Goal: Task Accomplishment & Management: Manage account settings

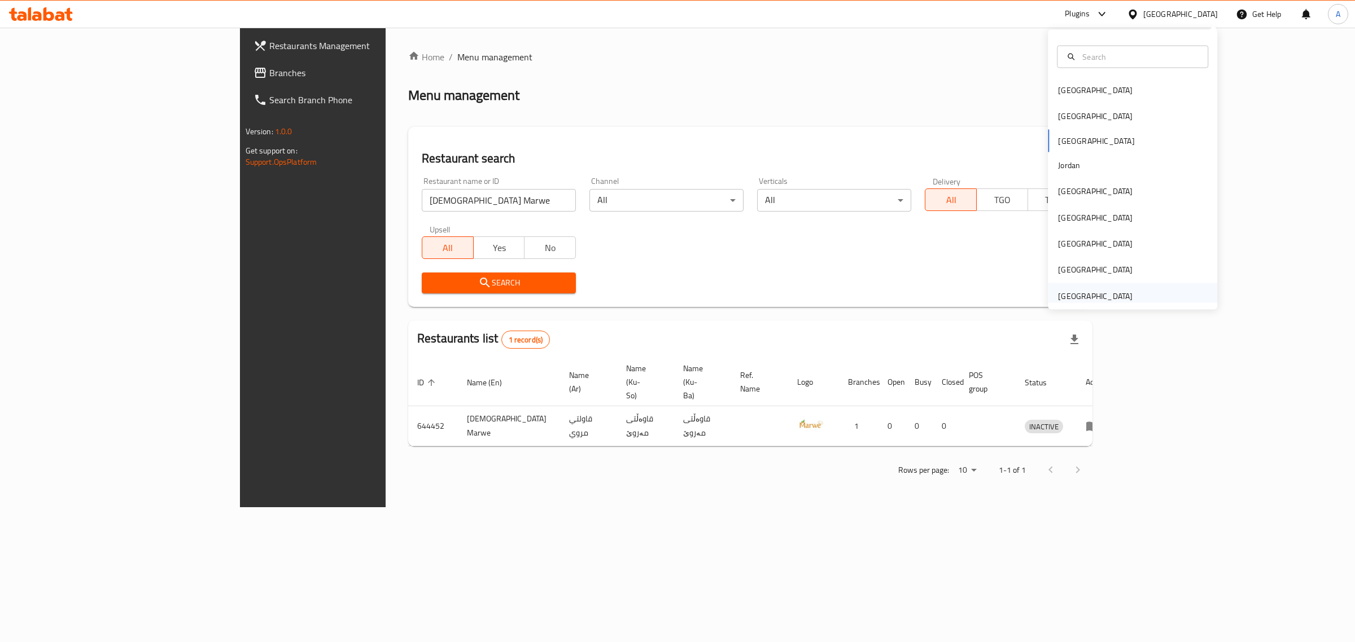
click at [1094, 295] on div "[GEOGRAPHIC_DATA]" at bounding box center [1095, 296] width 75 height 12
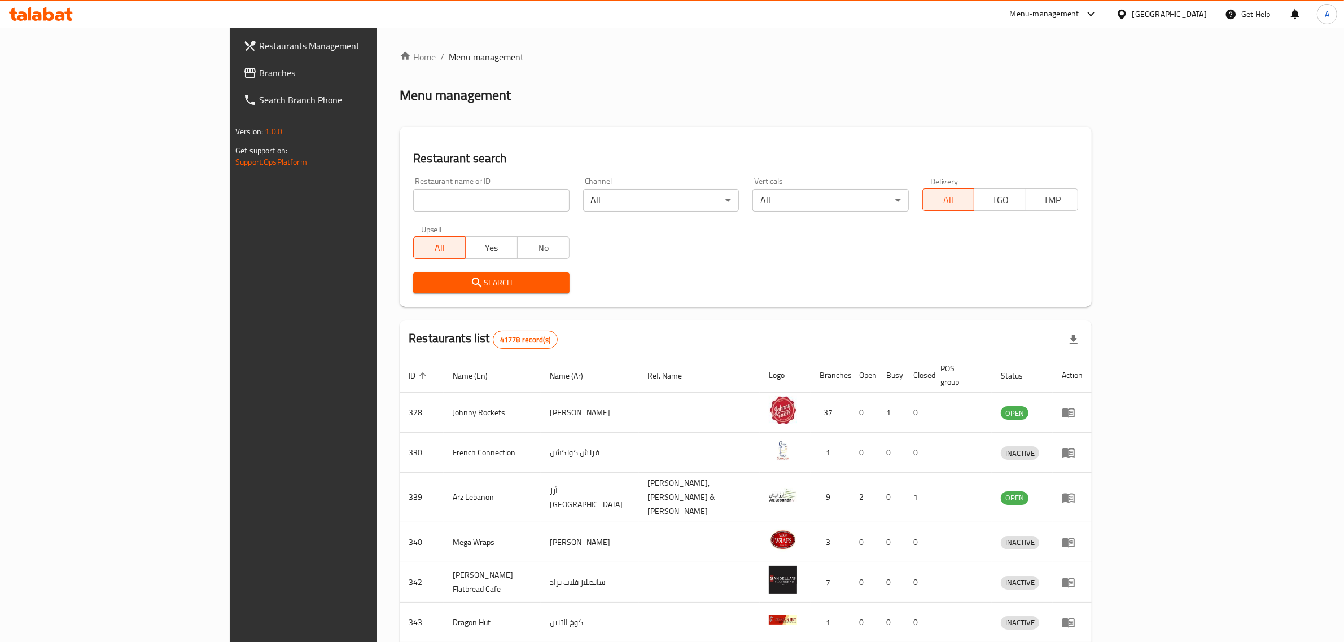
click at [413, 202] on input "search" at bounding box center [491, 200] width 156 height 23
paste input "Peak Cafe"
type input "Peak Cafe"
click button "Search" at bounding box center [491, 283] width 156 height 21
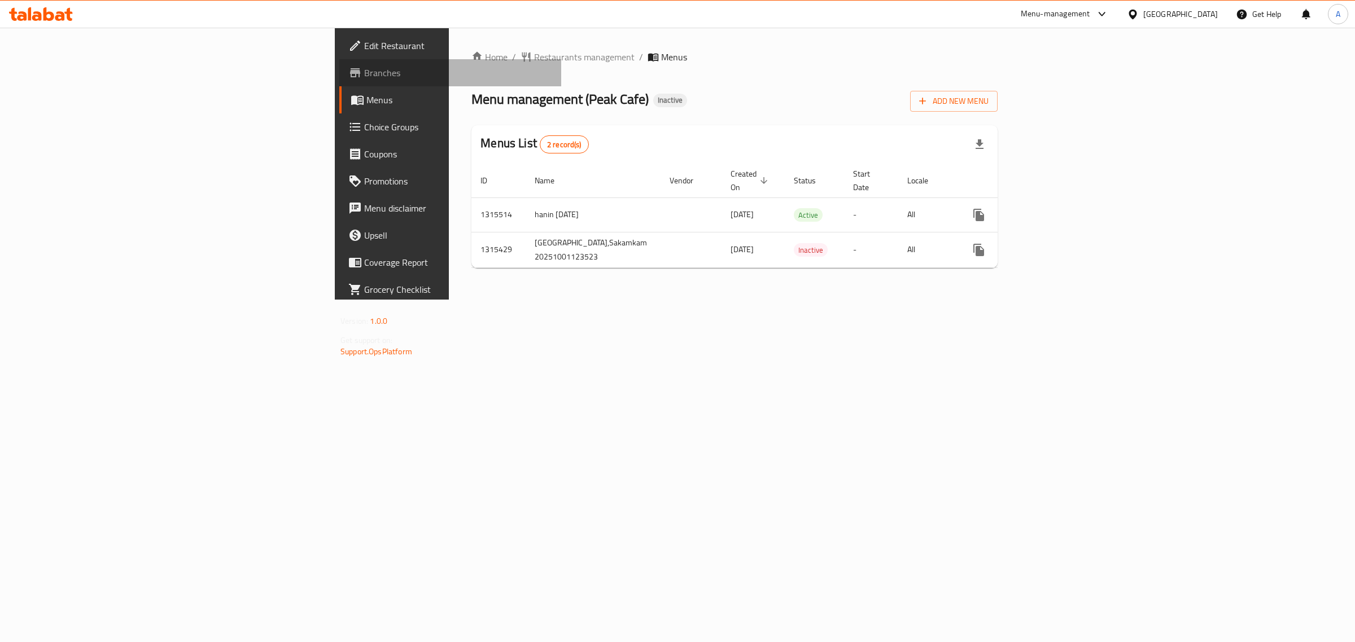
click at [364, 75] on span "Branches" at bounding box center [458, 73] width 188 height 14
click at [818, 300] on div "Home / Restaurants management / Menus Menu management ( Peak Cafe ) Inactive Ad…" at bounding box center [734, 164] width 571 height 272
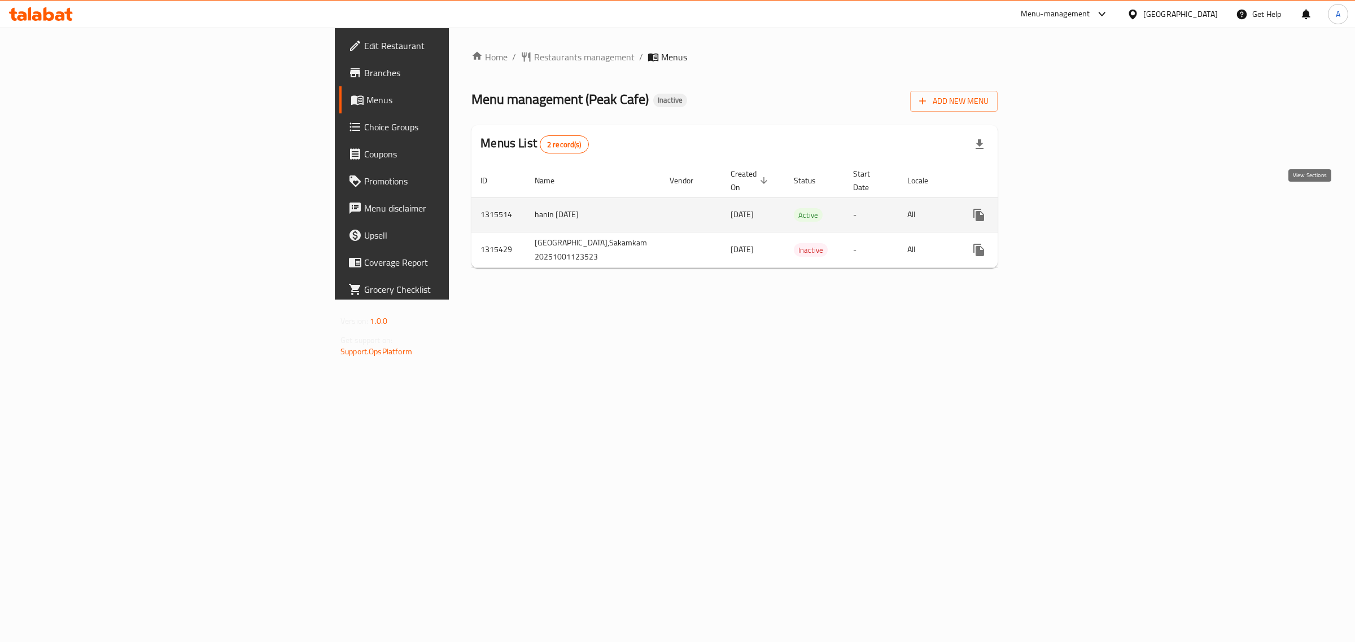
click at [1067, 208] on icon "enhanced table" at bounding box center [1060, 215] width 14 height 14
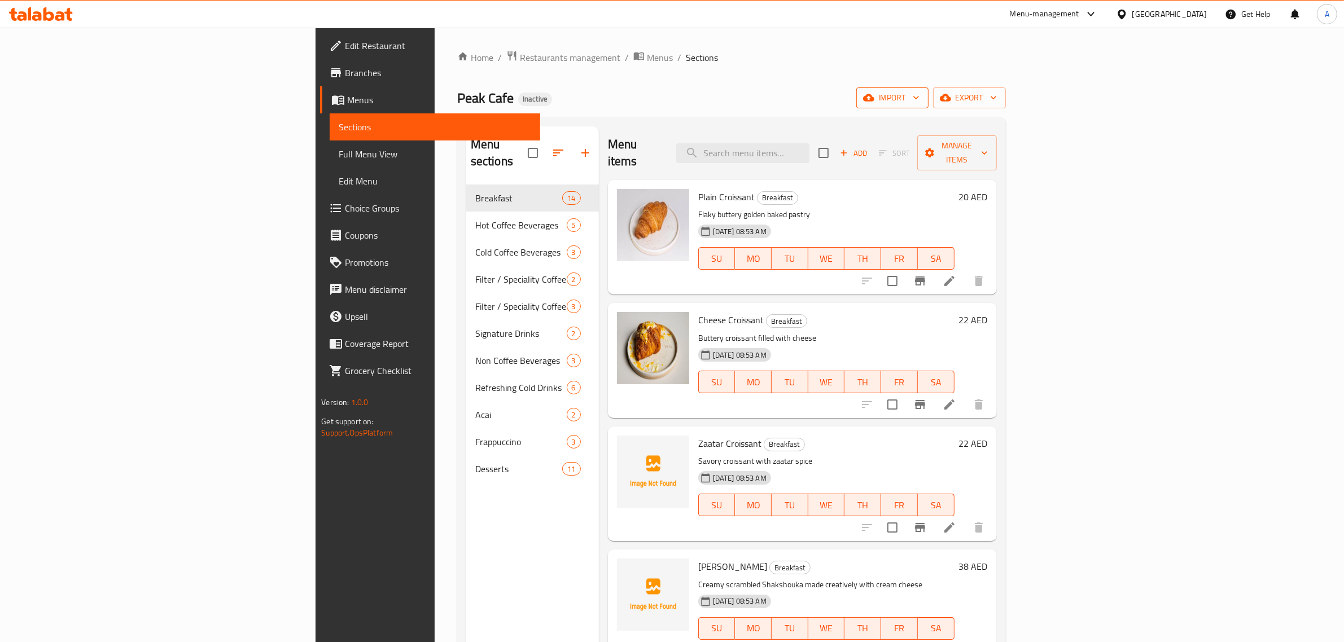
click at [919, 103] on span "import" at bounding box center [892, 98] width 54 height 14
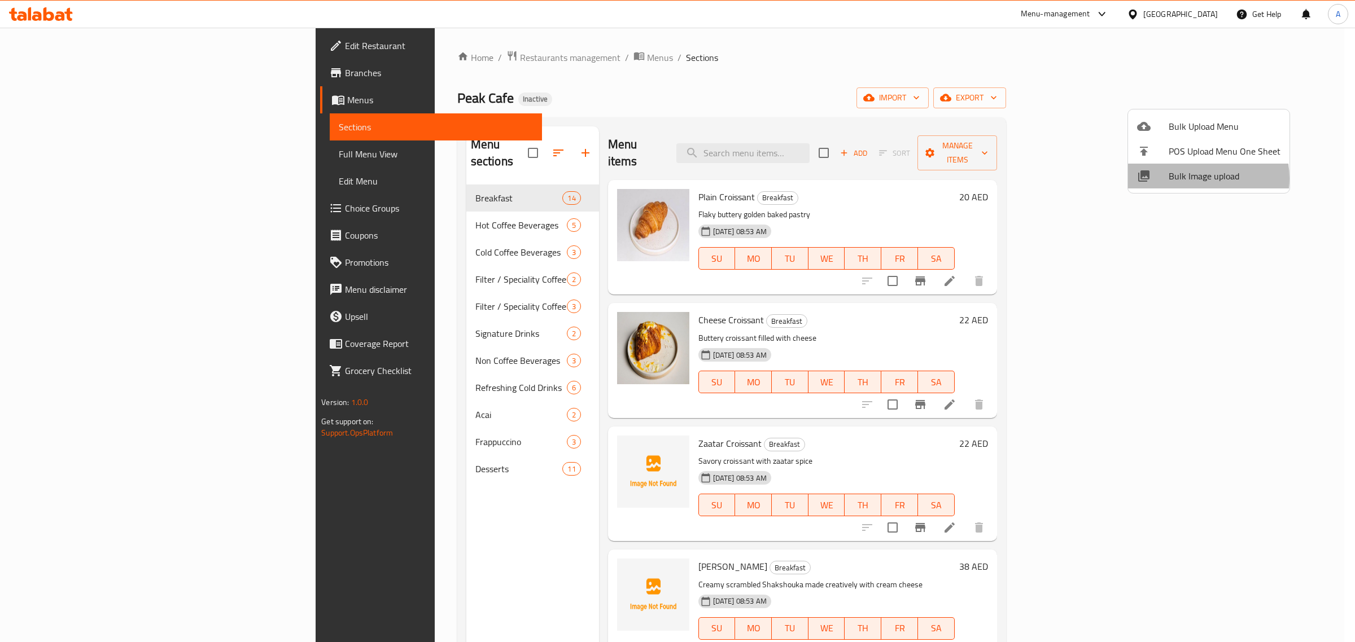
click at [1197, 178] on span "Bulk Image upload" at bounding box center [1224, 176] width 112 height 14
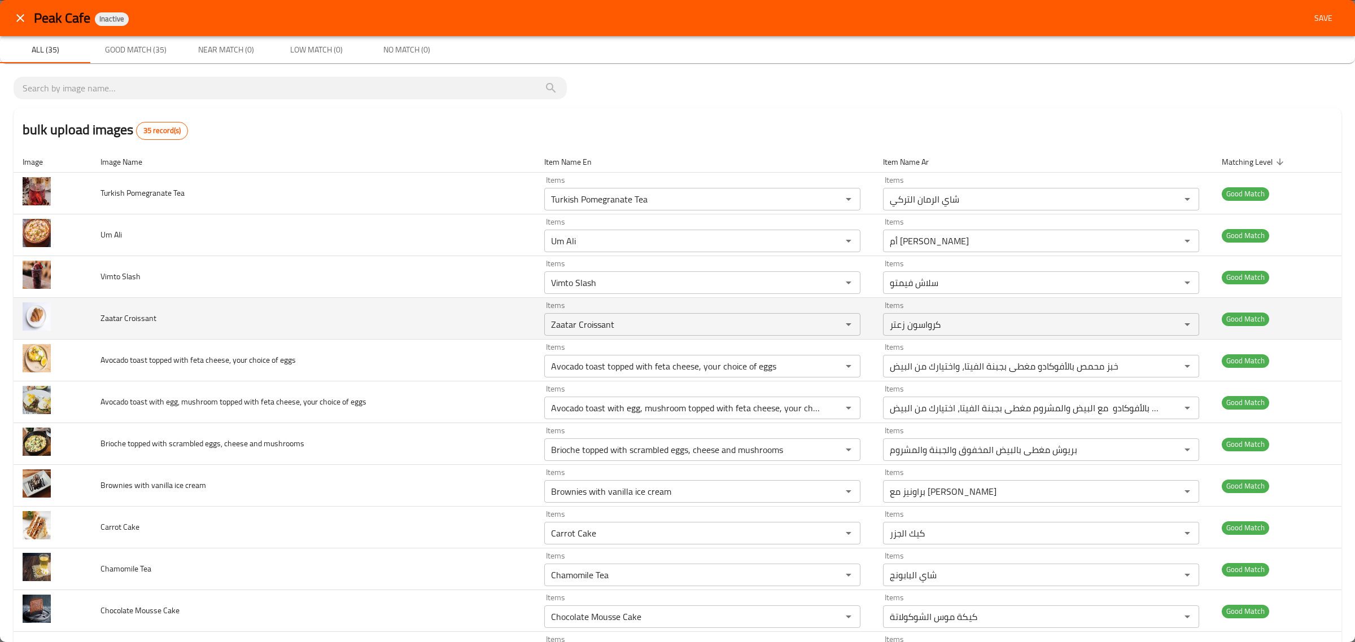
click at [470, 305] on td "Zaatar Croissant" at bounding box center [313, 319] width 444 height 42
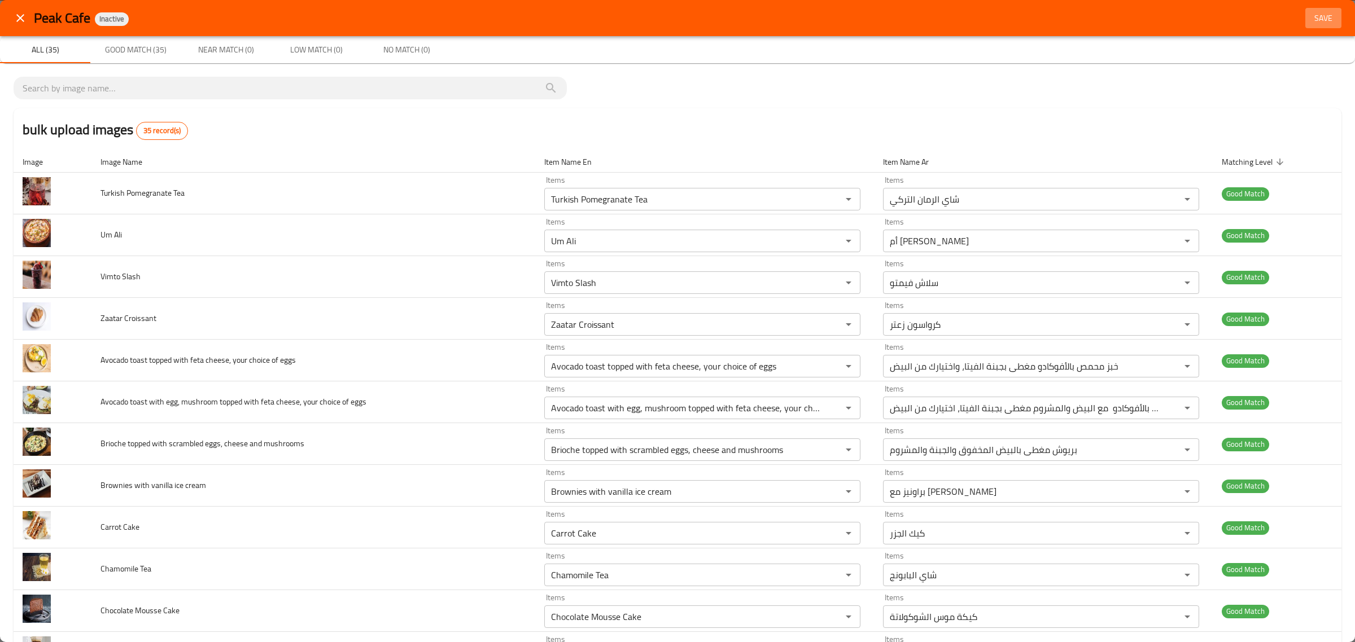
click at [1315, 27] on button "Save" at bounding box center [1323, 18] width 36 height 21
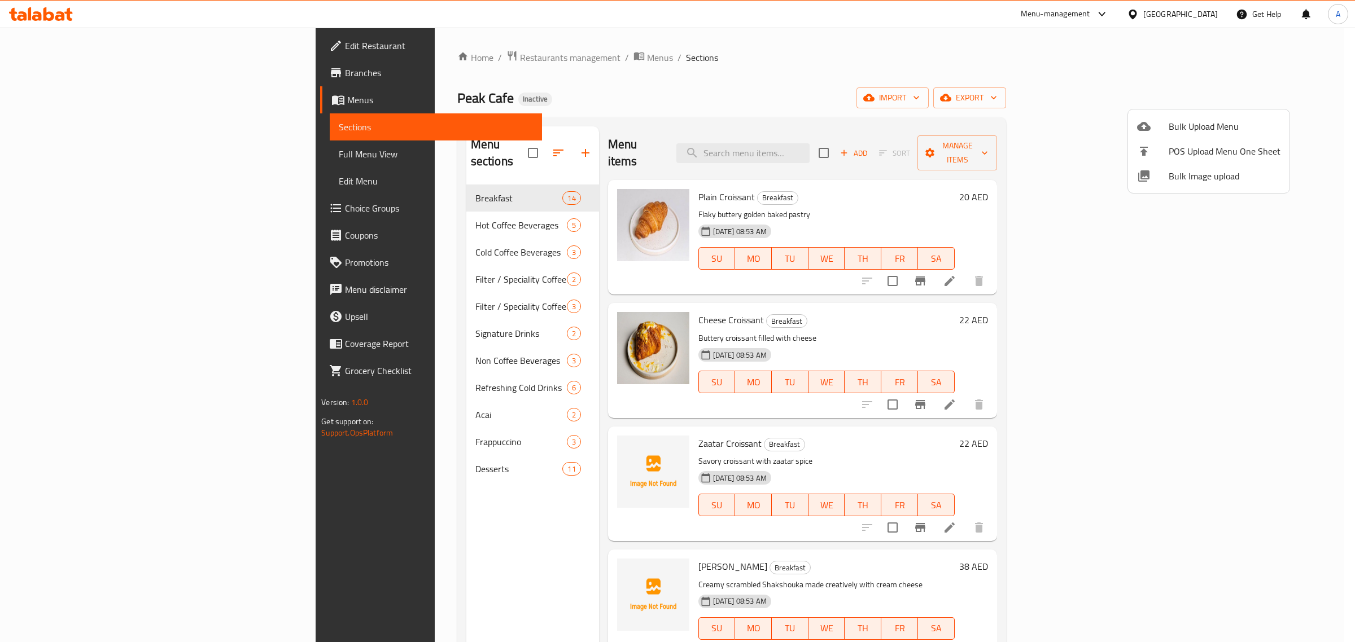
click at [300, 196] on div at bounding box center [677, 321] width 1355 height 642
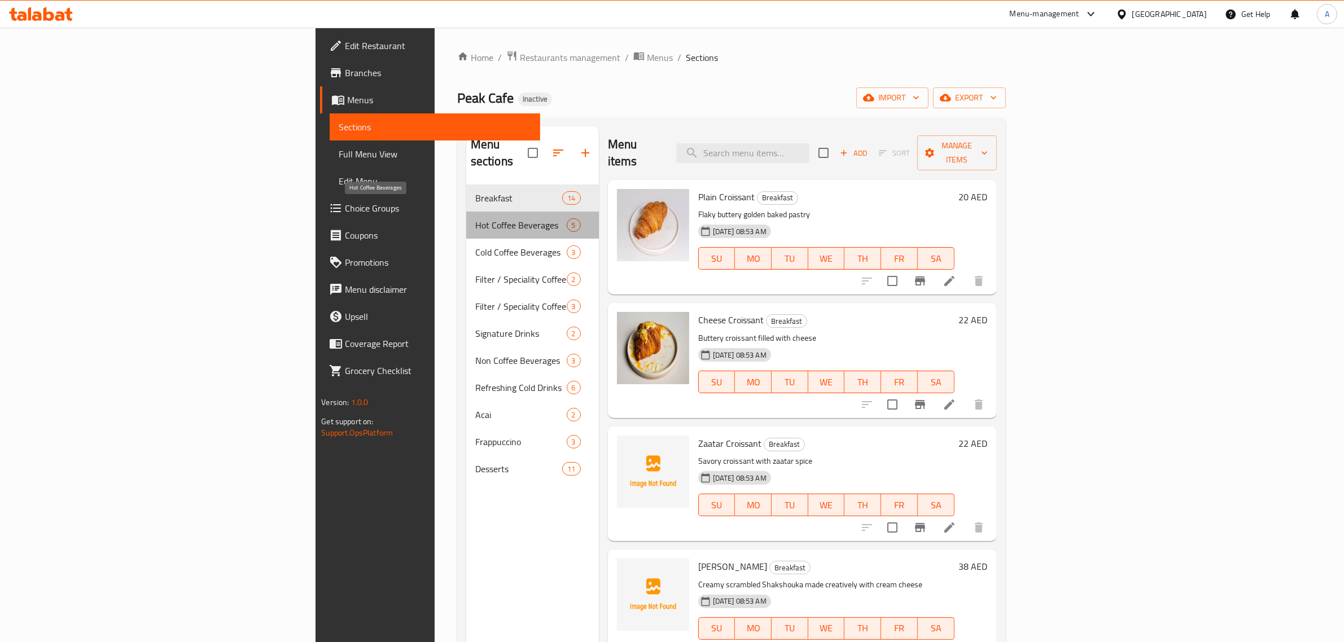
click at [475, 218] on span "Hot Coffee Beverages" at bounding box center [520, 225] width 91 height 14
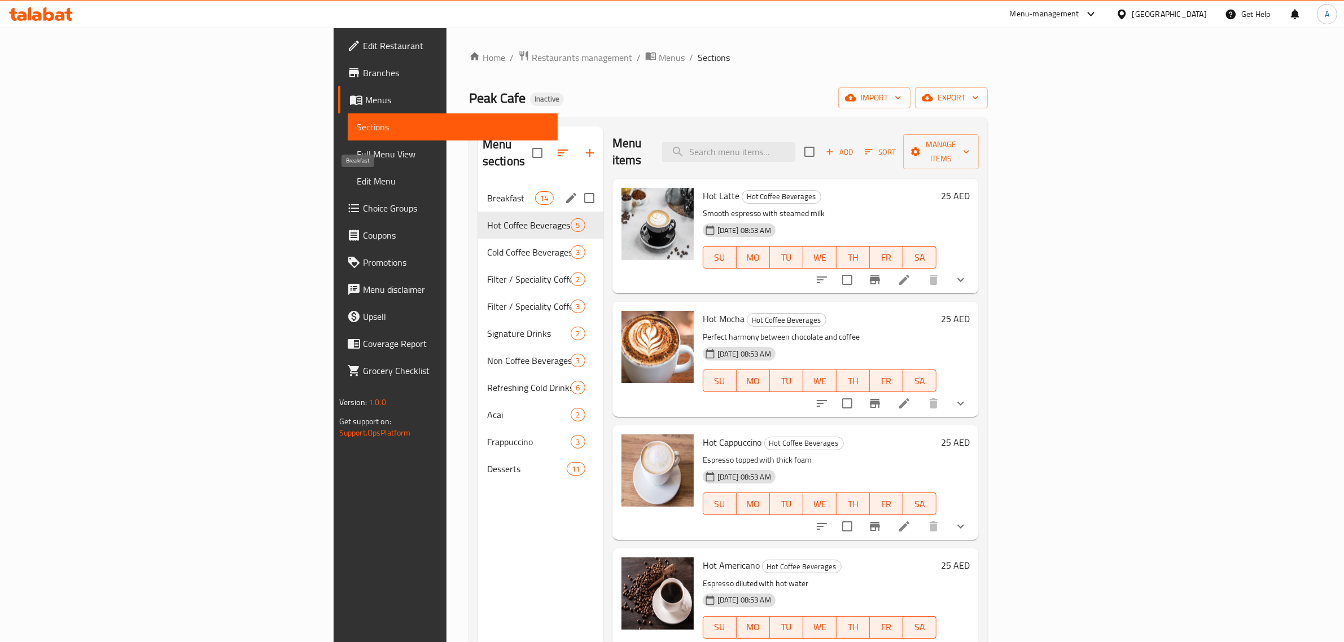
click at [487, 191] on span "Breakfast" at bounding box center [511, 198] width 48 height 14
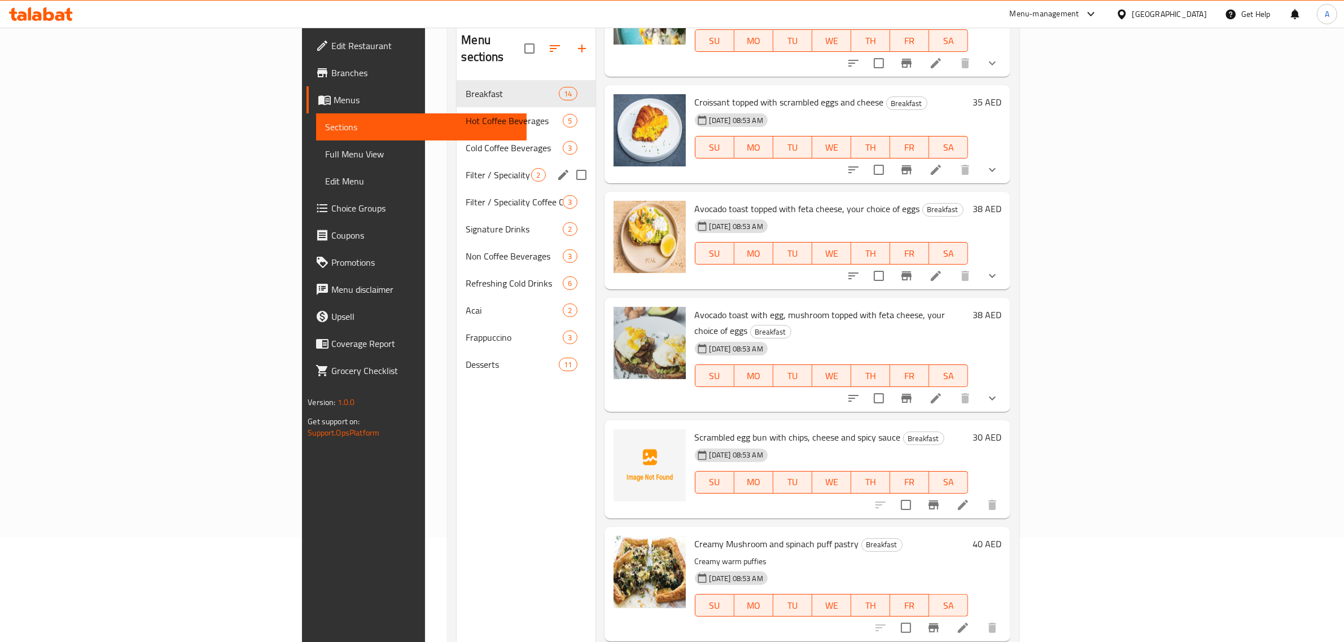
scroll to position [88, 0]
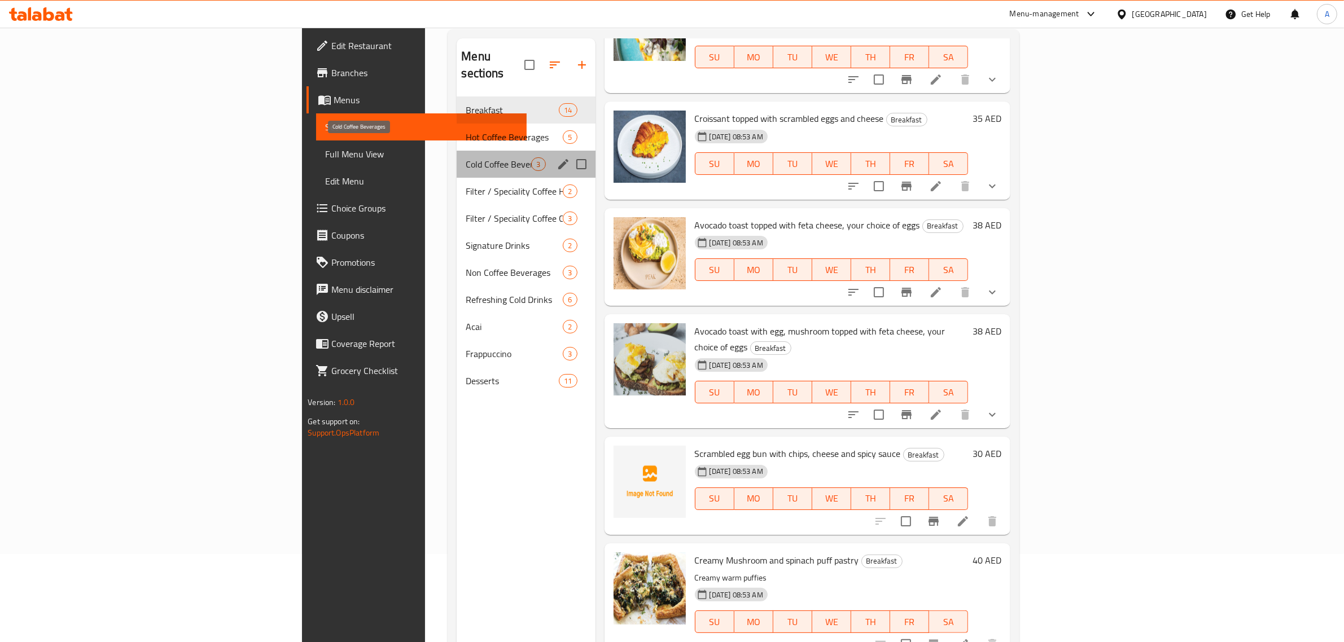
click at [466, 157] on span "Cold Coffee Beverages" at bounding box center [498, 164] width 65 height 14
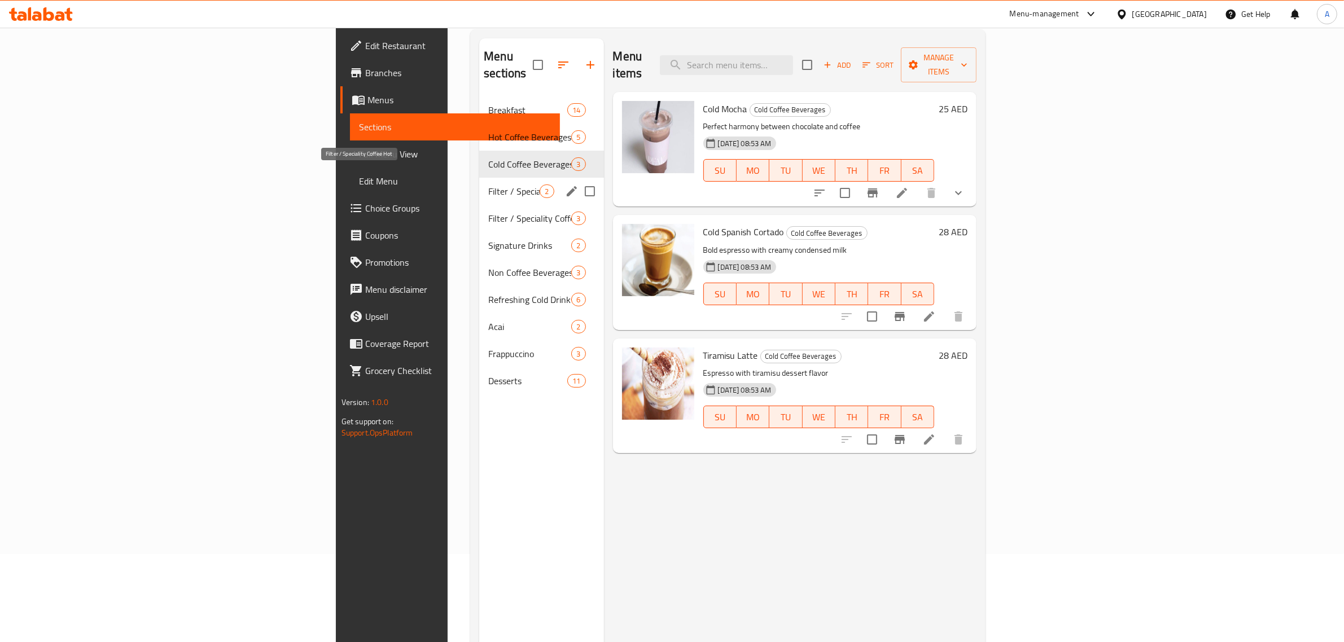
click at [488, 185] on span "Filter / Speciality Coffee Hot" at bounding box center [513, 192] width 51 height 14
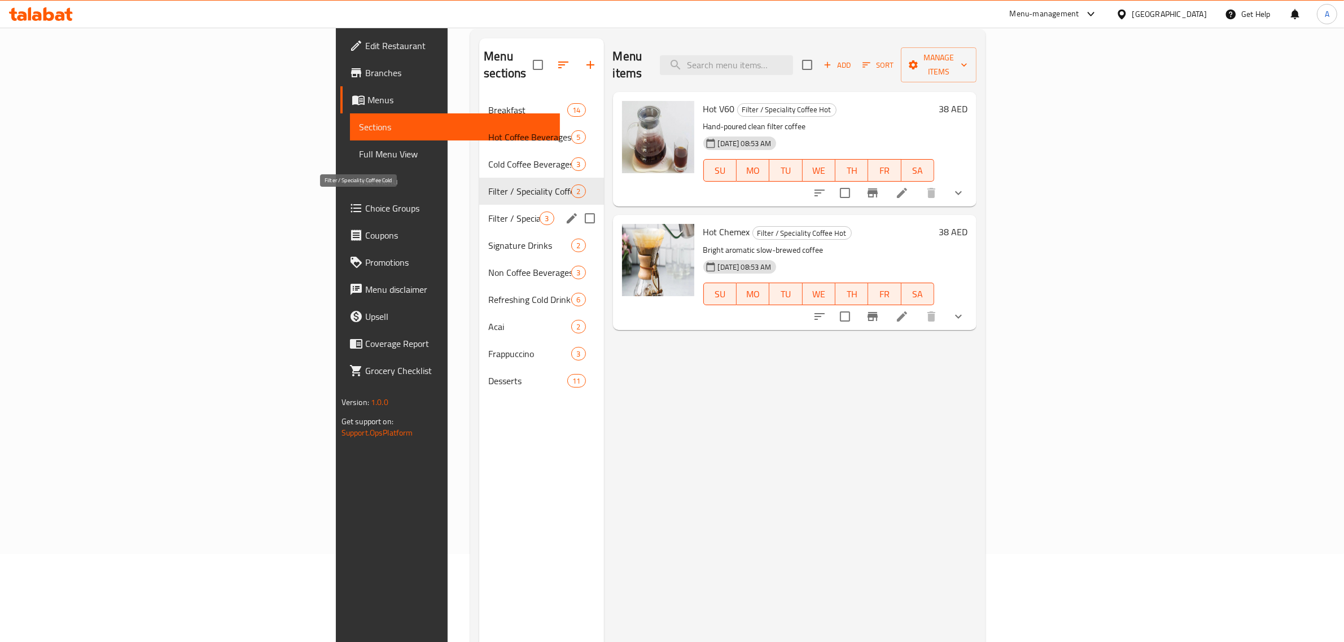
click at [488, 212] on span "Filter / Speciality Coffee Cold" at bounding box center [513, 219] width 51 height 14
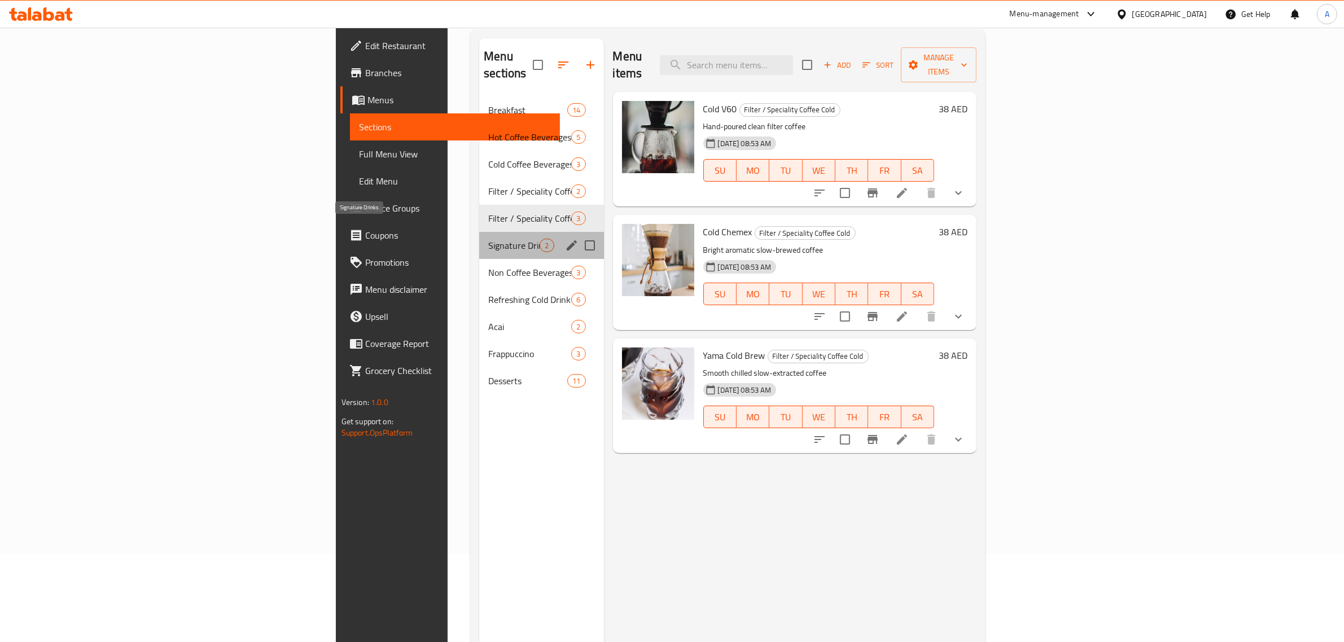
click at [488, 239] on span "Signature Drinks" at bounding box center [513, 246] width 51 height 14
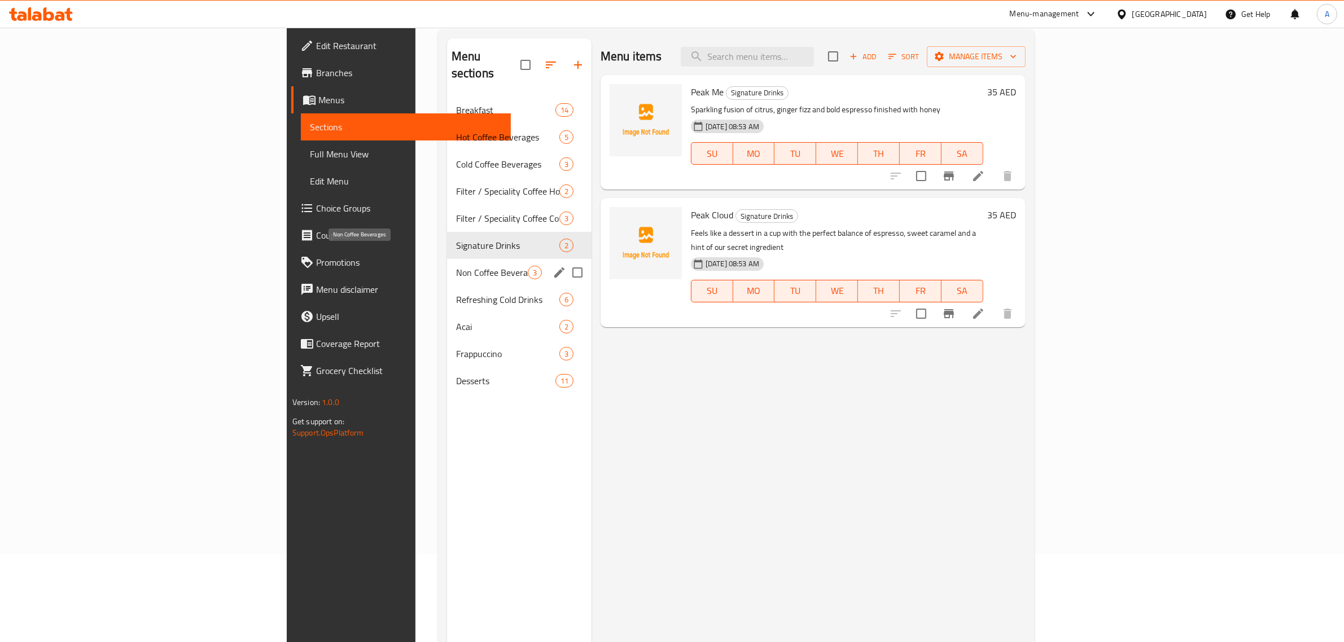
click at [456, 266] on span "Non Coffee Beverages" at bounding box center [492, 273] width 72 height 14
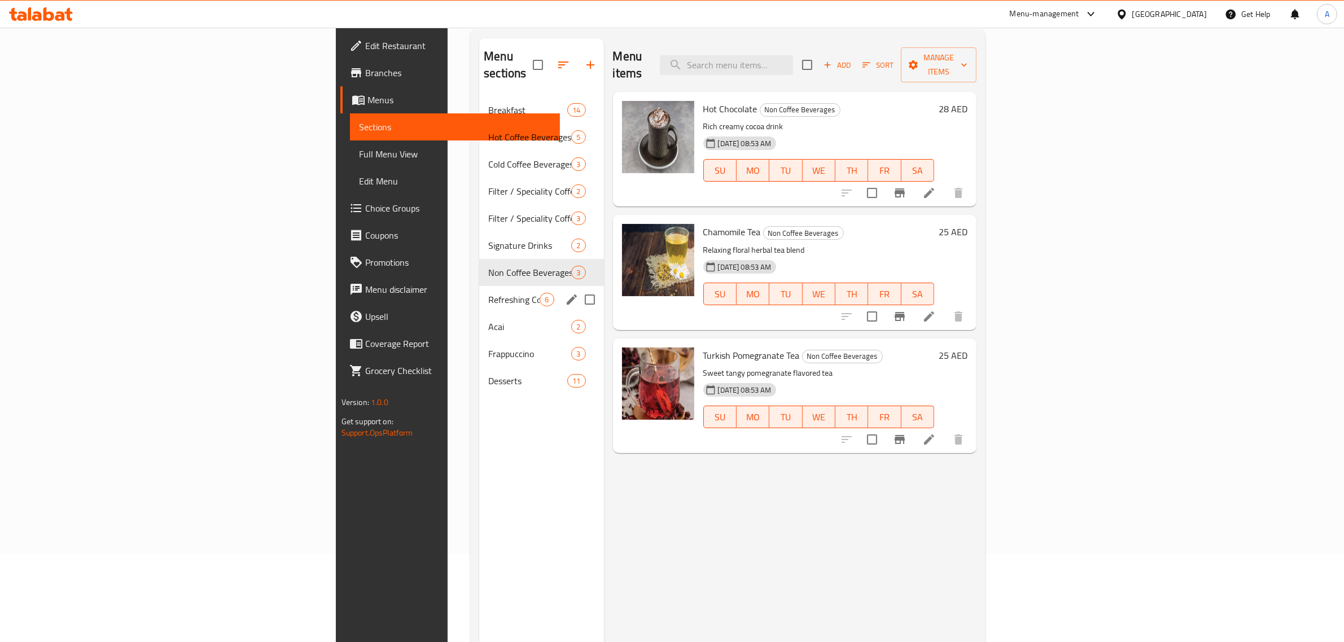
click at [479, 286] on div "Refreshing Cold Drinks 6" at bounding box center [541, 299] width 124 height 27
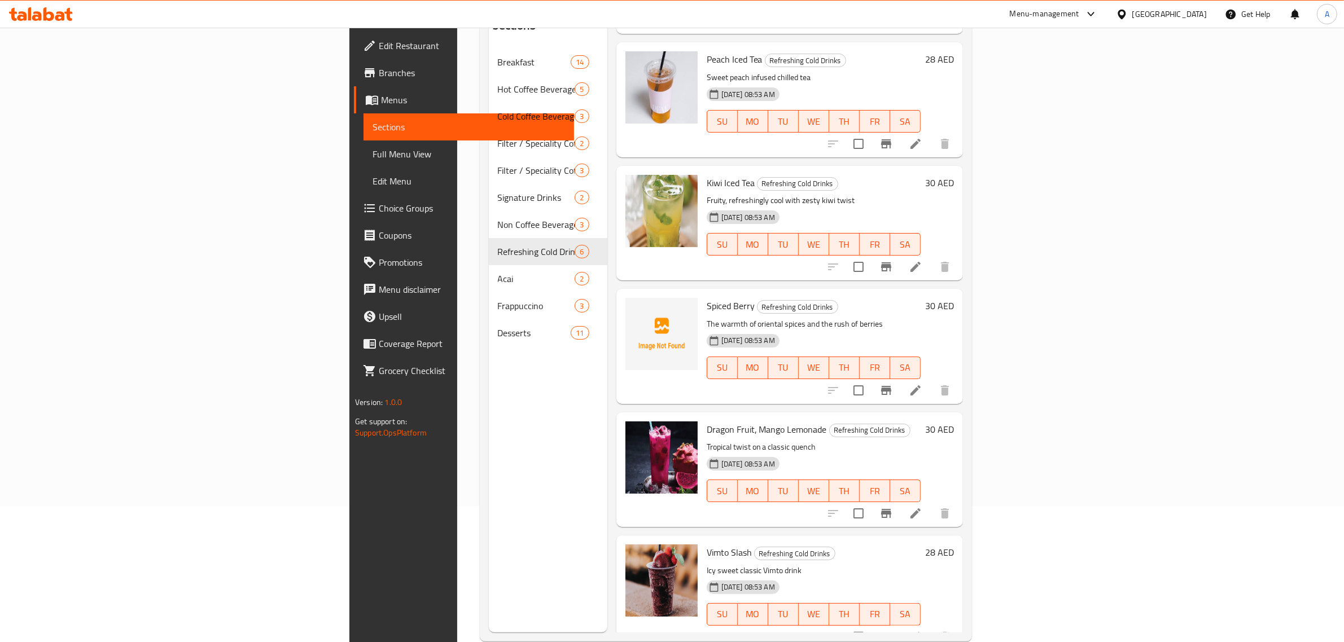
scroll to position [159, 0]
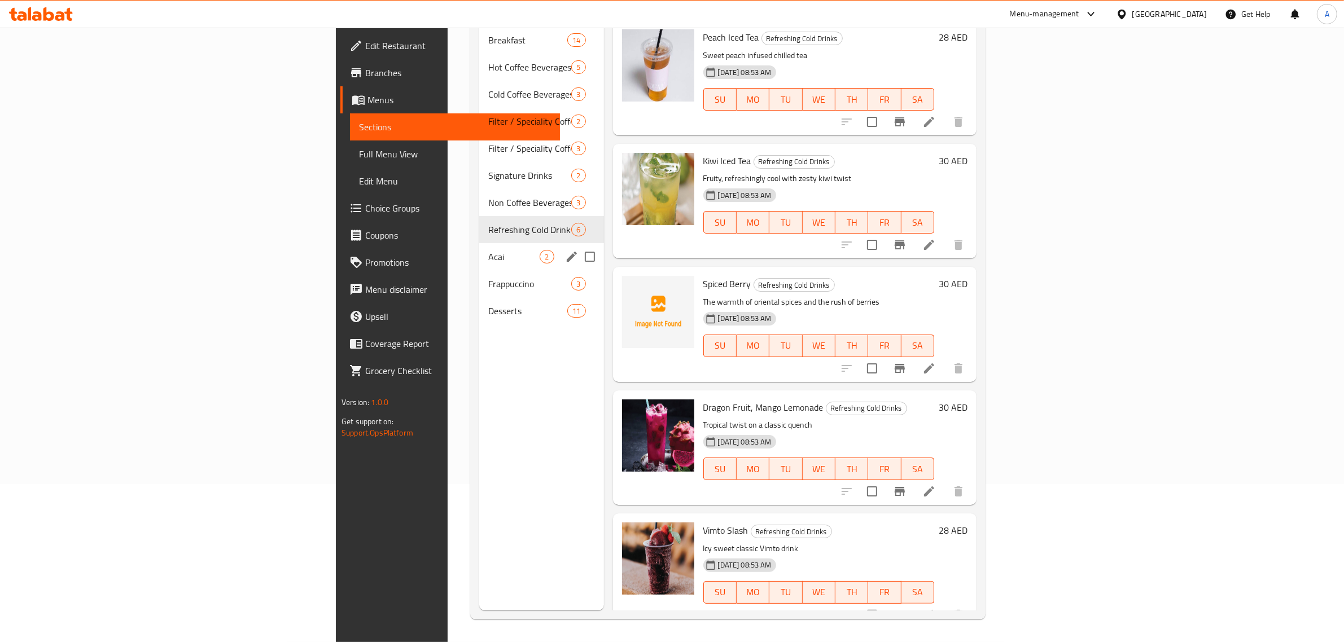
click at [488, 250] on span "Acai" at bounding box center [513, 257] width 51 height 14
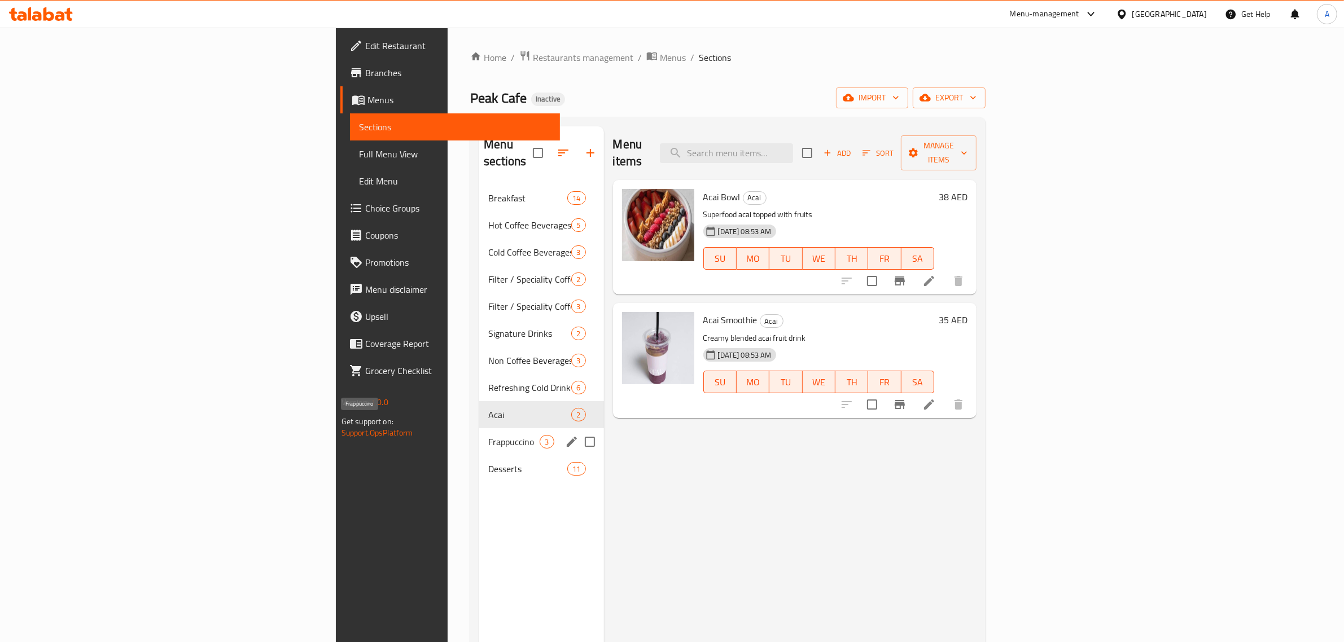
click at [488, 435] on span "Frappuccino" at bounding box center [513, 442] width 51 height 14
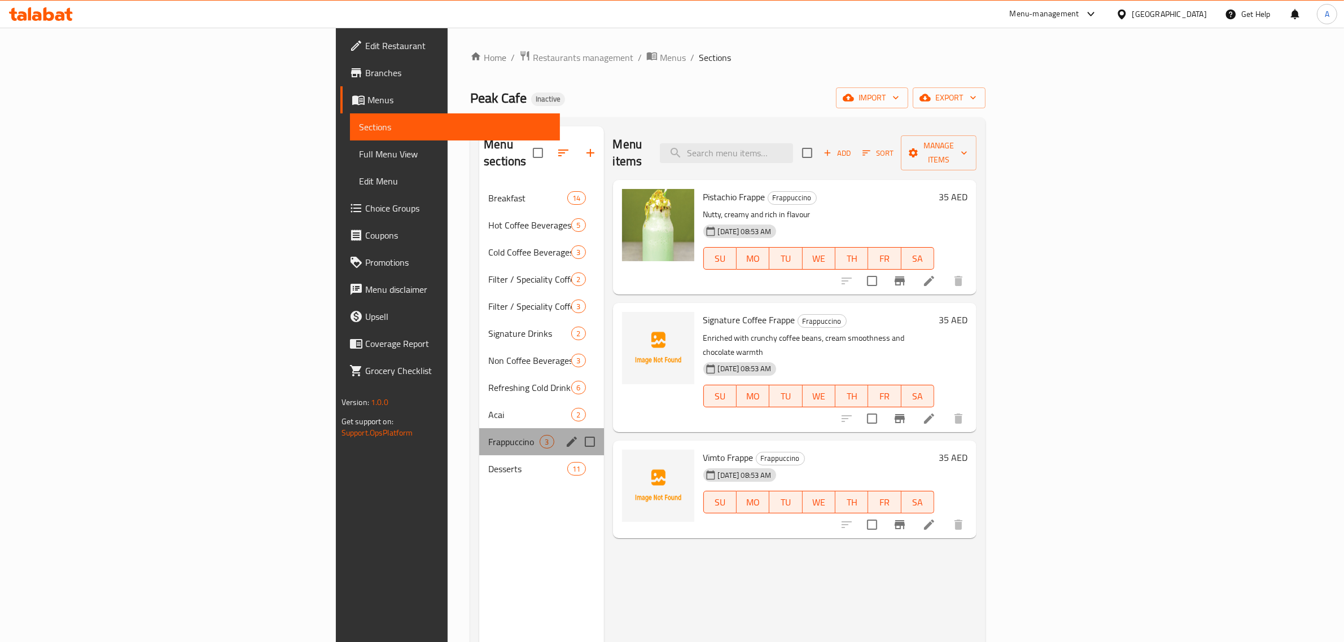
click at [479, 428] on div "Frappuccino 3" at bounding box center [541, 441] width 124 height 27
click at [488, 408] on span "Acai" at bounding box center [529, 415] width 83 height 14
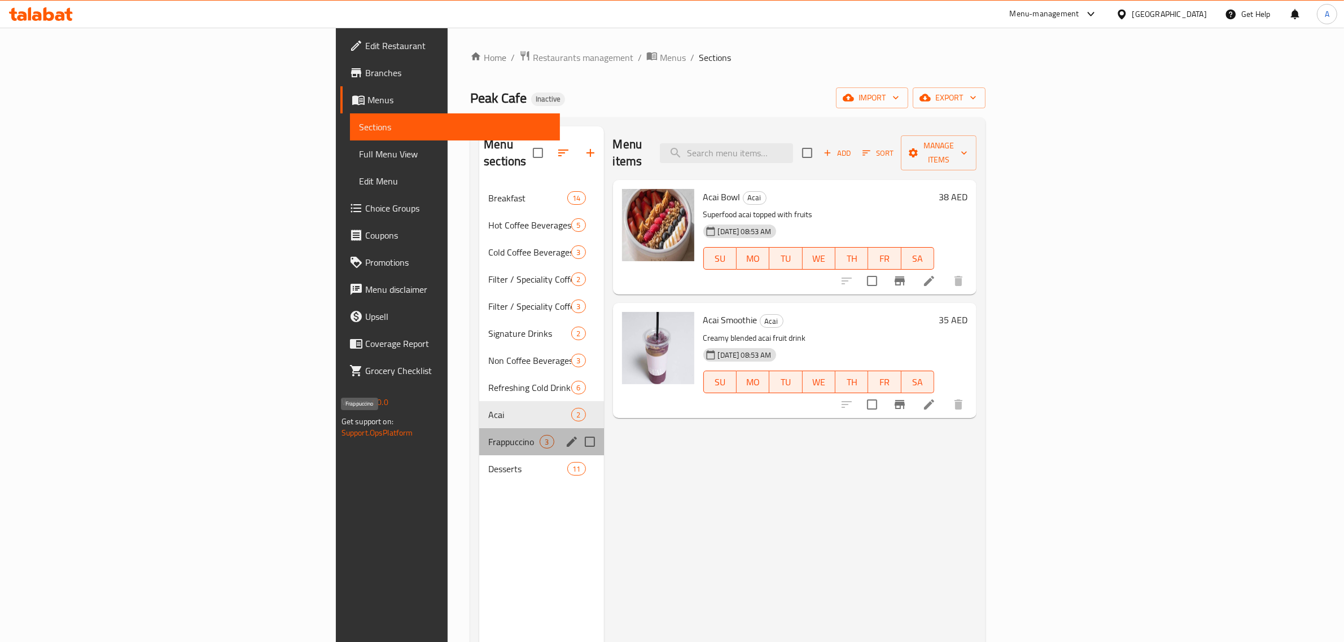
click at [488, 435] on span "Frappuccino" at bounding box center [513, 442] width 51 height 14
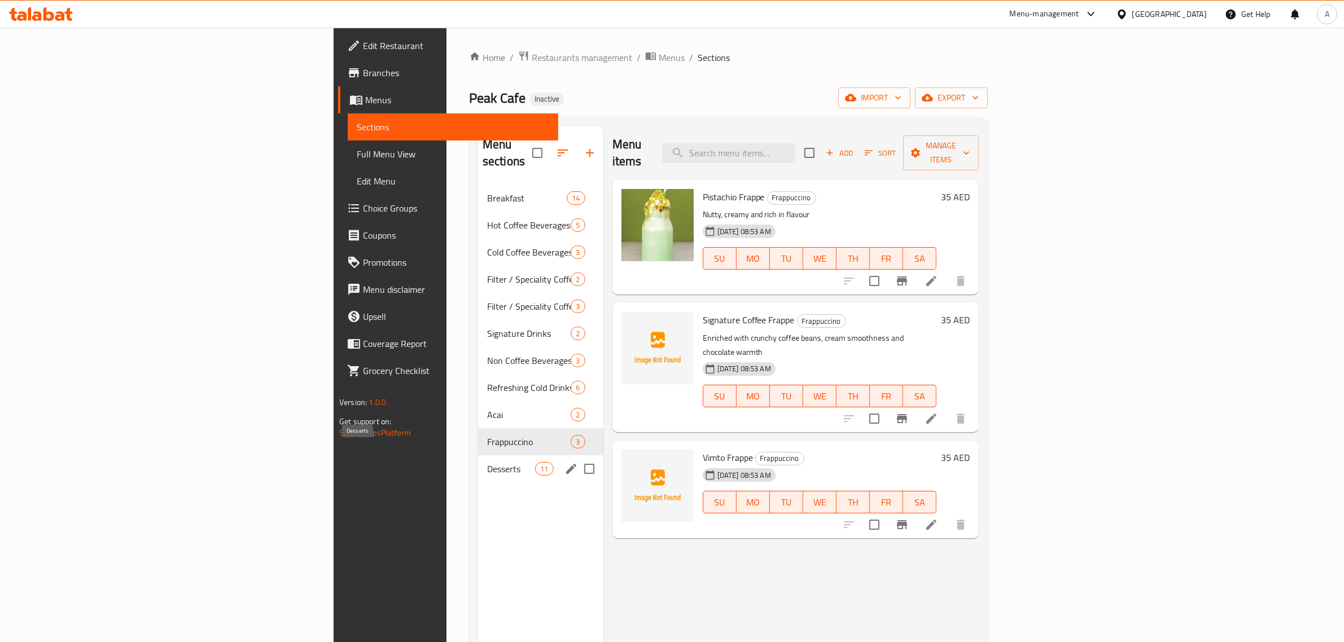
click at [487, 462] on span "Desserts" at bounding box center [511, 469] width 48 height 14
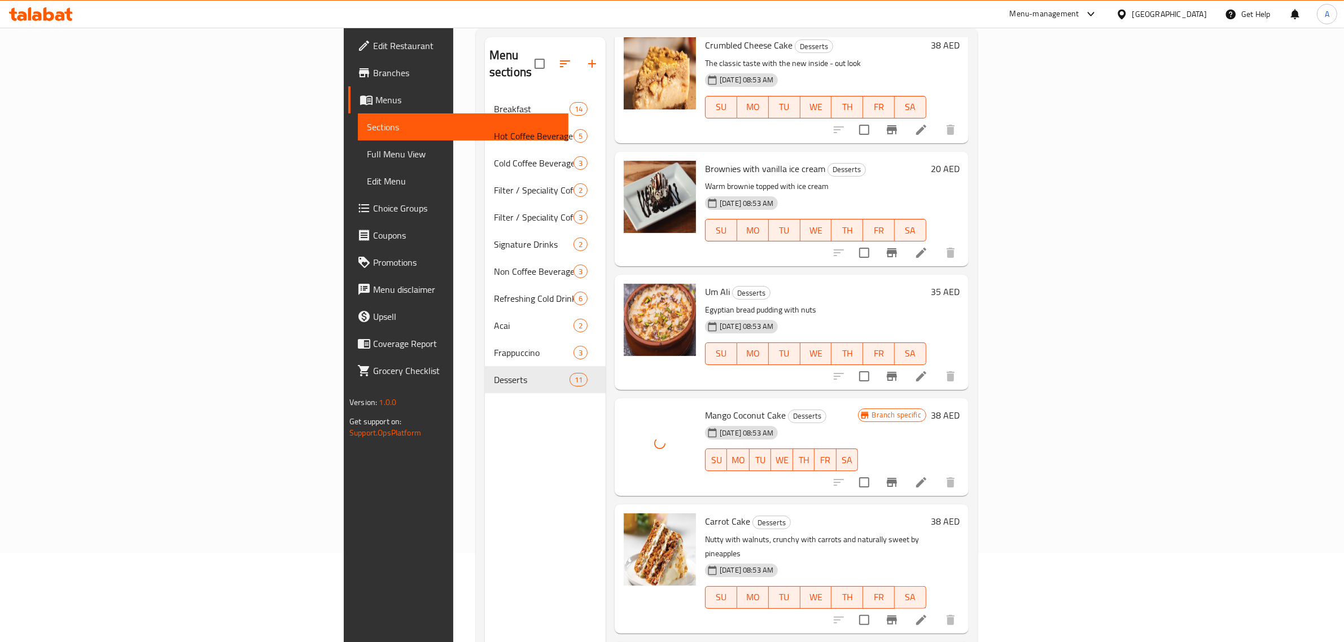
scroll to position [159, 0]
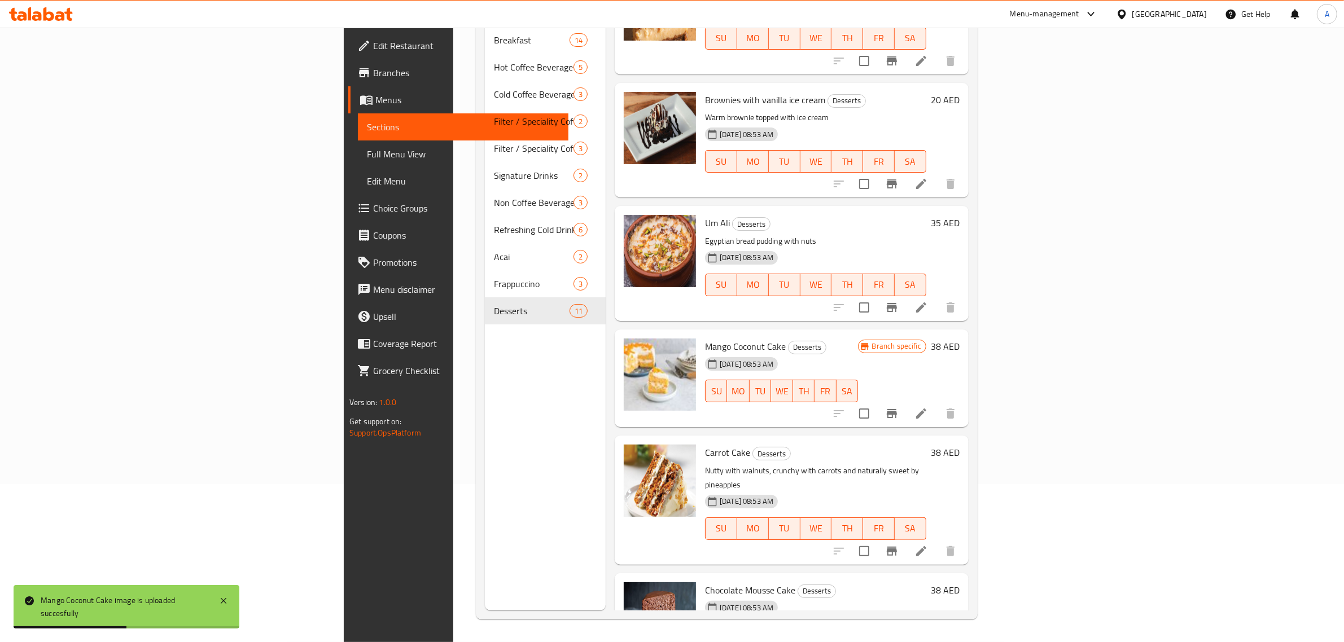
click at [367, 148] on span "Full Menu View" at bounding box center [463, 154] width 192 height 14
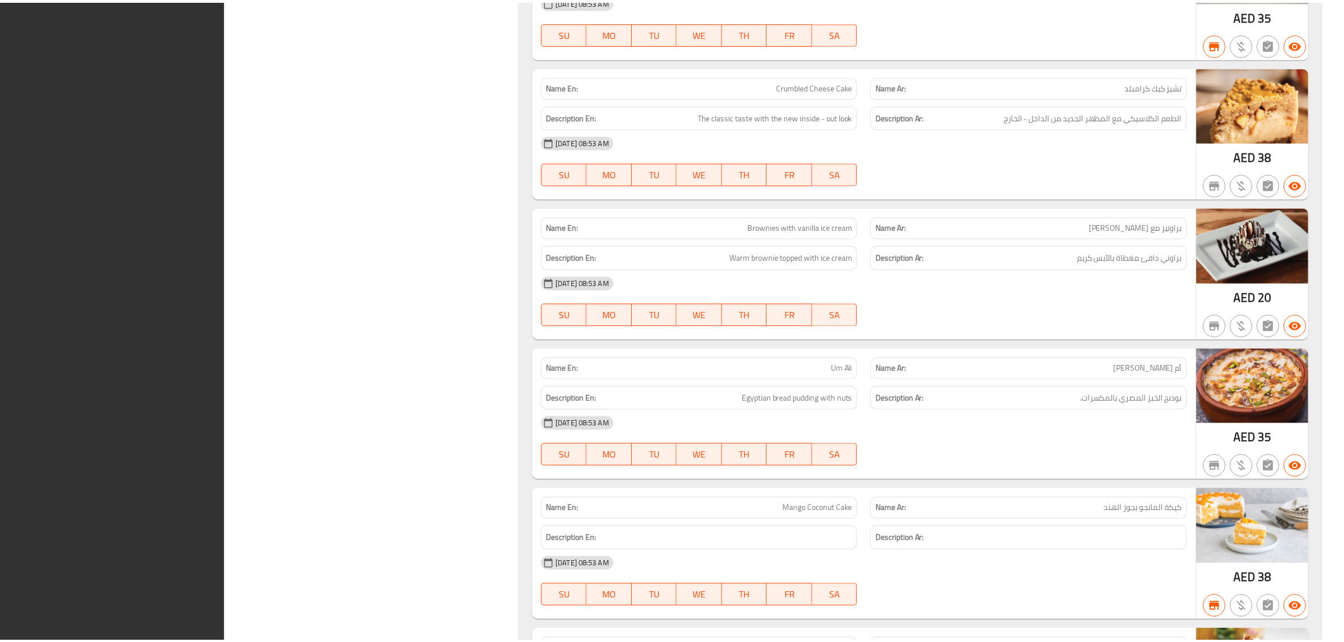
scroll to position [8781, 0]
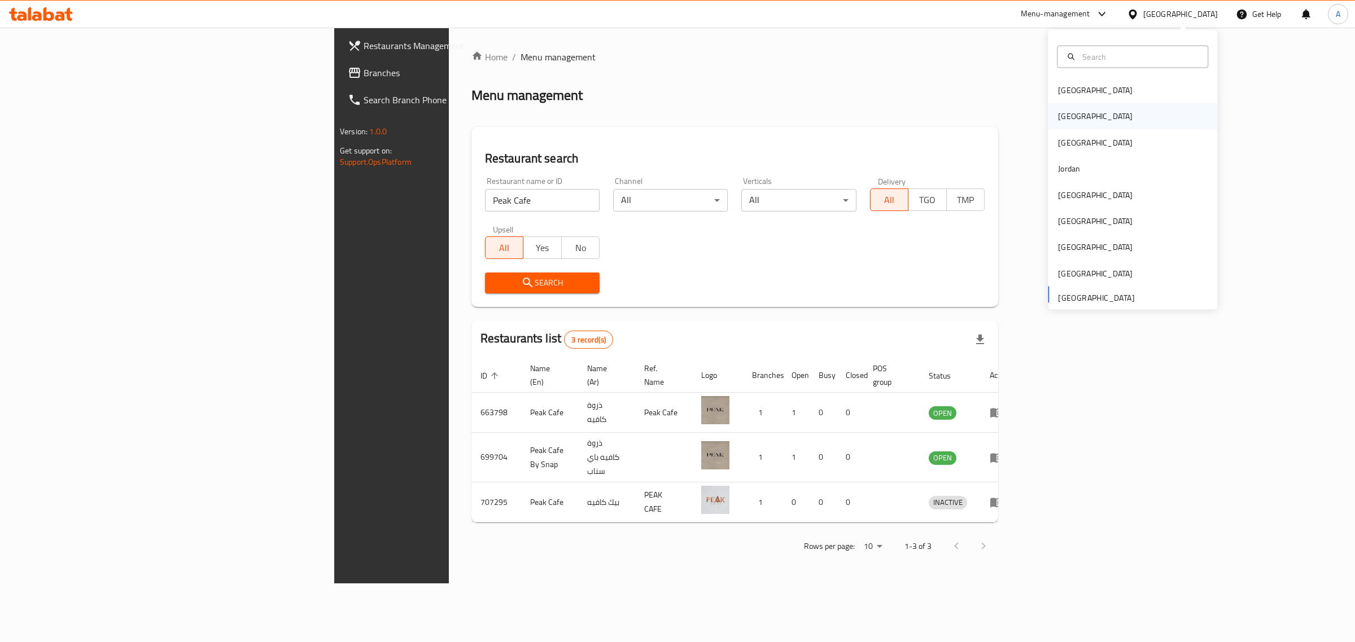
click at [1089, 108] on div "Egypt" at bounding box center [1132, 116] width 169 height 26
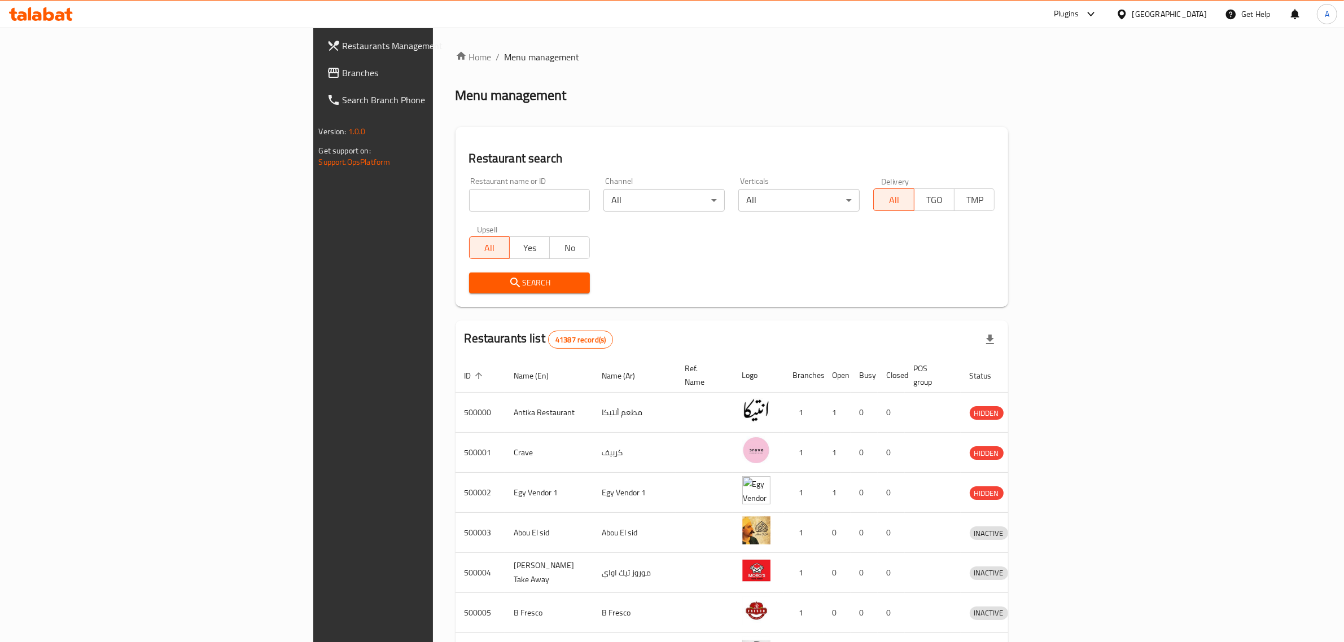
click at [1188, 14] on div "Egypt" at bounding box center [1169, 14] width 75 height 12
click at [1068, 90] on div "Bahrain" at bounding box center [1084, 90] width 93 height 26
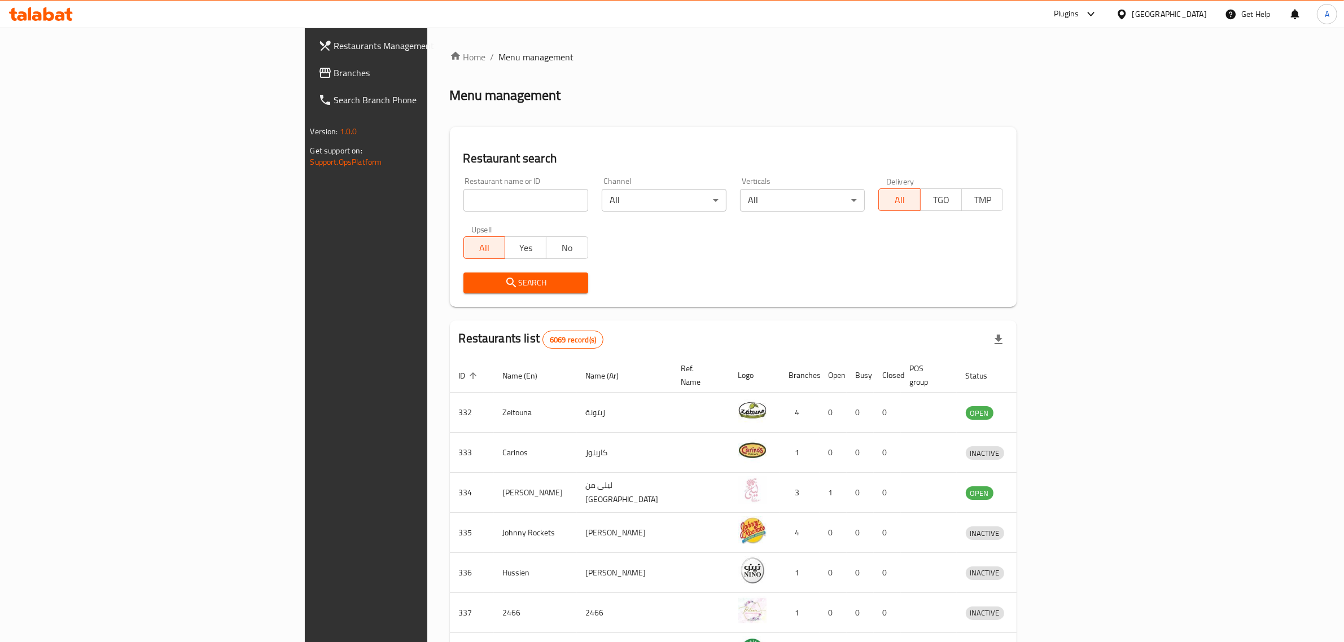
click at [463, 203] on input "search" at bounding box center [525, 200] width 125 height 23
paste input "Acai Rush"
type input "Acai Rush"
click button "Search" at bounding box center [525, 283] width 125 height 21
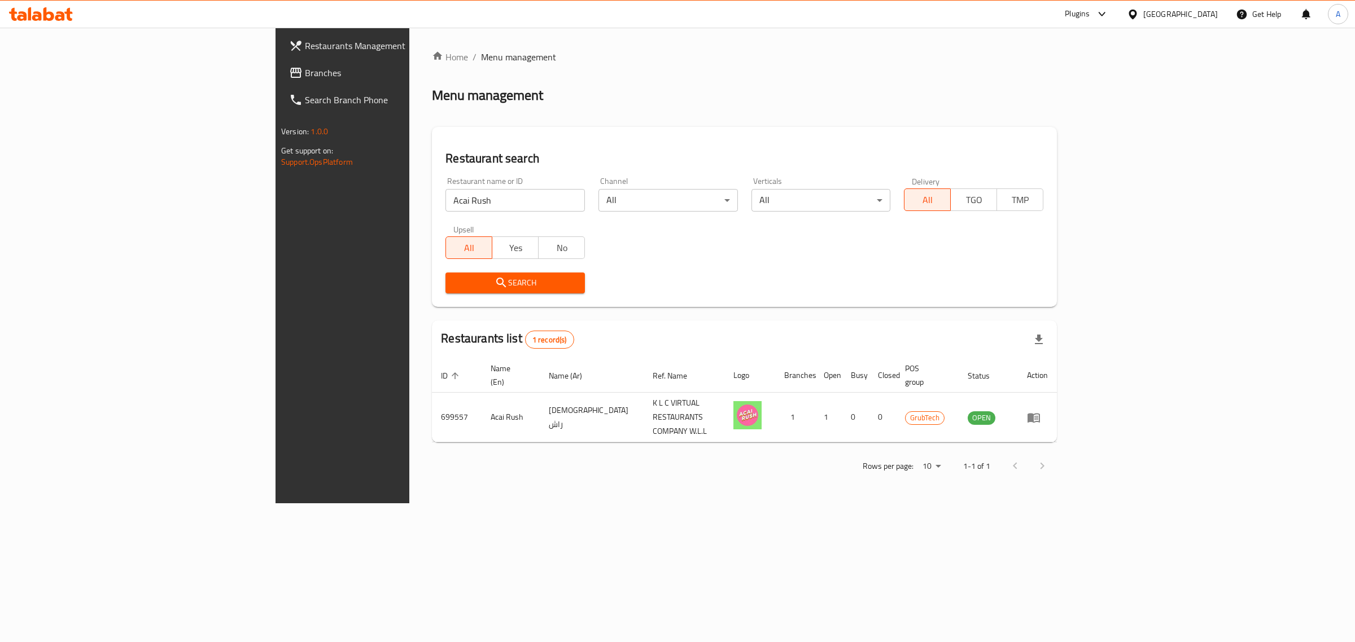
click at [1213, 15] on div "Bahrain" at bounding box center [1180, 14] width 75 height 12
click at [1085, 298] on div "United Arab Emirates" at bounding box center [1095, 296] width 75 height 12
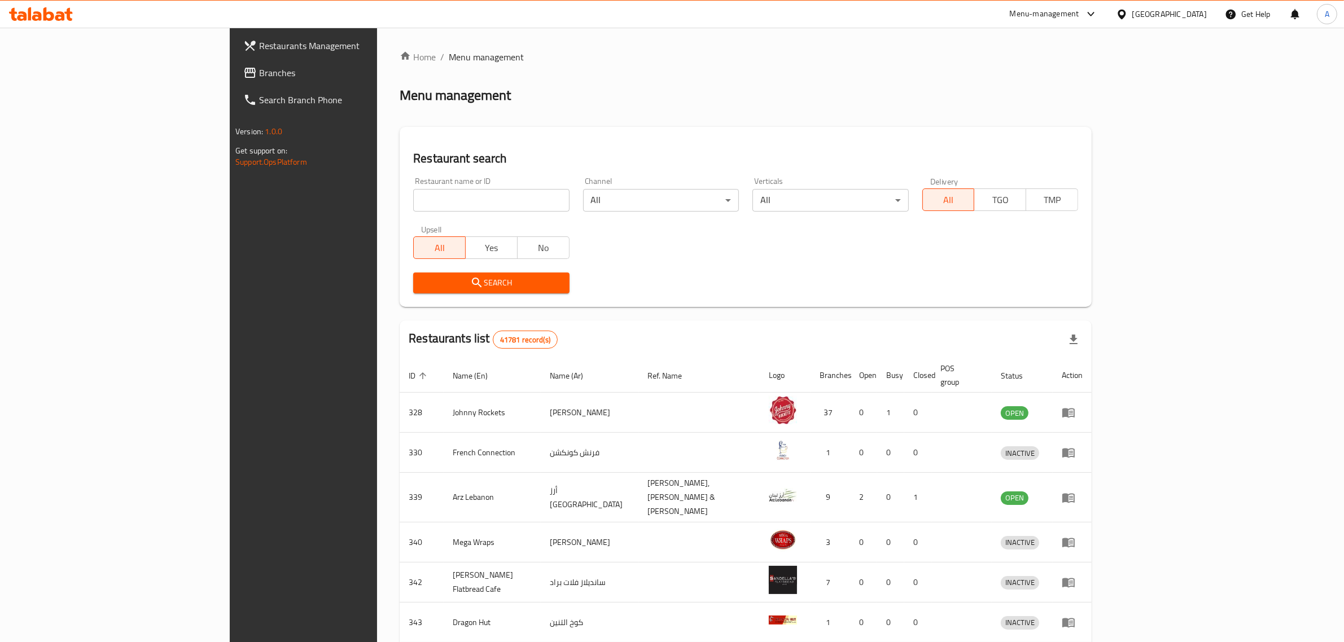
click at [413, 196] on input "search" at bounding box center [491, 200] width 156 height 23
paste input "OFF THE STREET CAFE"
type input "OFF THE STREET CAFE"
click button "Search" at bounding box center [491, 283] width 156 height 21
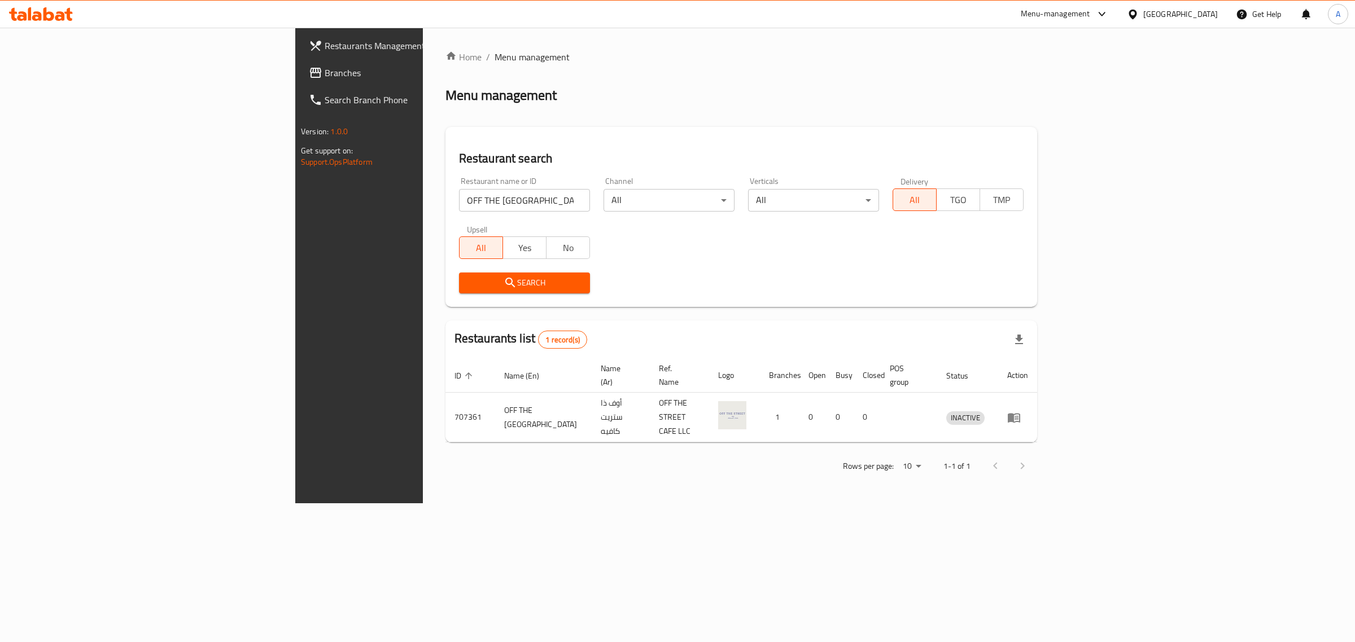
click at [1195, 9] on div "United Arab Emirates" at bounding box center [1180, 14] width 75 height 12
click at [1114, 201] on div "[GEOGRAPHIC_DATA]" at bounding box center [1132, 195] width 169 height 26
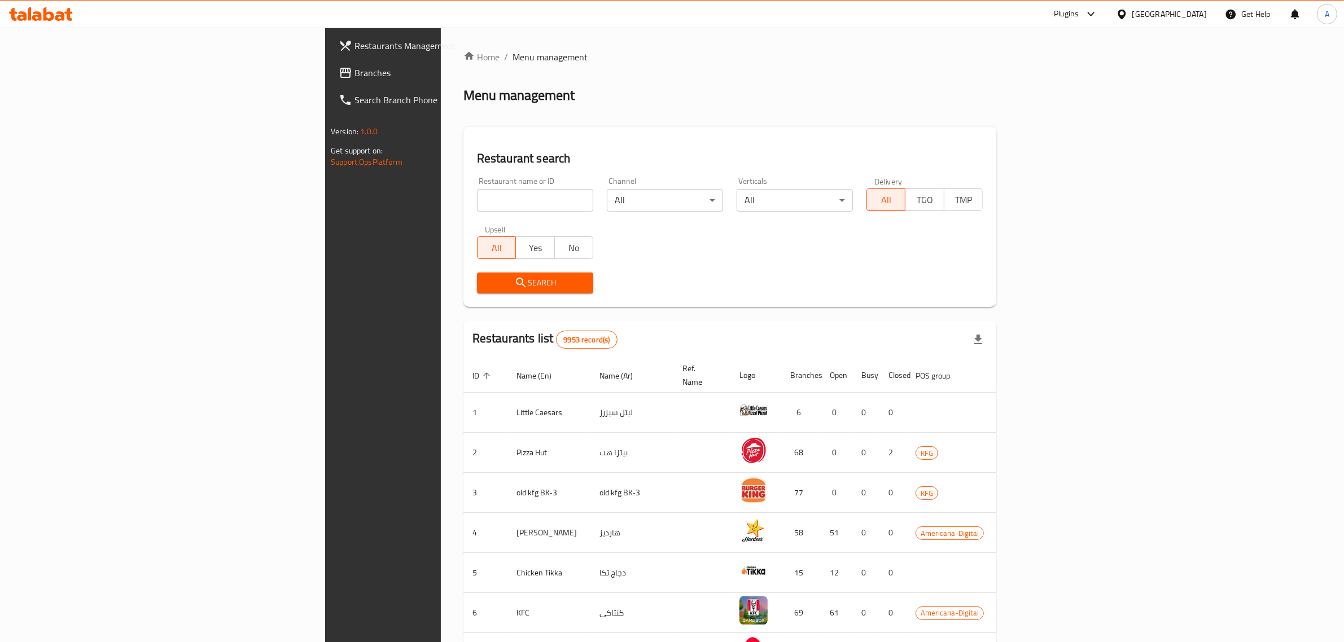
click at [477, 199] on input "search" at bounding box center [535, 200] width 116 height 23
paste input "686160"
type input "686160"
click button "Search" at bounding box center [535, 283] width 116 height 21
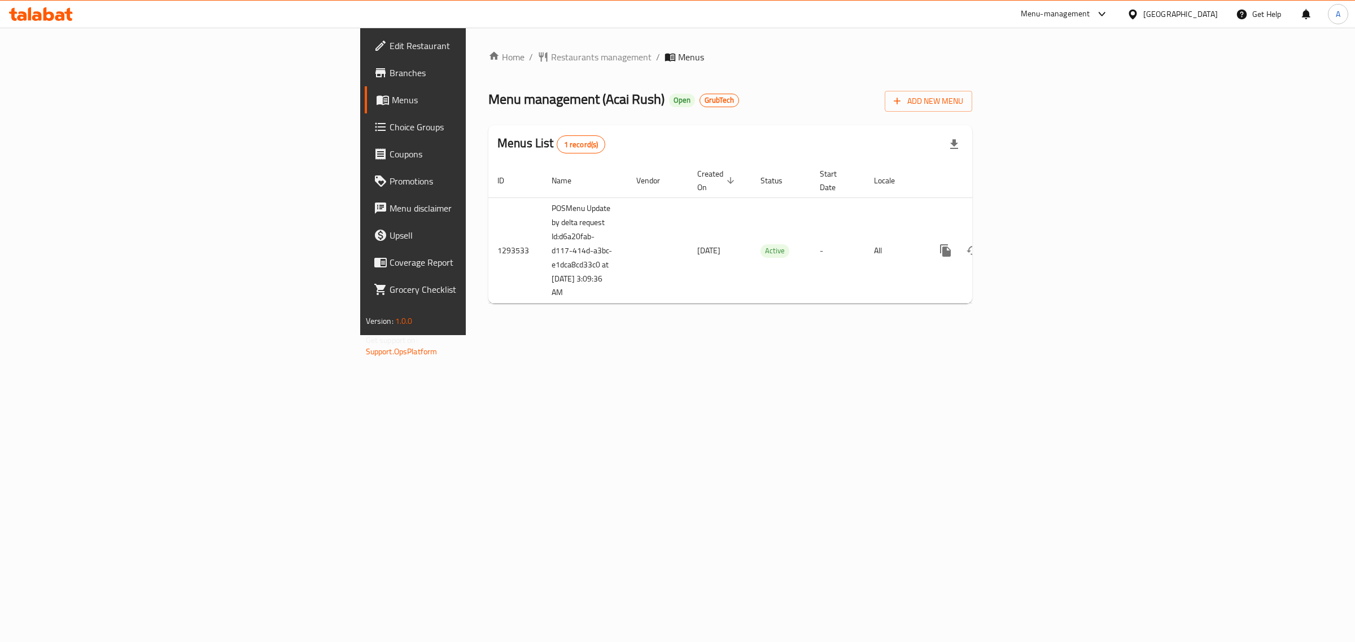
click at [389, 44] on span "Edit Restaurant" at bounding box center [483, 46] width 188 height 14
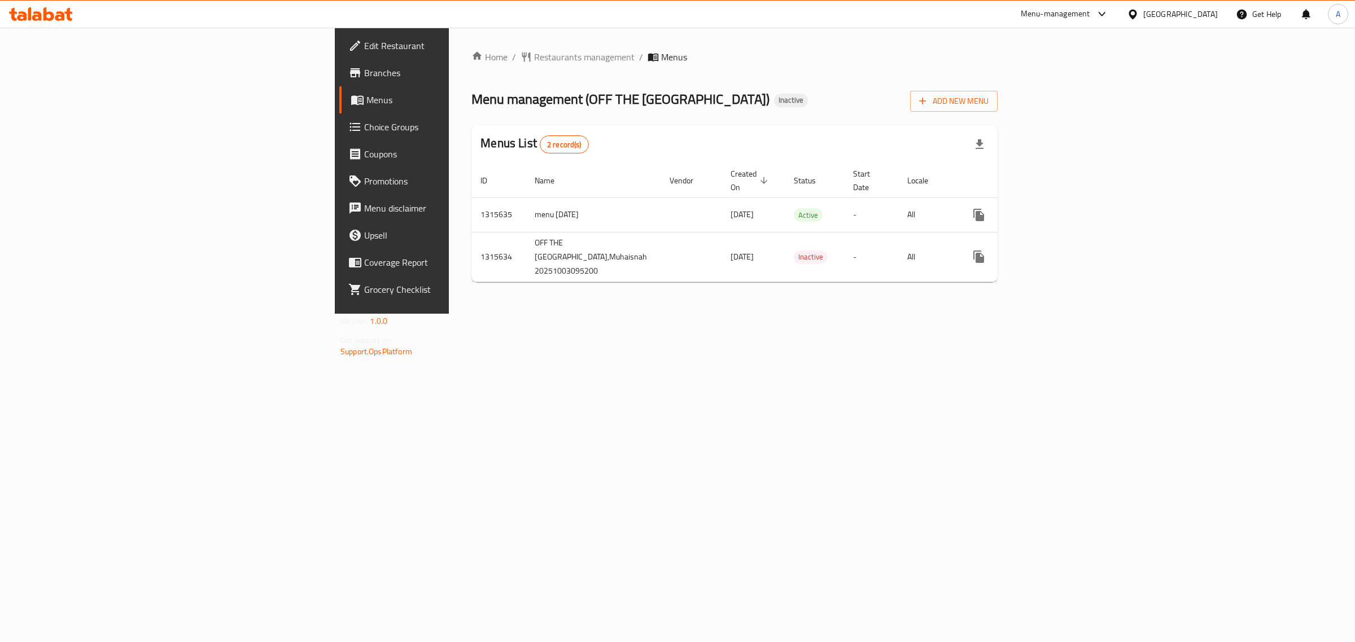
click at [364, 44] on span "Edit Restaurant" at bounding box center [458, 46] width 188 height 14
click at [1074, 201] on link "enhanced table" at bounding box center [1059, 214] width 27 height 27
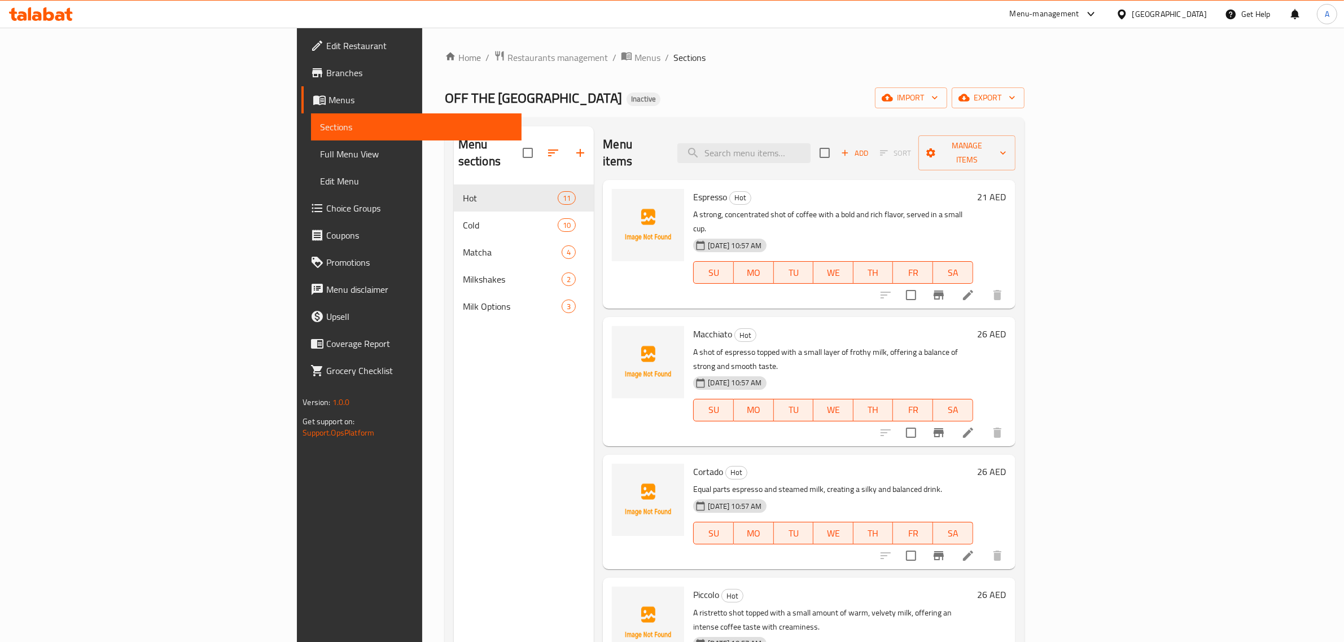
click at [509, 46] on div "Home / Restaurants management / Menus / Sections OFF THE STREET CAFE Inactive i…" at bounding box center [734, 414] width 625 height 773
click at [893, 100] on icon "button" at bounding box center [887, 97] width 11 height 7
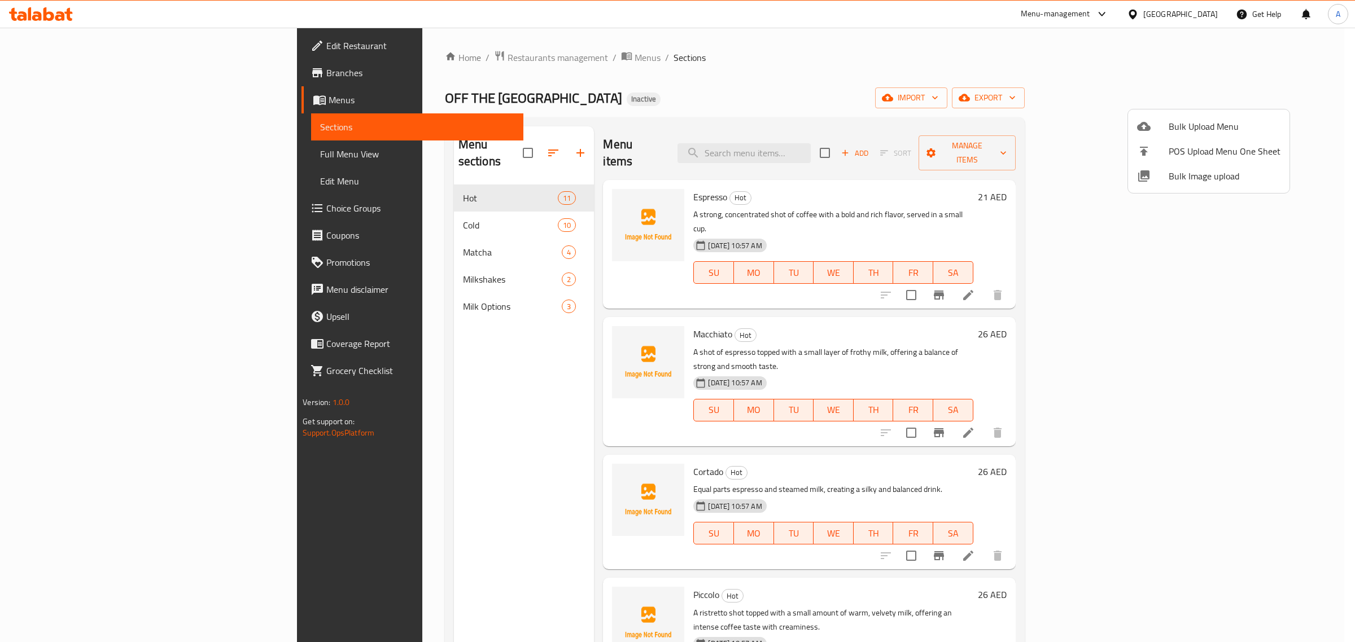
click at [1177, 179] on span "Bulk Image upload" at bounding box center [1224, 176] width 112 height 14
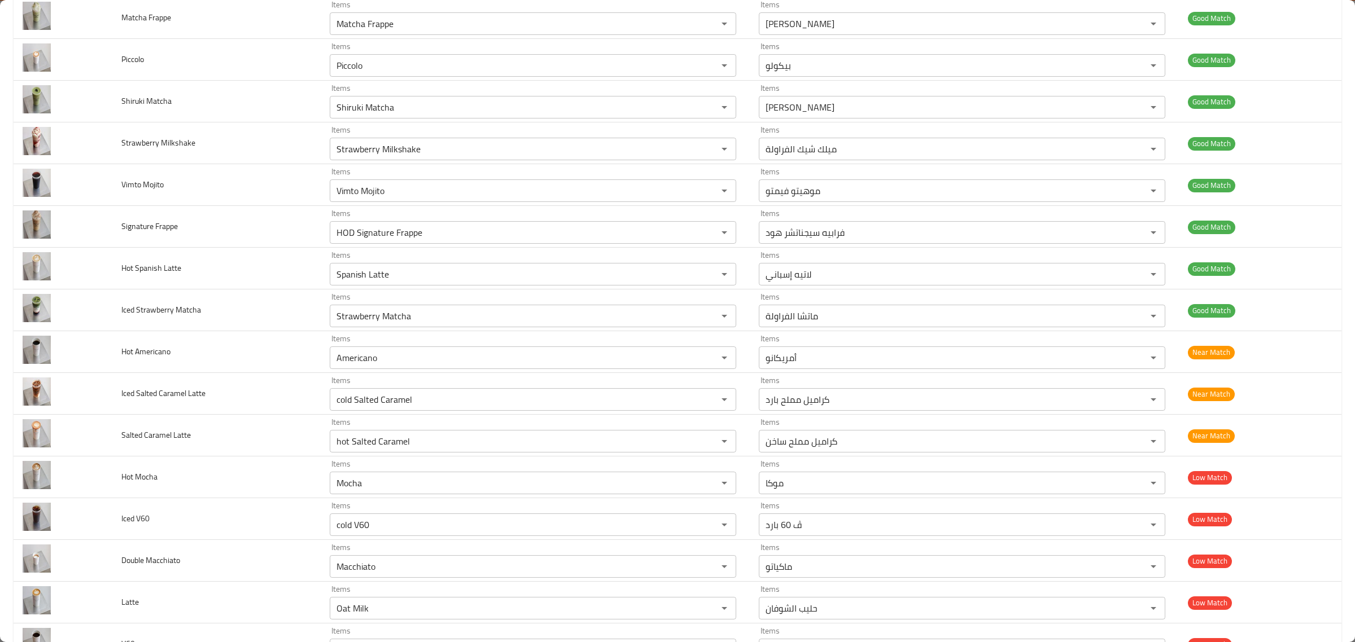
scroll to position [851, 0]
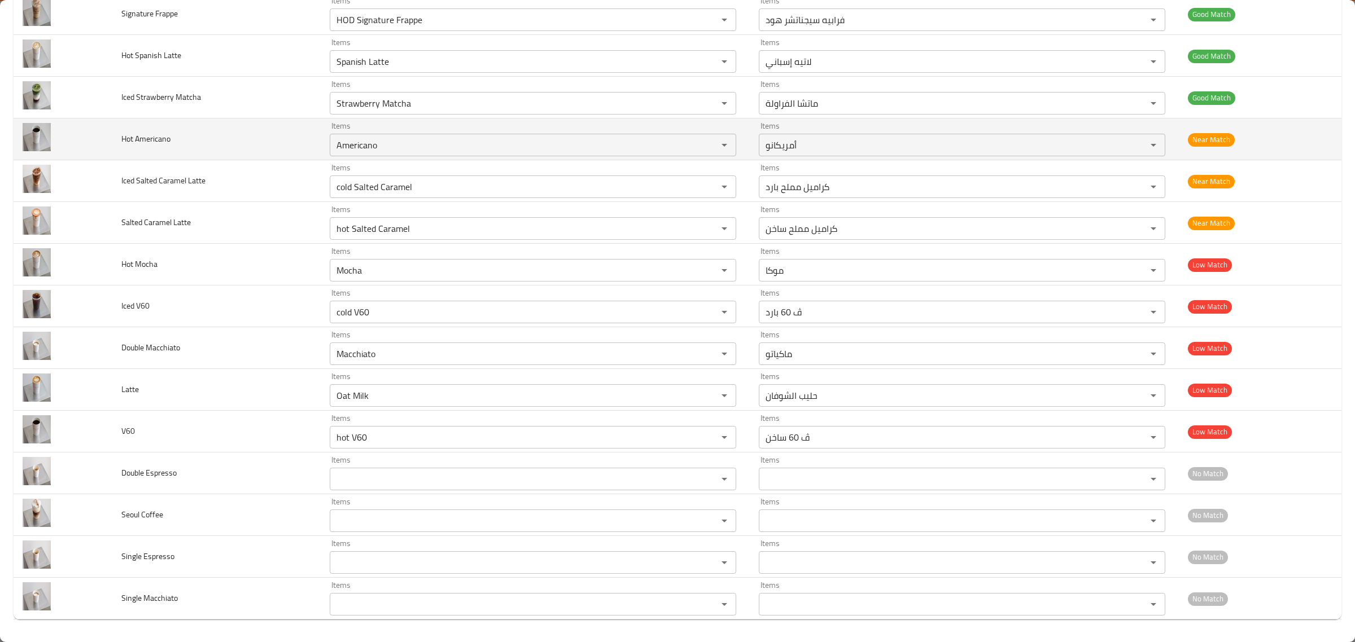
click at [504, 157] on td "Items Americano Items" at bounding box center [535, 140] width 429 height 42
click at [508, 147] on Americano "Americano" at bounding box center [516, 145] width 366 height 16
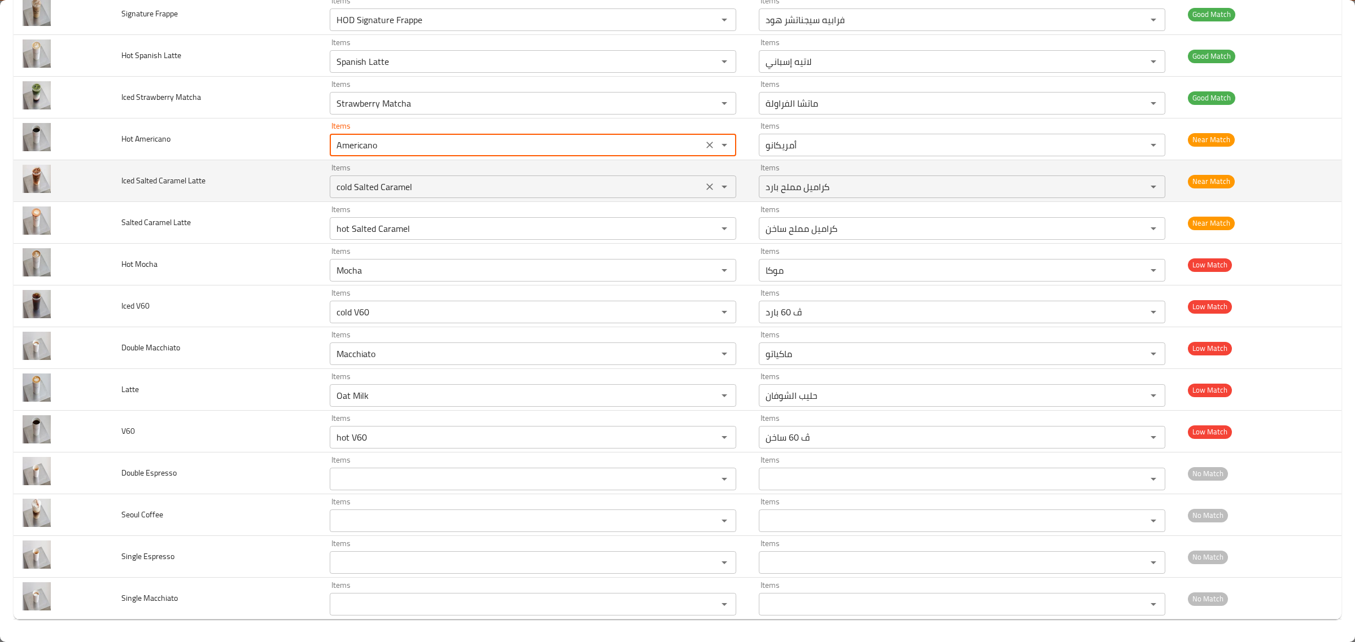
click at [546, 195] on div "cold Salted Caramel Items" at bounding box center [533, 187] width 406 height 23
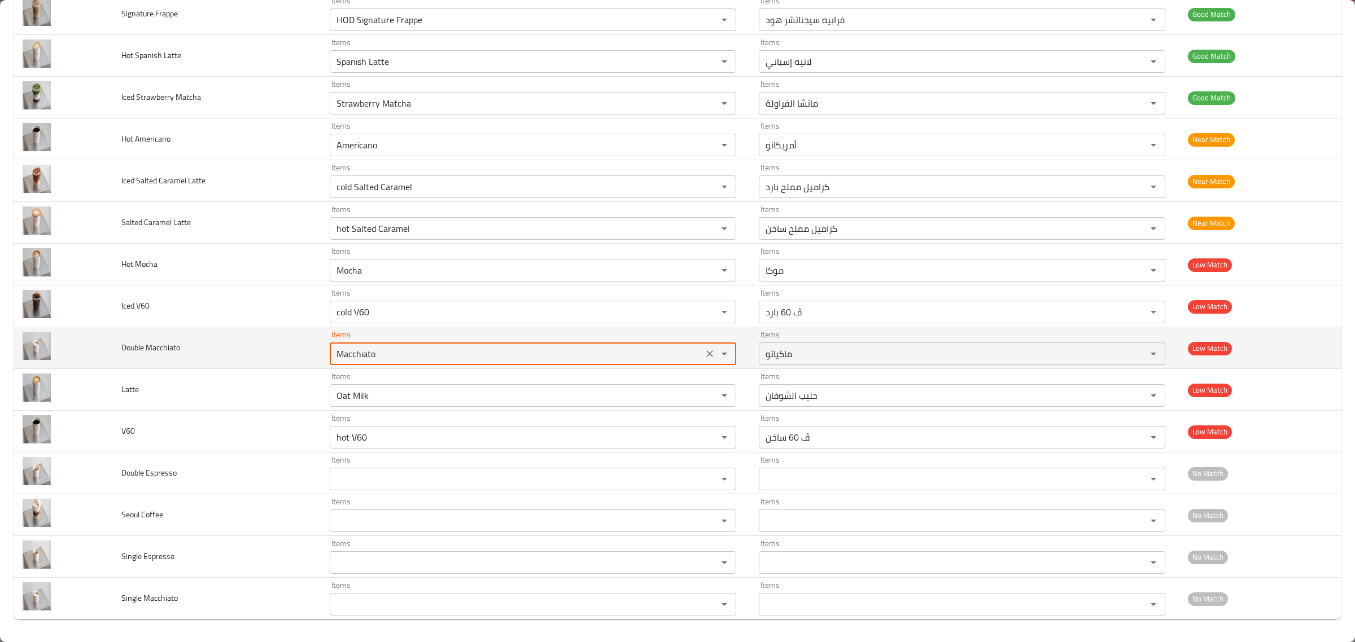
click at [461, 346] on Macchiato "Macchiato" at bounding box center [516, 354] width 366 height 16
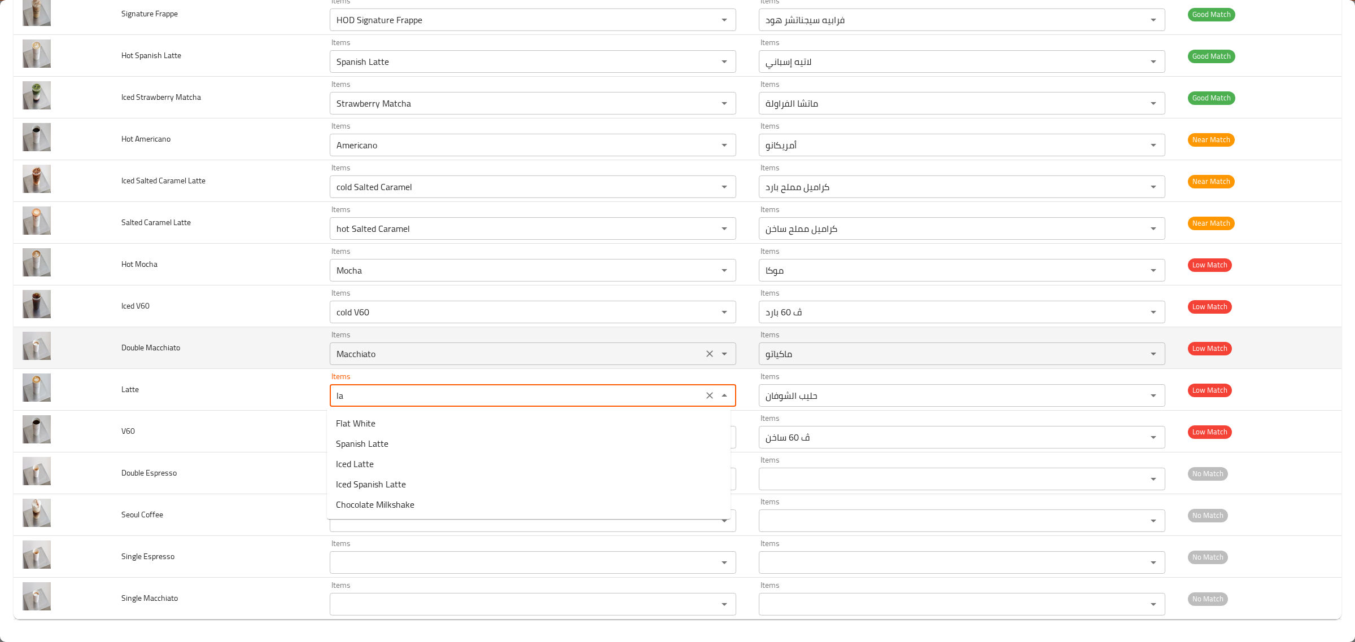
type input "lat"
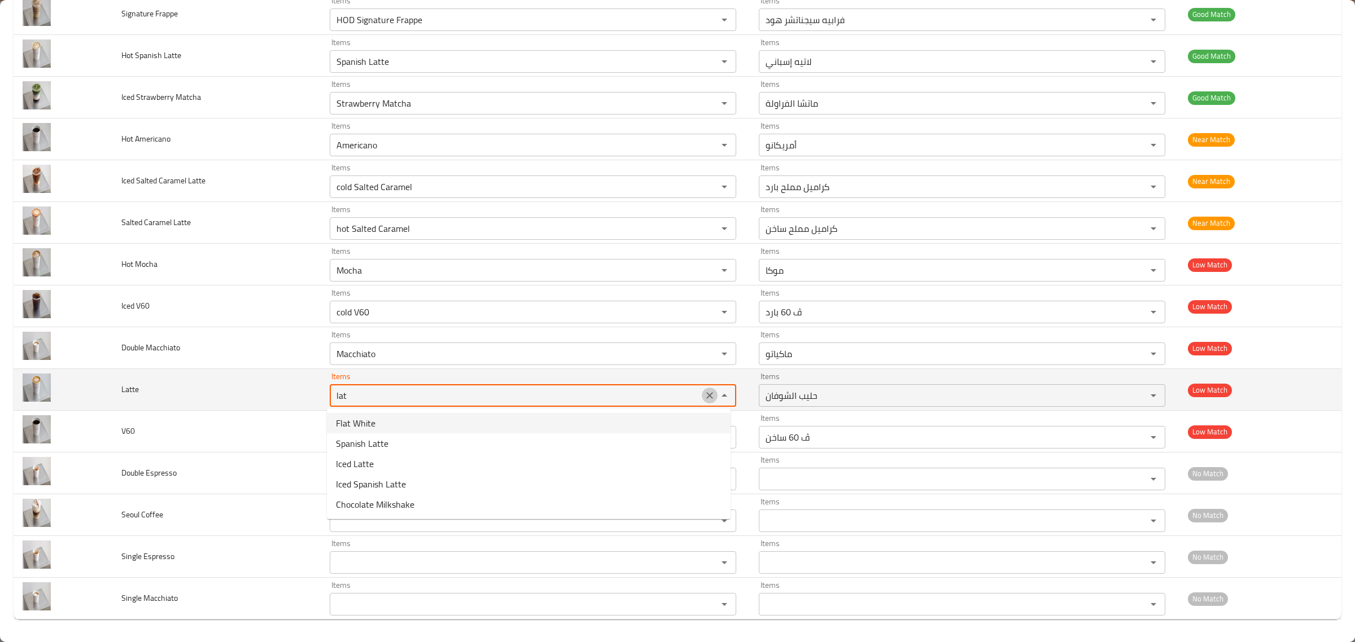
click at [707, 392] on icon "Clear" at bounding box center [709, 395] width 7 height 7
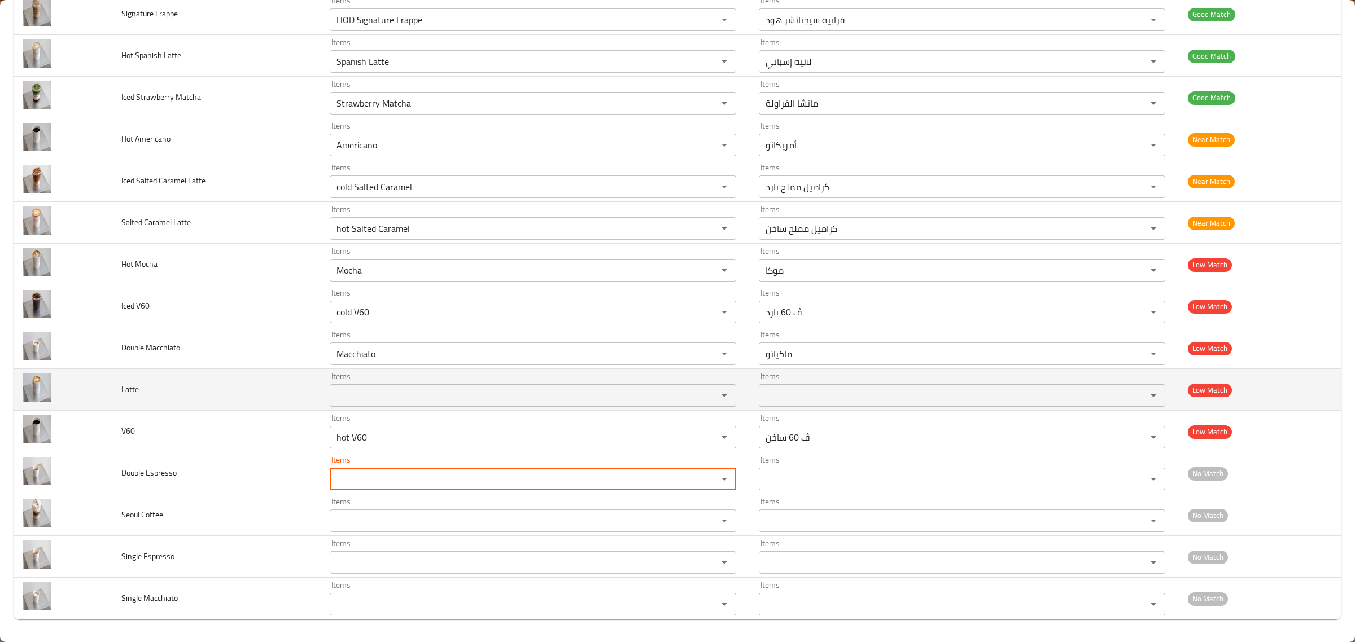
type Espresso "d"
type Espresso "esp"
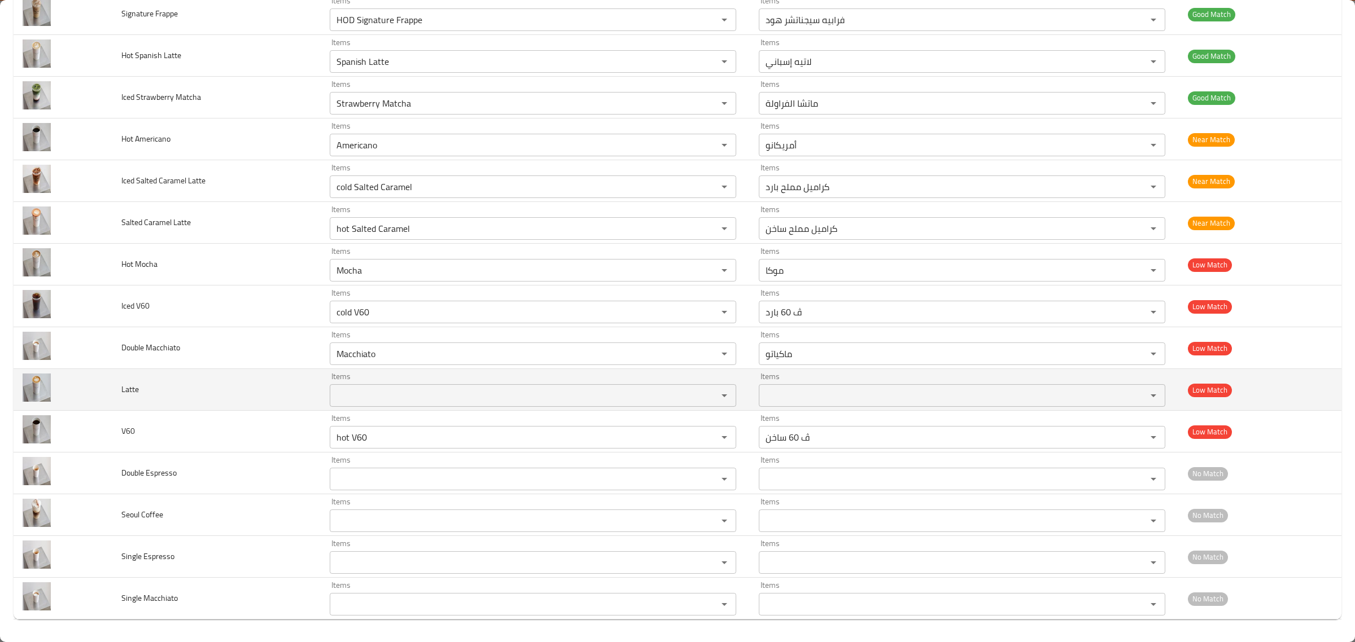
click at [257, 371] on td "Latte" at bounding box center [216, 390] width 208 height 42
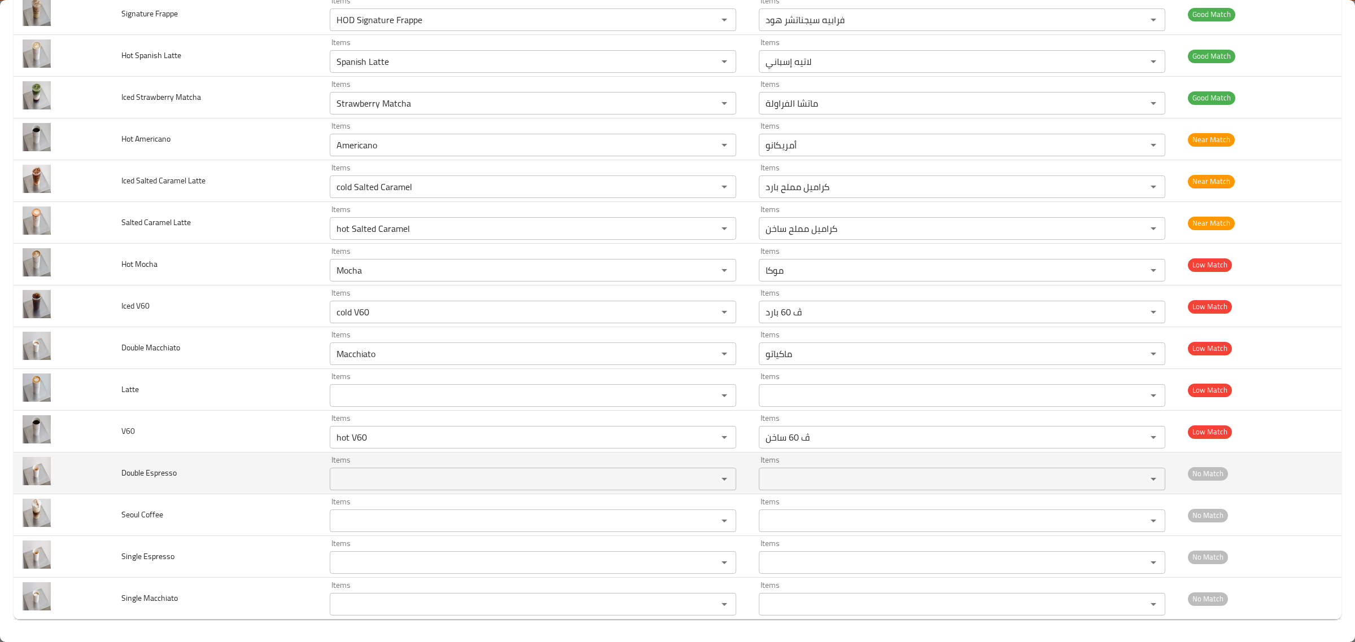
click at [389, 481] on Espresso "Items" at bounding box center [516, 479] width 366 height 16
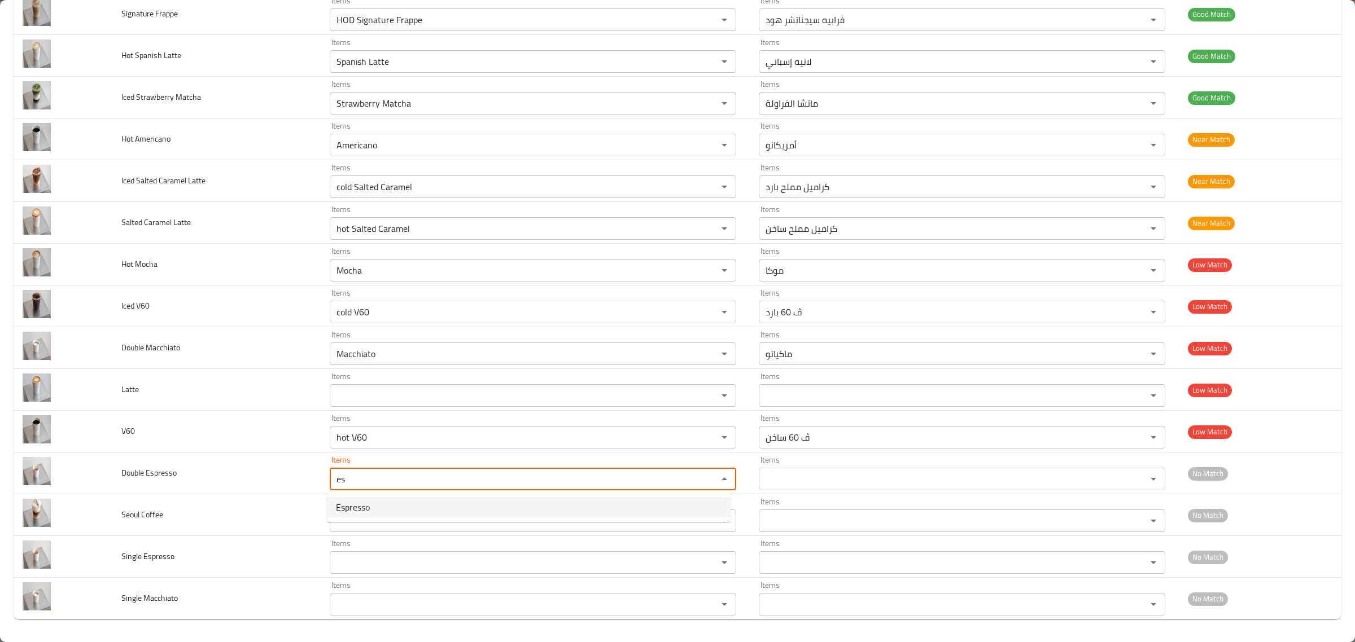
click at [385, 501] on Espresso-option-0 "Espresso" at bounding box center [529, 507] width 404 height 20
type Espresso "Espresso"
type Espresso-ar "إسبرسو"
type Espresso "Espresso"
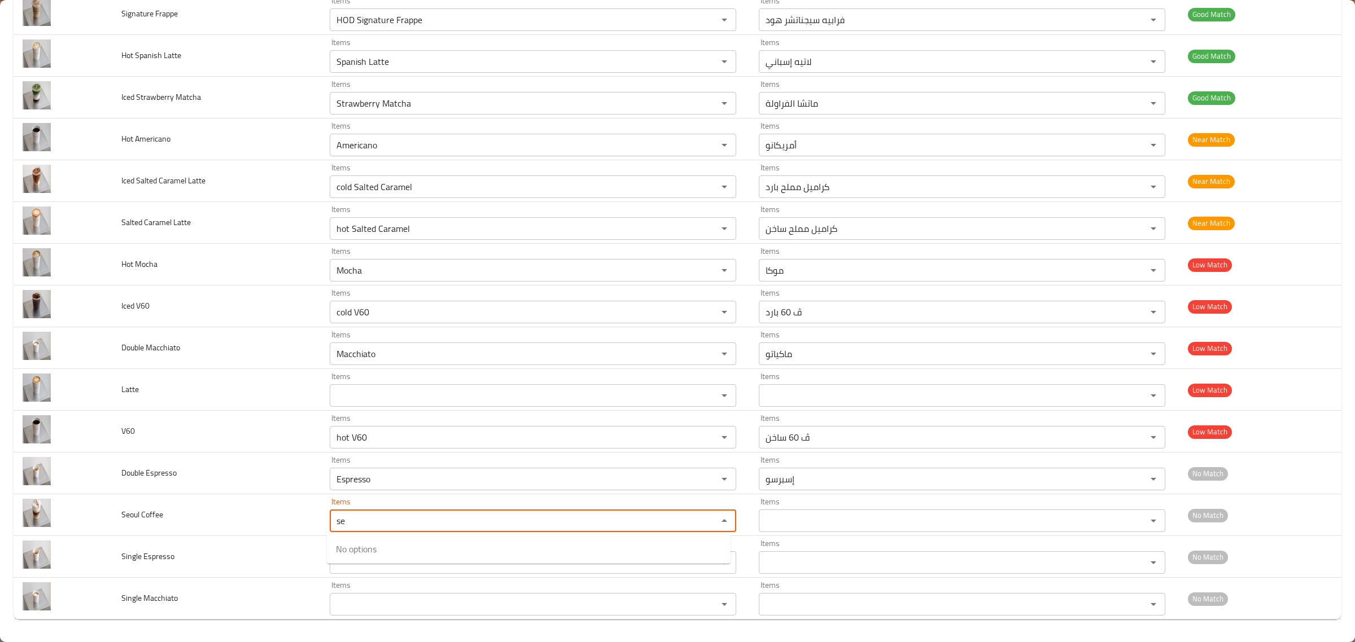
type Coffee "s"
type Coffee "c"
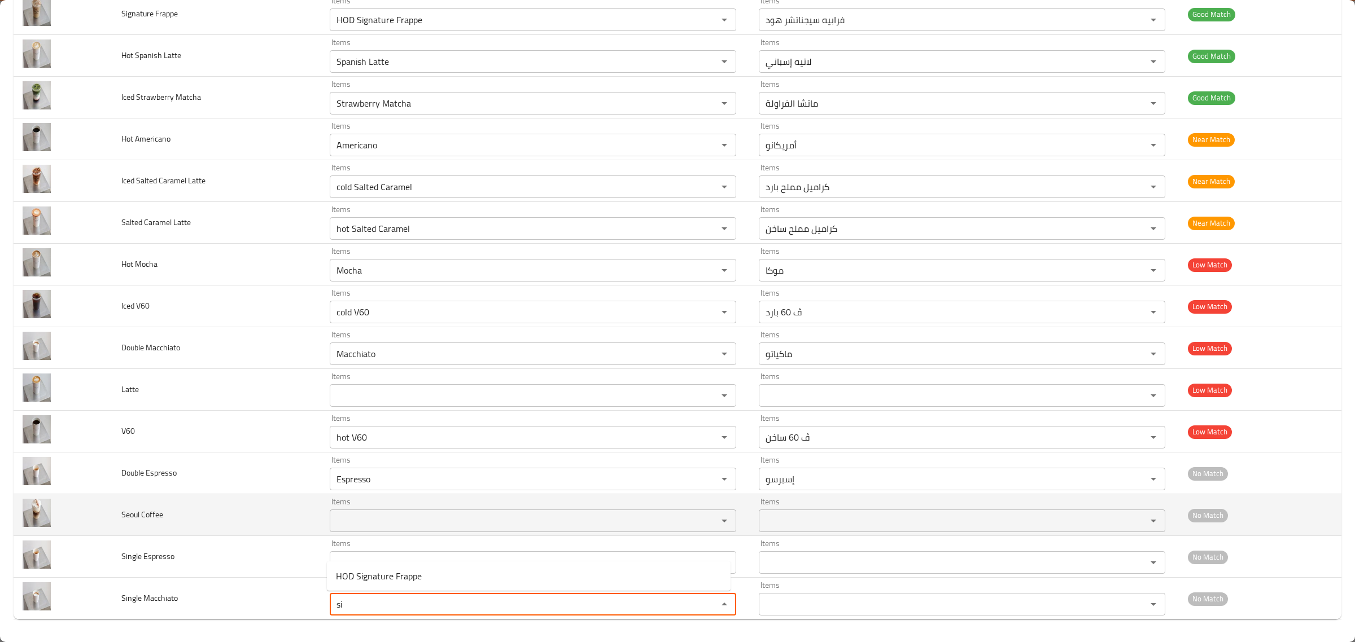
type Macchiato "s"
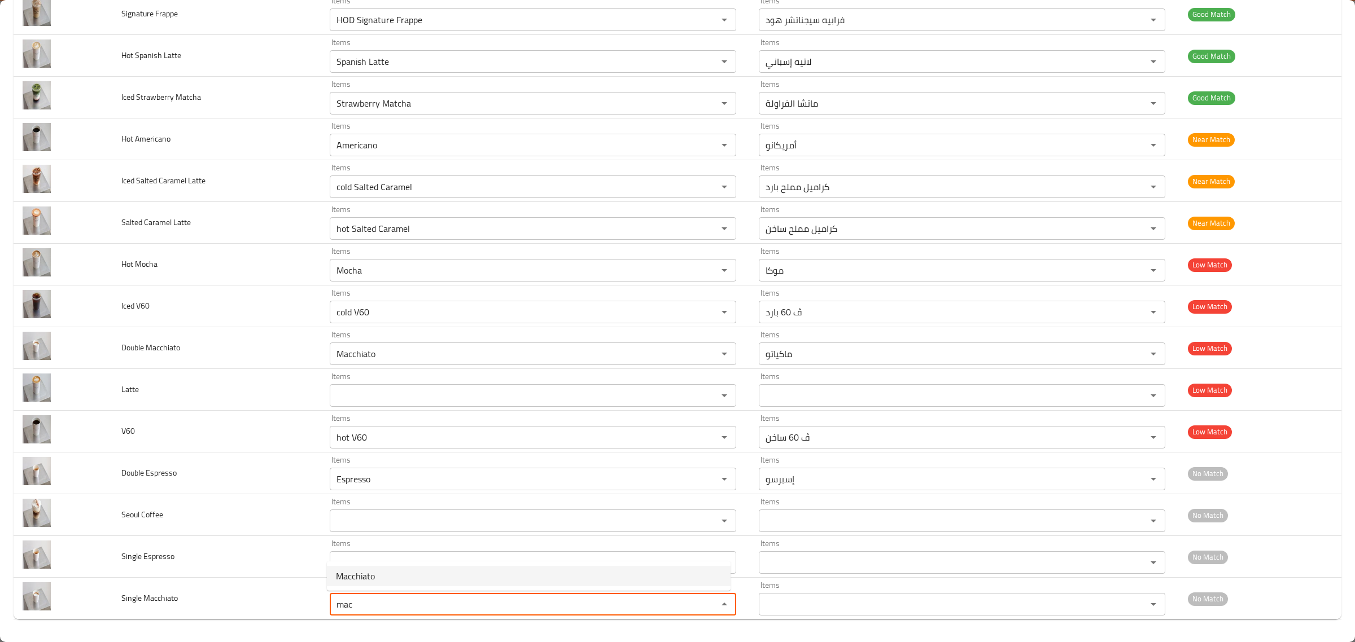
click at [398, 580] on Macchiato-option-0 "Macchiato" at bounding box center [529, 576] width 404 height 20
type Macchiato "Macchiato"
type Macchiato-ar "ماكياتو"
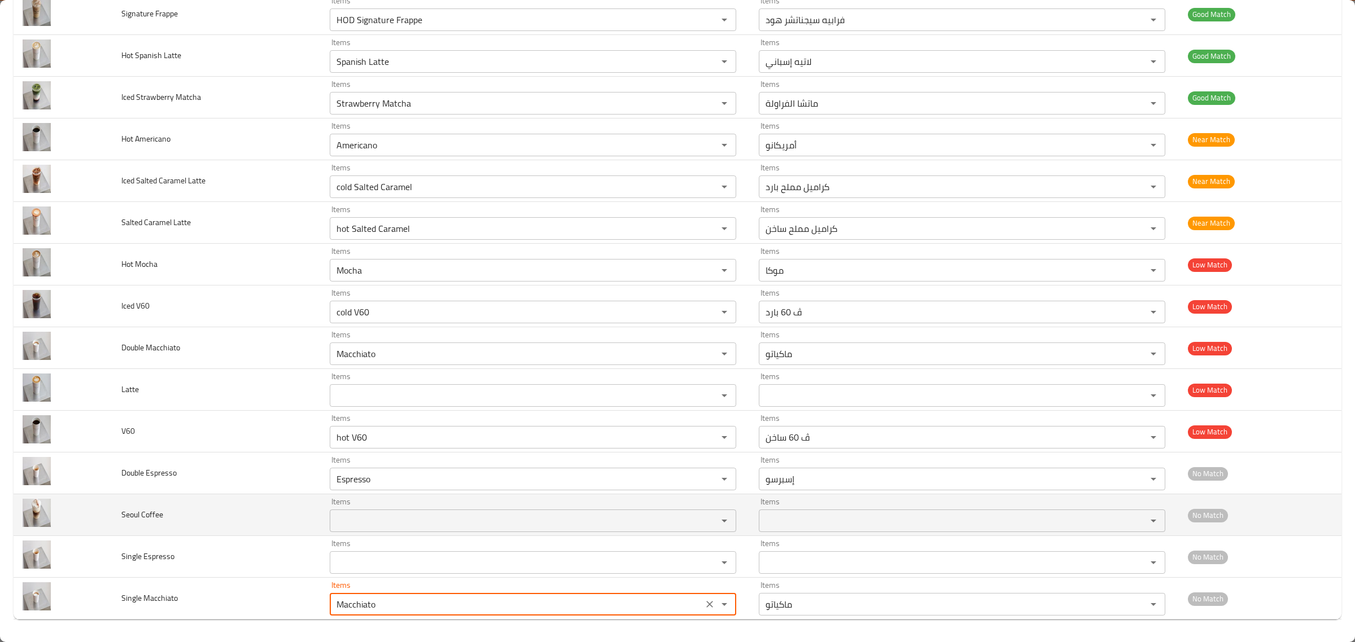
type Macchiato "Macchiato"
click at [344, 528] on Coffee "Items" at bounding box center [516, 521] width 366 height 16
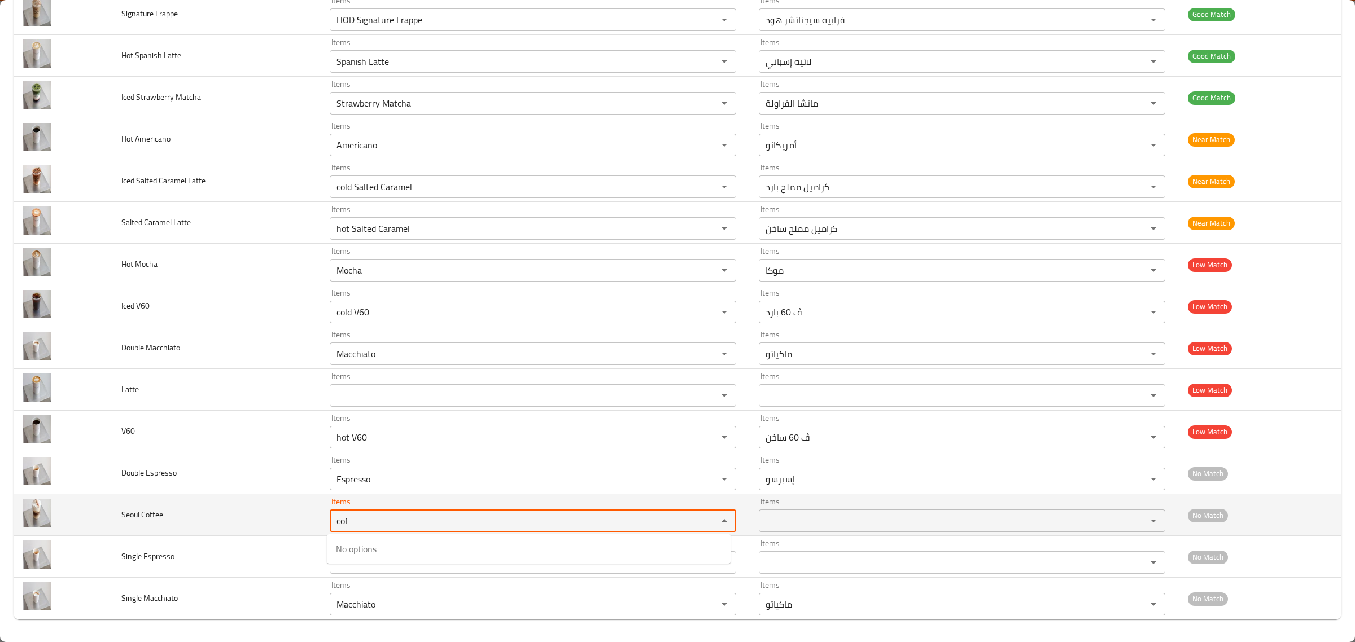
type Coffee "cof"
click at [312, 528] on td "Seoul Coffee" at bounding box center [216, 515] width 208 height 42
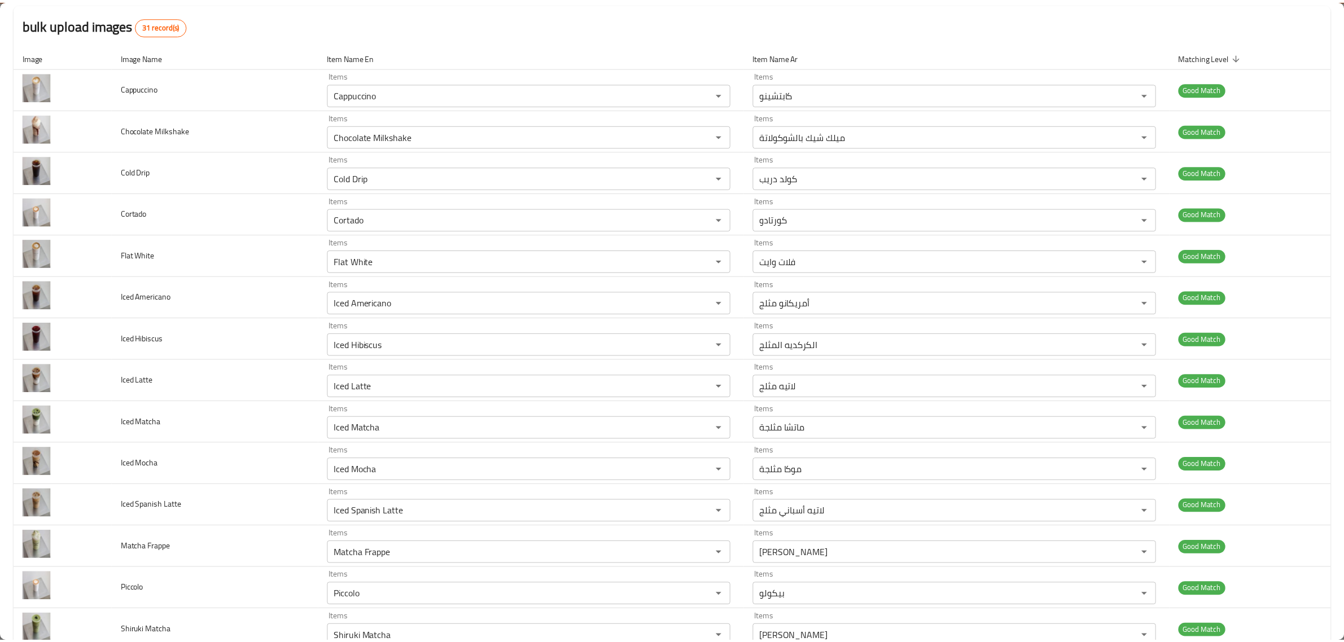
scroll to position [0, 0]
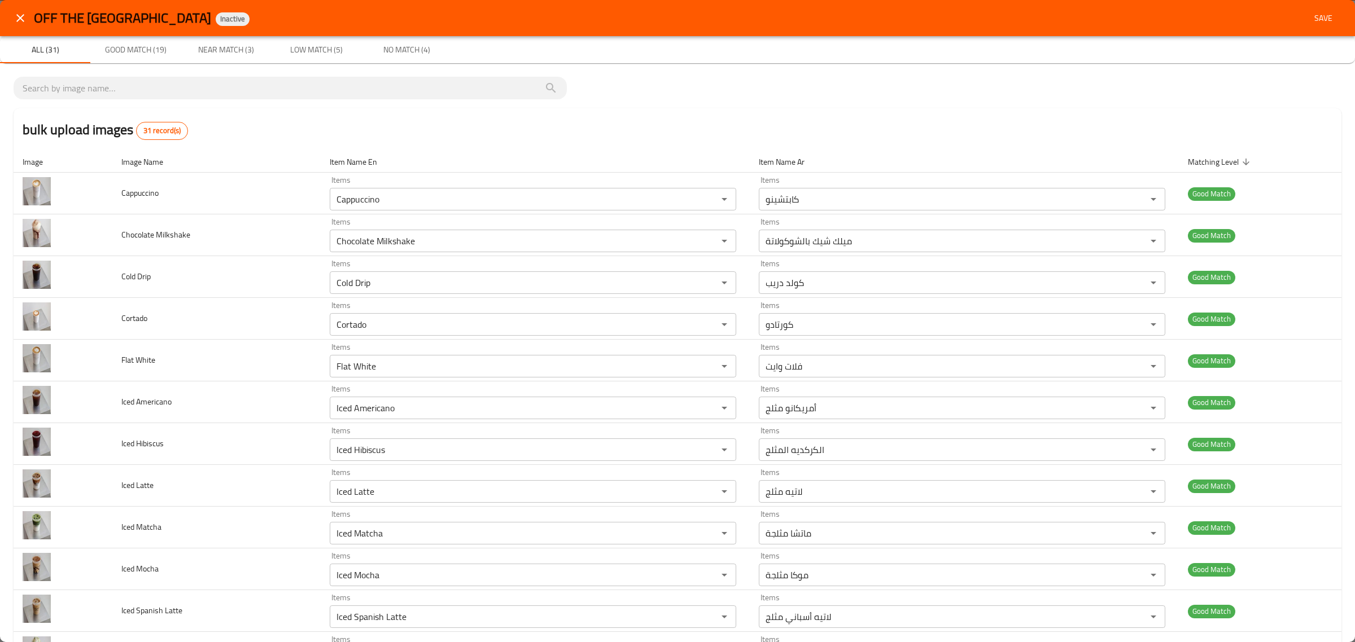
click at [1326, 23] on button "Save" at bounding box center [1323, 18] width 36 height 21
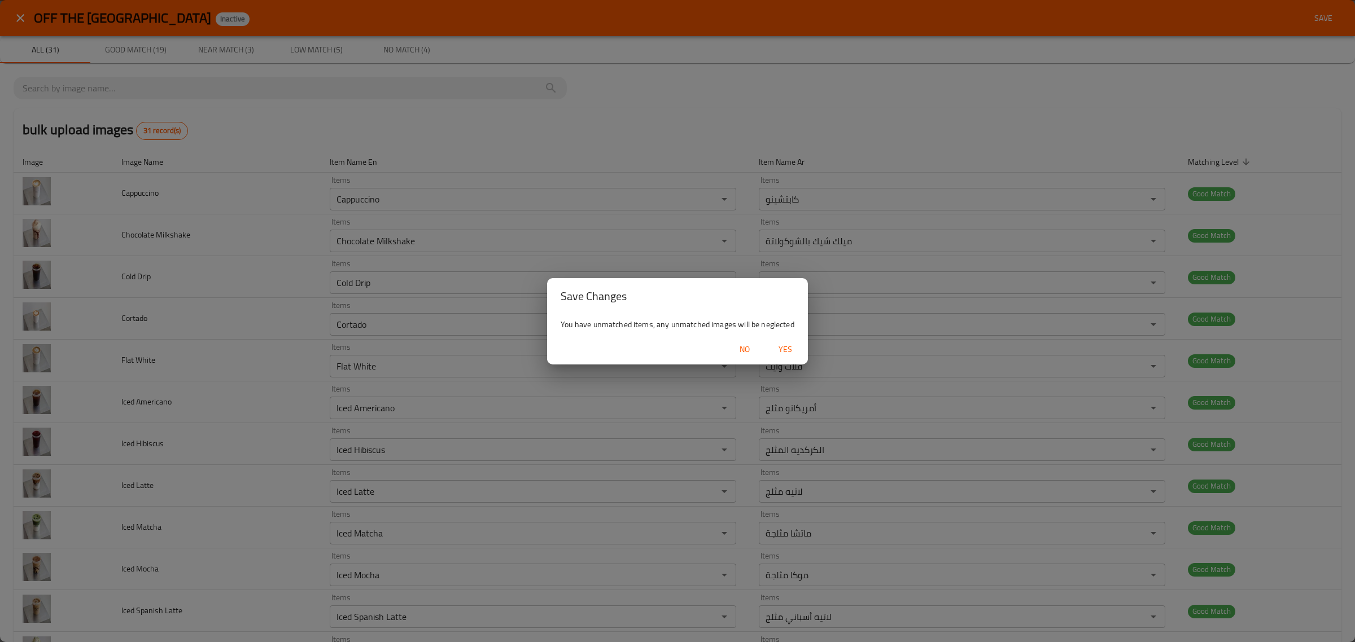
click at [782, 350] on span "Yes" at bounding box center [785, 350] width 27 height 14
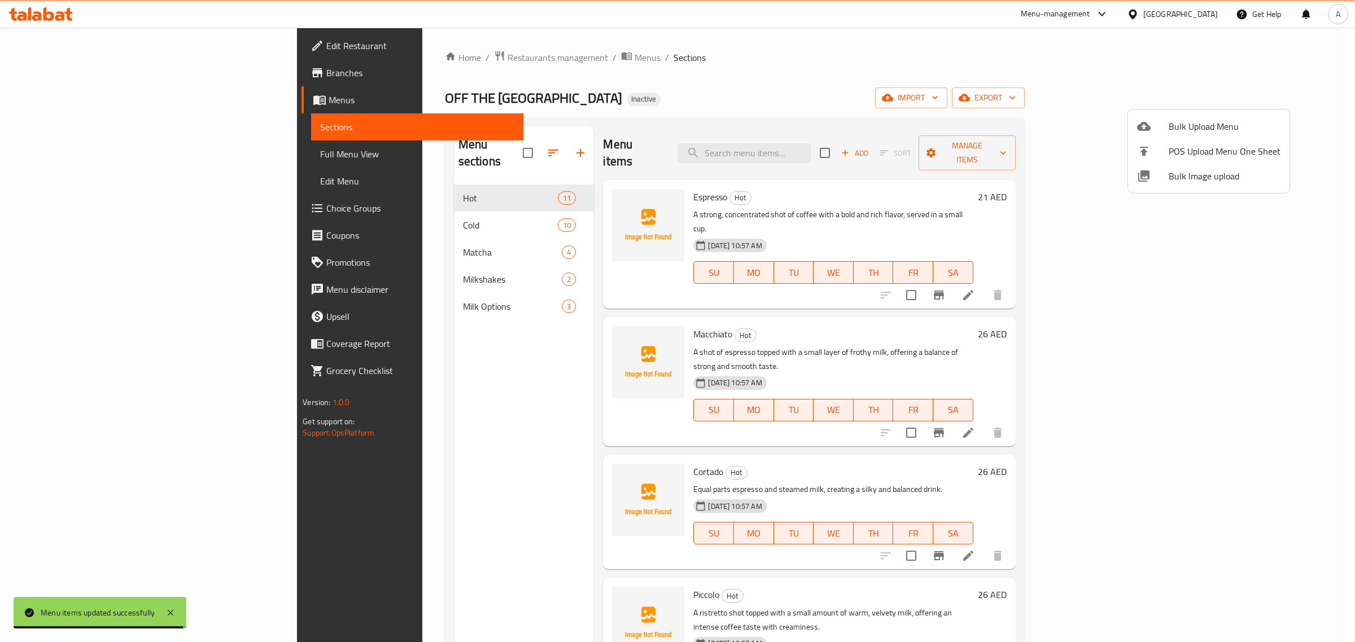
click at [327, 208] on div at bounding box center [677, 321] width 1355 height 642
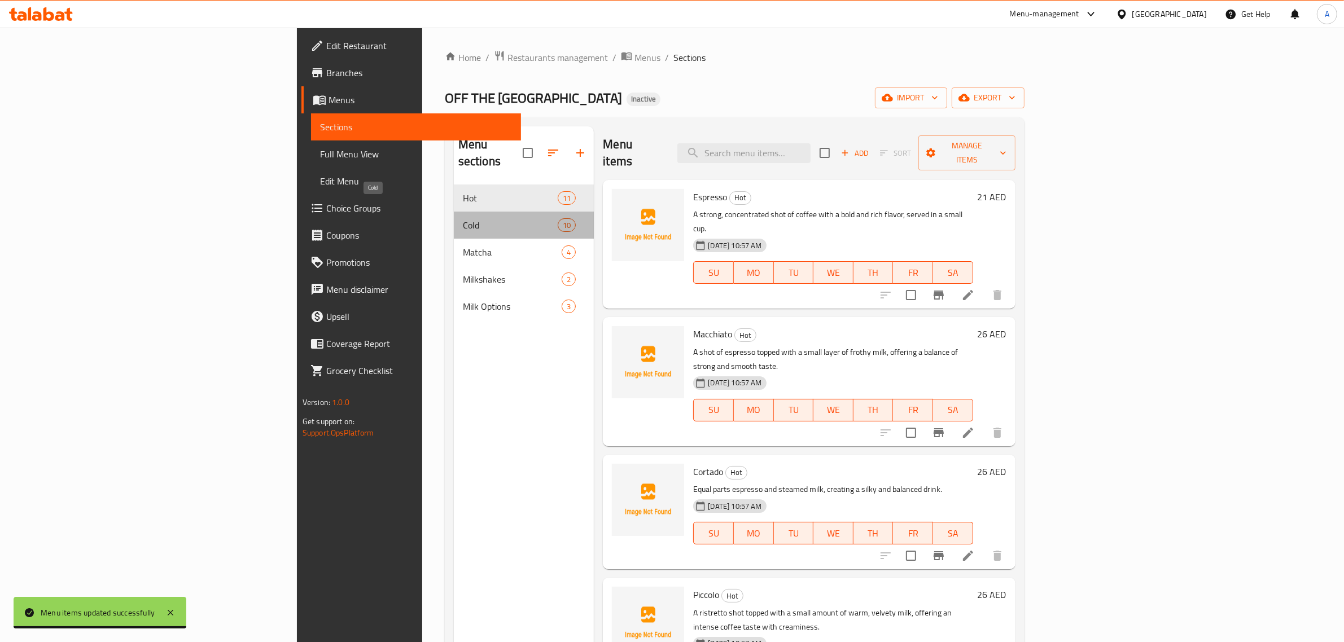
click at [463, 218] on span "Cold" at bounding box center [510, 225] width 95 height 14
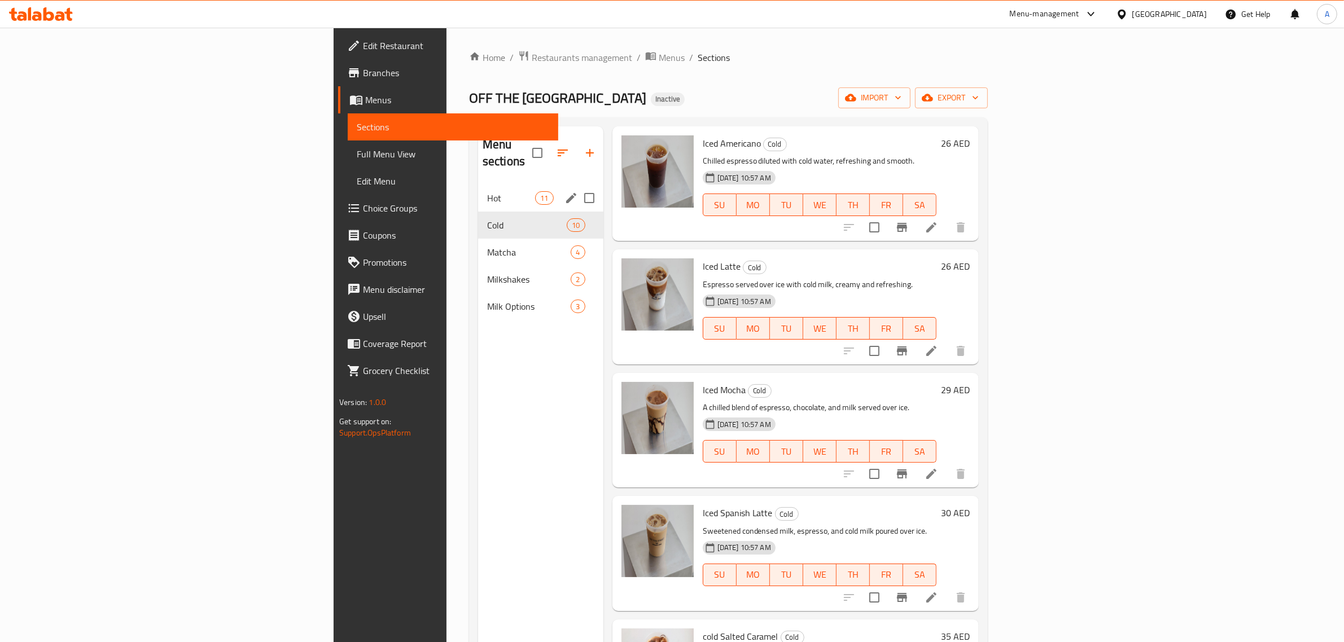
click at [487, 191] on span "Hot" at bounding box center [511, 198] width 48 height 14
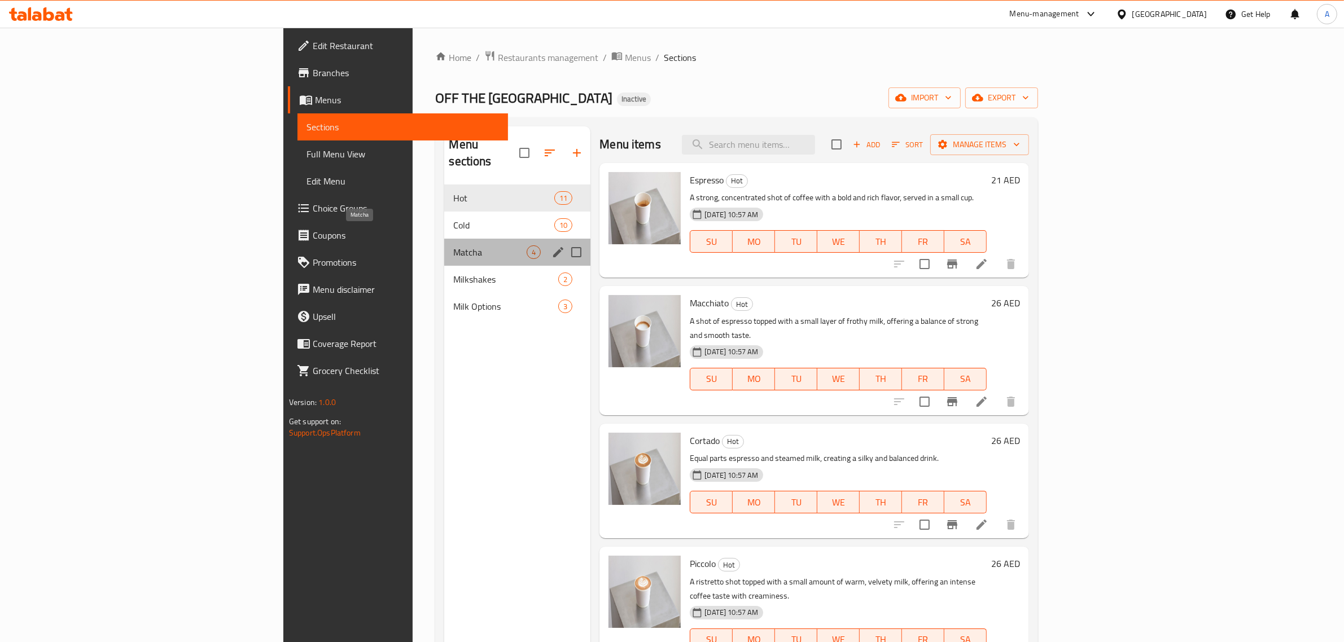
click at [453, 246] on span "Matcha" at bounding box center [489, 253] width 73 height 14
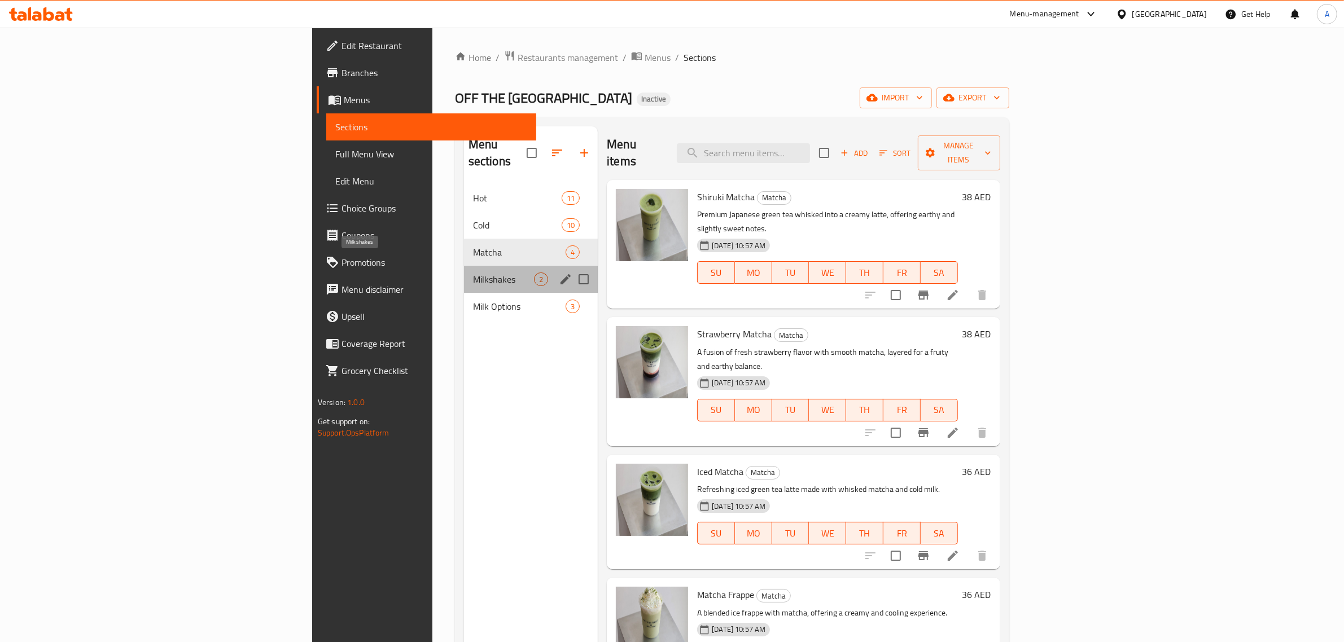
click at [473, 273] on span "Milkshakes" at bounding box center [503, 280] width 61 height 14
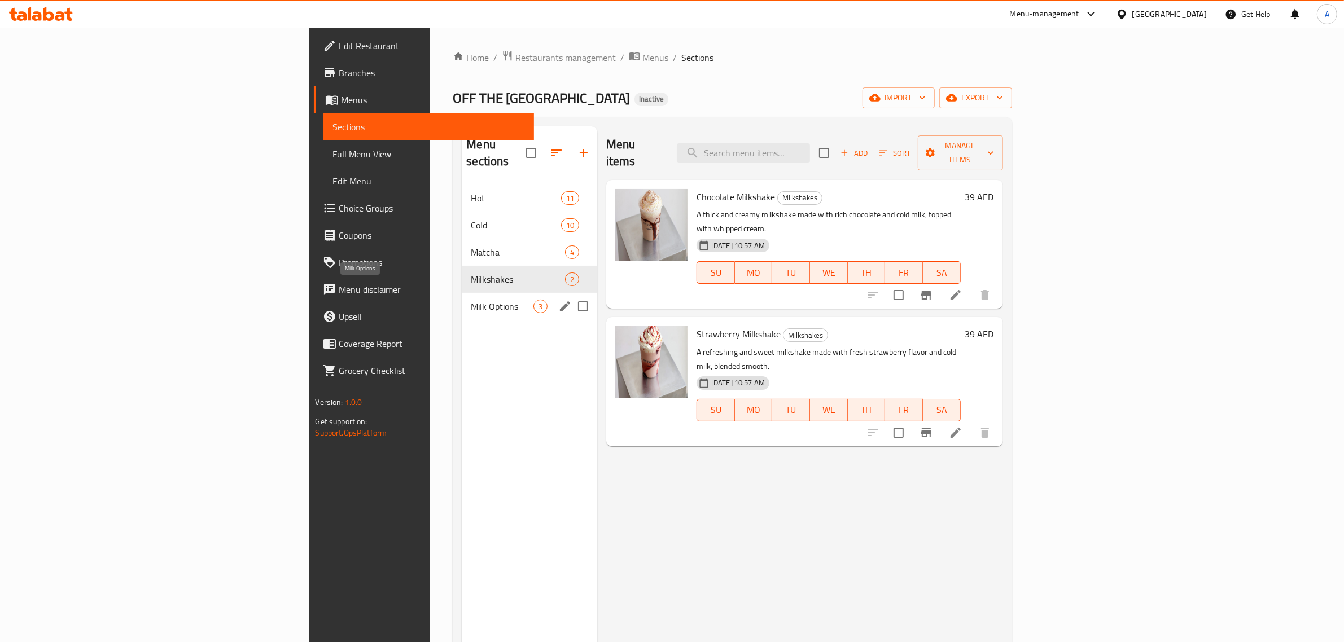
click at [471, 300] on span "Milk Options" at bounding box center [502, 307] width 62 height 14
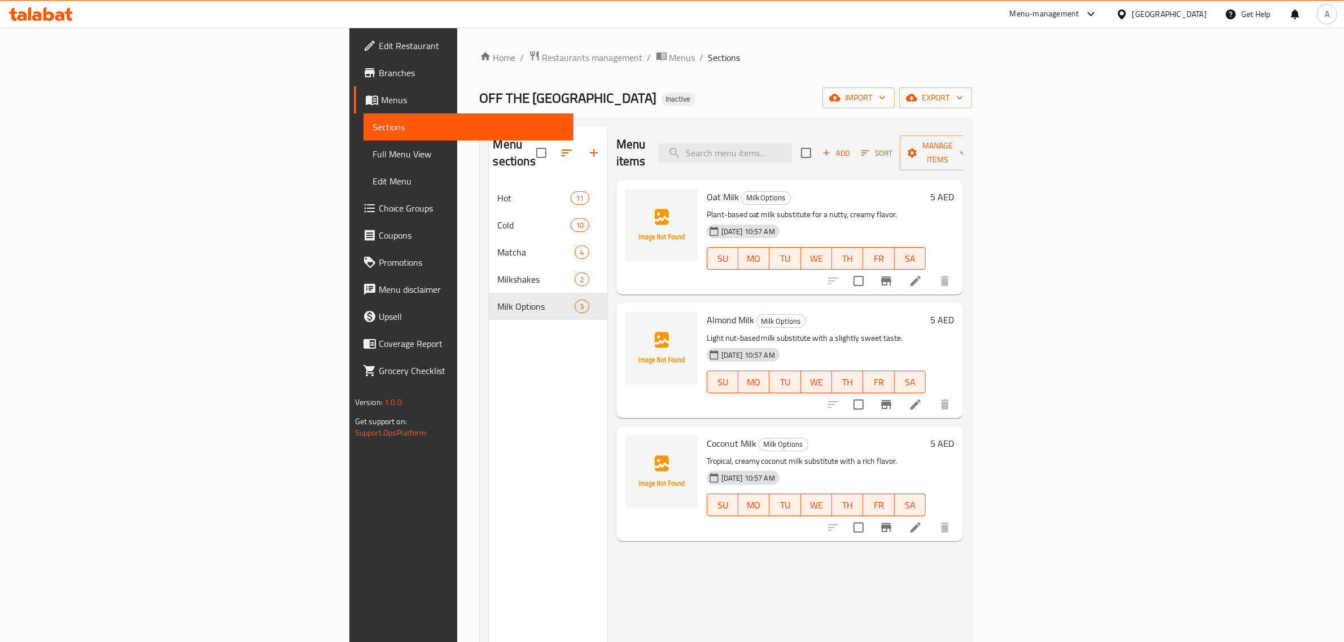
click at [373, 153] on span "Full Menu View" at bounding box center [469, 154] width 192 height 14
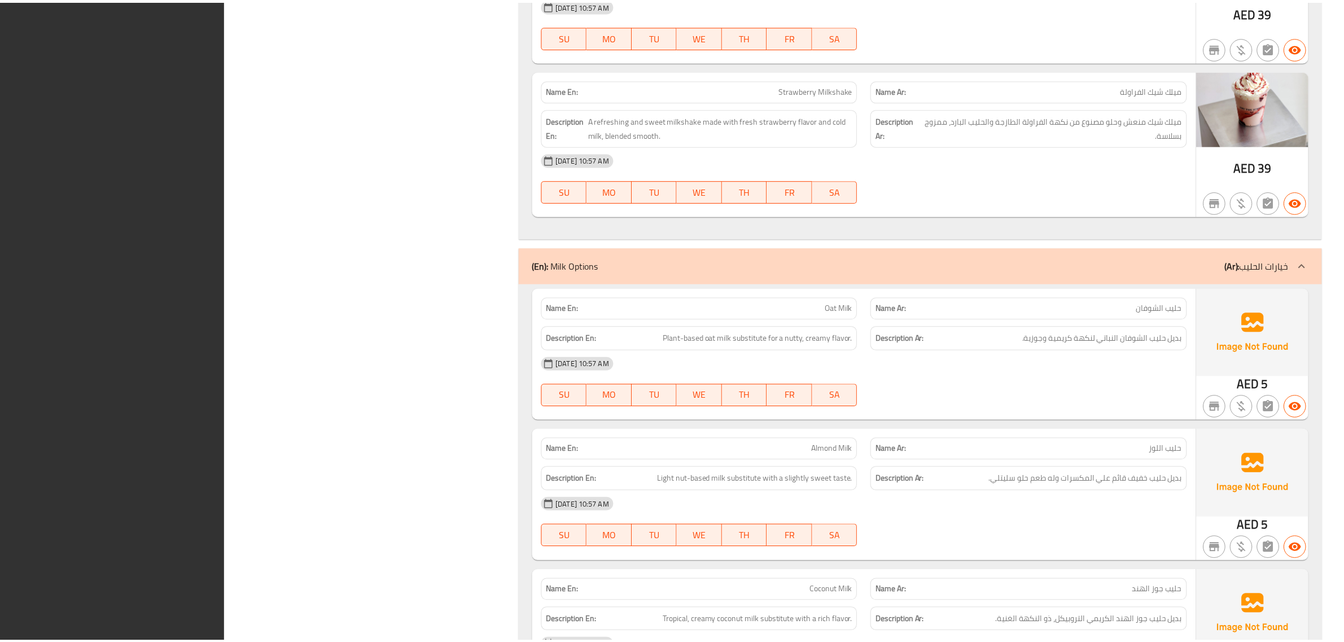
scroll to position [4345, 0]
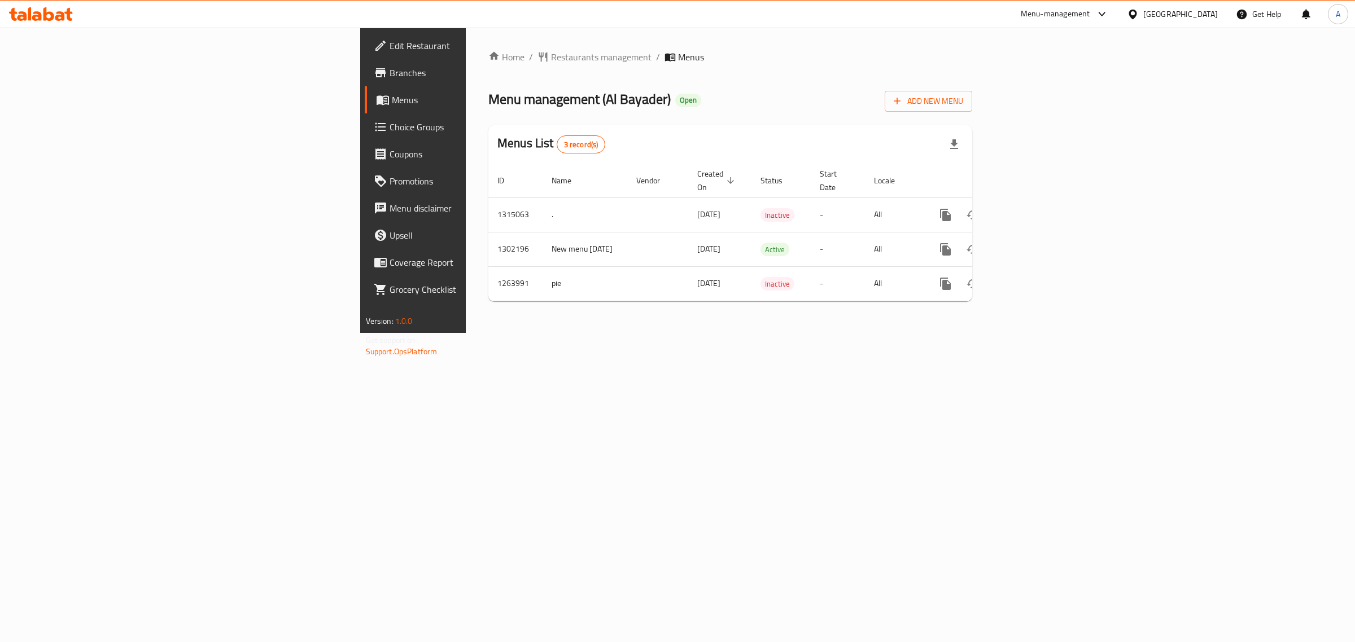
click at [587, 98] on div "Menu management ( [PERSON_NAME] ) Open Add New Menu" at bounding box center [730, 98] width 484 height 25
click at [1033, 208] on icon "enhanced table" at bounding box center [1027, 215] width 14 height 14
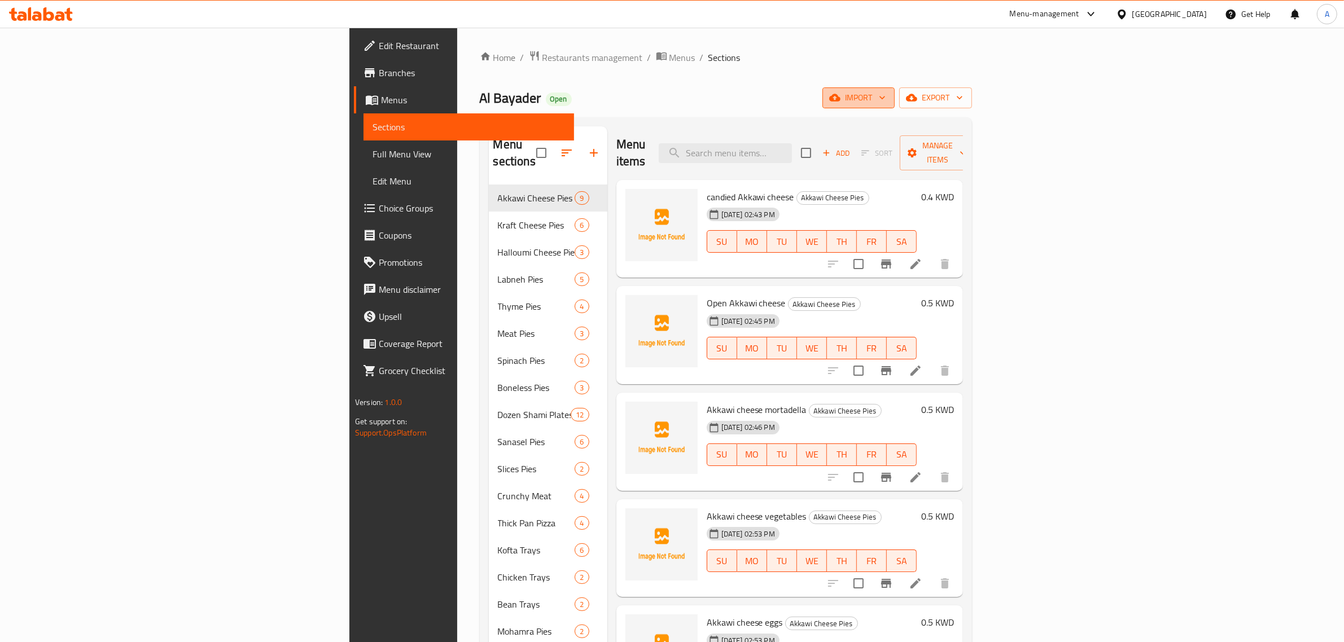
click at [840, 95] on icon "button" at bounding box center [834, 97] width 11 height 11
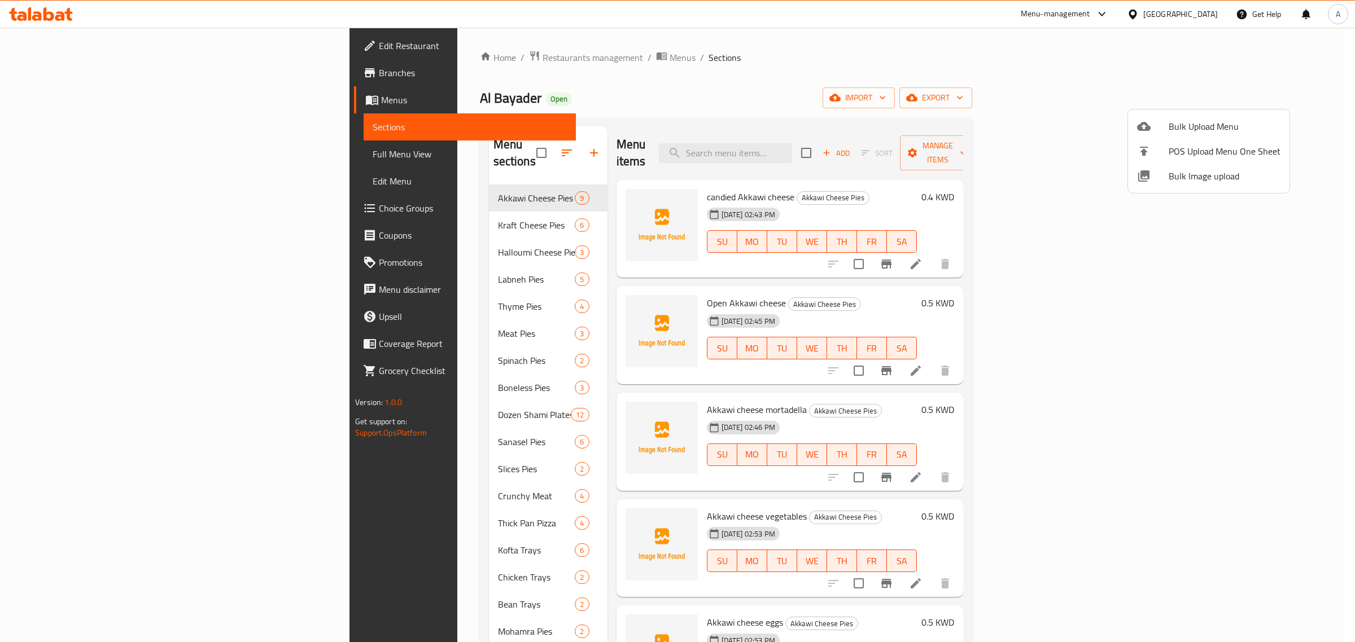
click at [1203, 189] on ul "Bulk Upload Menu POS Upload Menu One Sheet Bulk Image upload" at bounding box center [1208, 151] width 161 height 84
click at [1202, 181] on span "Bulk Image upload" at bounding box center [1224, 176] width 112 height 14
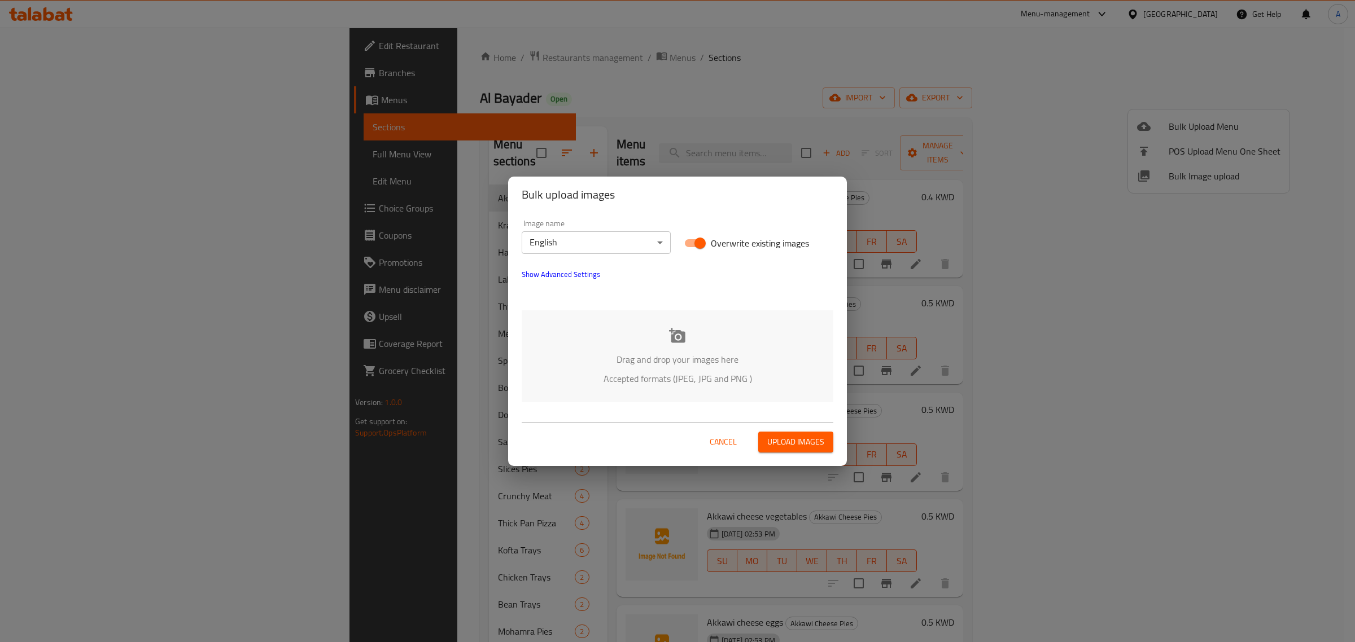
click at [608, 233] on body "​ Menu-management [GEOGRAPHIC_DATA] Get Help A Edit Restaurant Branches Menus S…" at bounding box center [677, 335] width 1355 height 615
click at [587, 264] on li "Arabic" at bounding box center [596, 262] width 149 height 20
click at [628, 339] on div "Drag and drop your images here Accepted formats (JPEG, JPG and PNG )" at bounding box center [678, 356] width 312 height 92
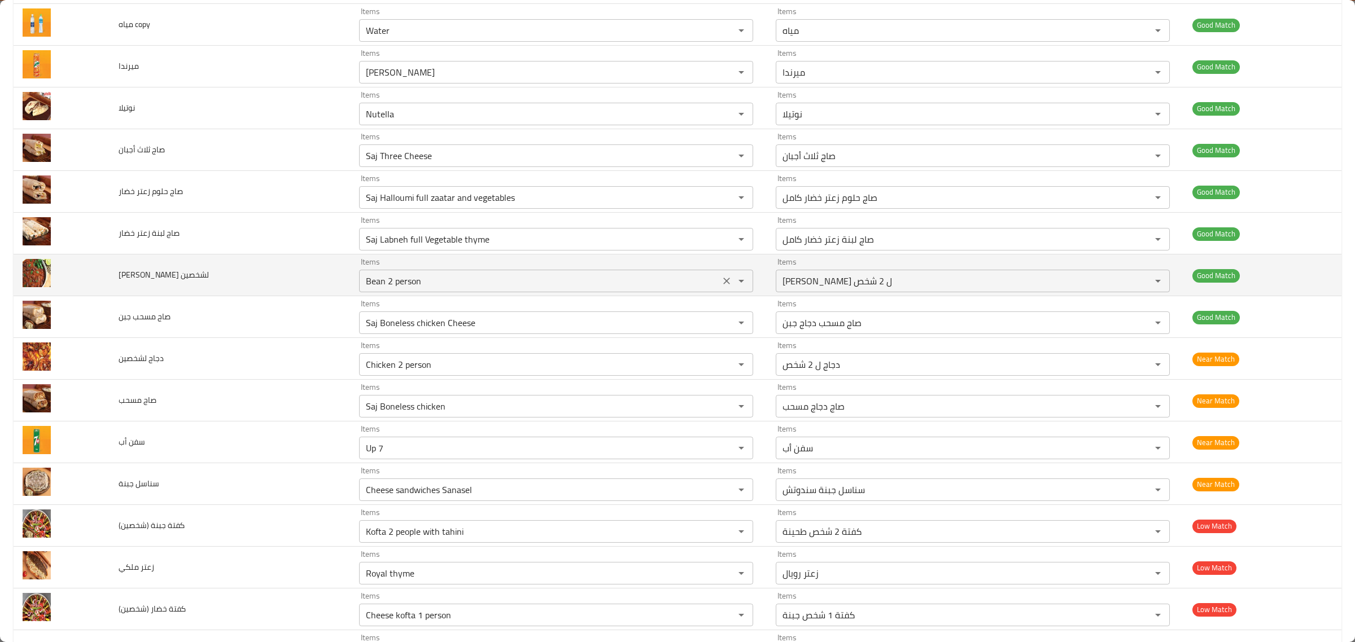
scroll to position [4579, 0]
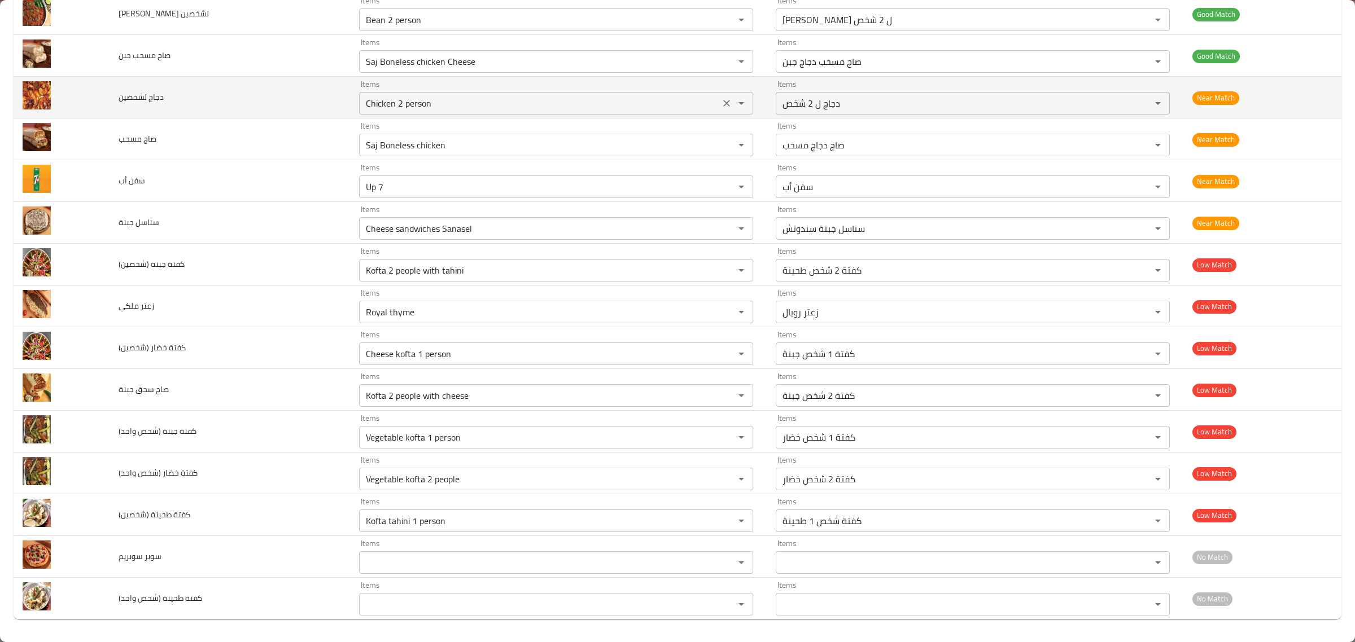
click at [681, 106] on لشخصين "Chicken 2 person" at bounding box center [539, 103] width 354 height 16
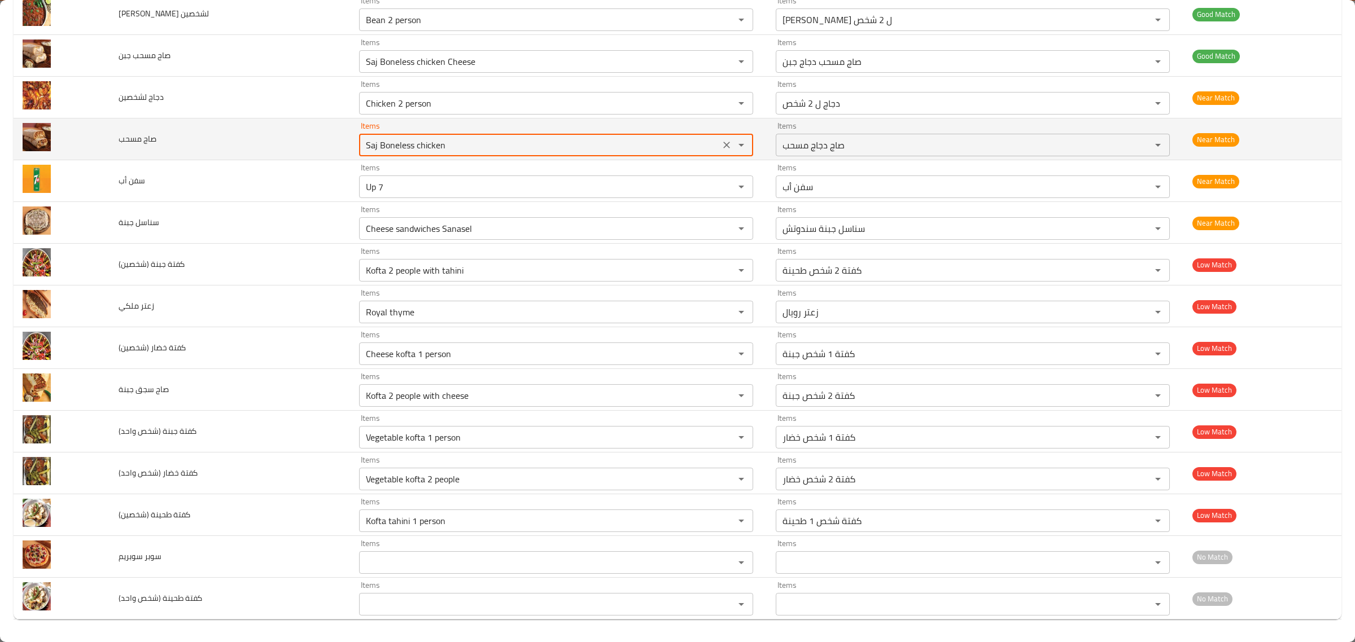
click at [670, 145] on مسحب "Saj Boneless chicken" at bounding box center [539, 145] width 354 height 16
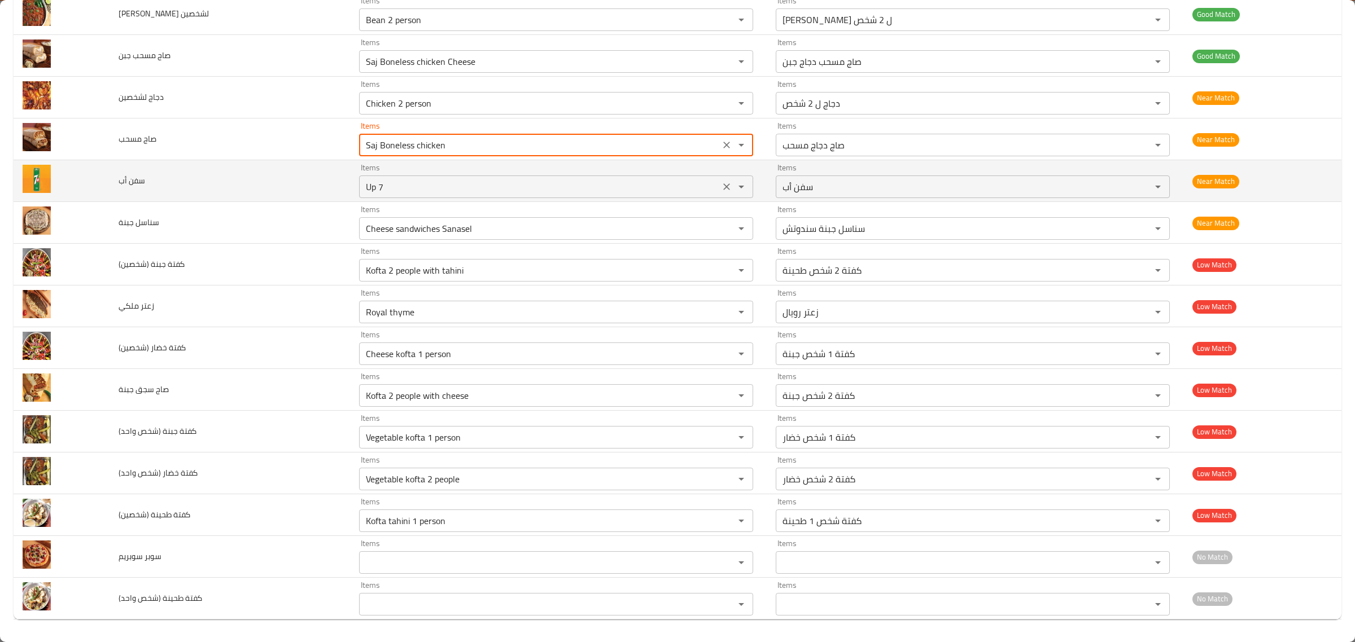
click at [670, 176] on div "Up 7 Items" at bounding box center [556, 187] width 394 height 23
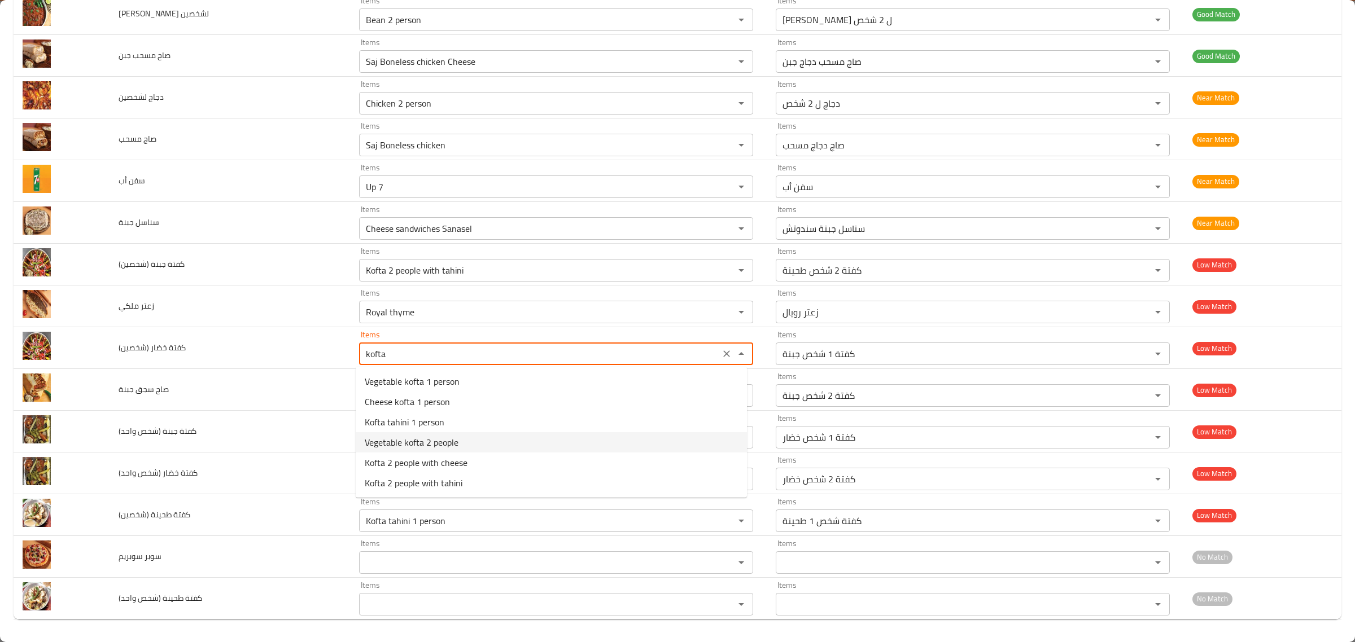
click at [510, 435] on \(شخصين\)-option-3 "Vegetable kofta 2 people" at bounding box center [551, 442] width 391 height 20
type \(شخصين\) "Vegetable kofta 2 people"
type \(شخصين\)-ar "كفتة 2 شخص خضار"
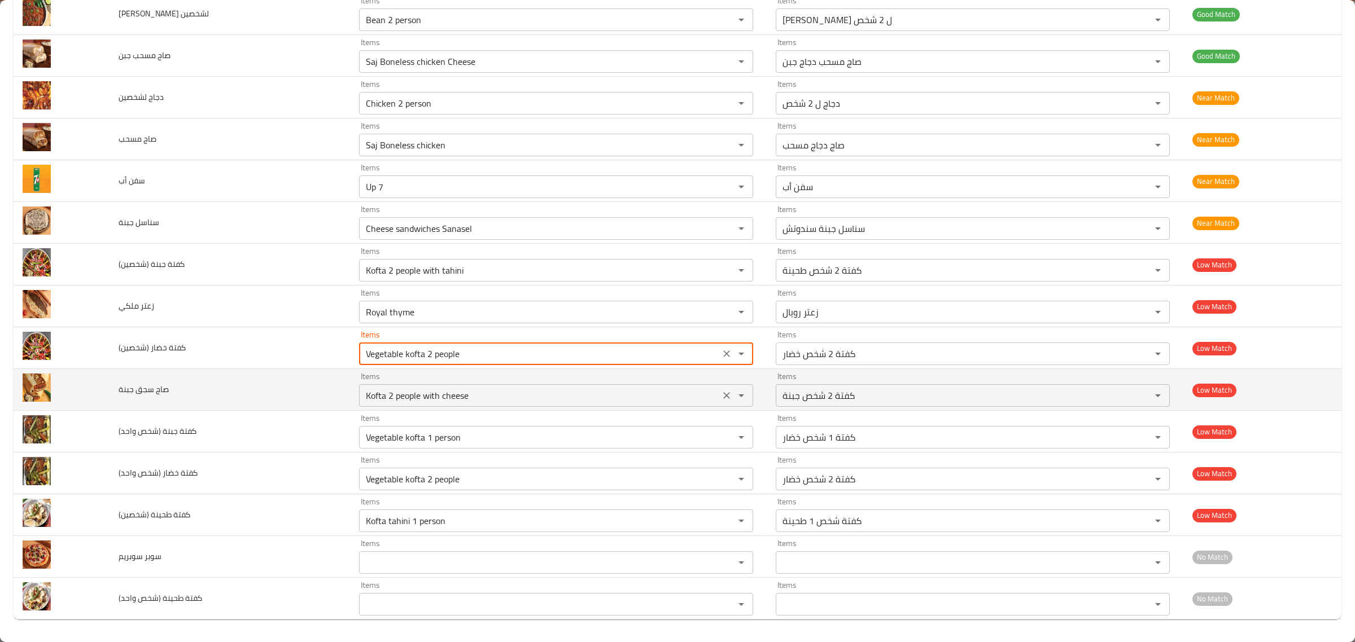
click at [532, 405] on div "Kofta 2 people with cheese Items" at bounding box center [556, 395] width 394 height 23
type \(شخصين\) "Vegetable kofta 2 people"
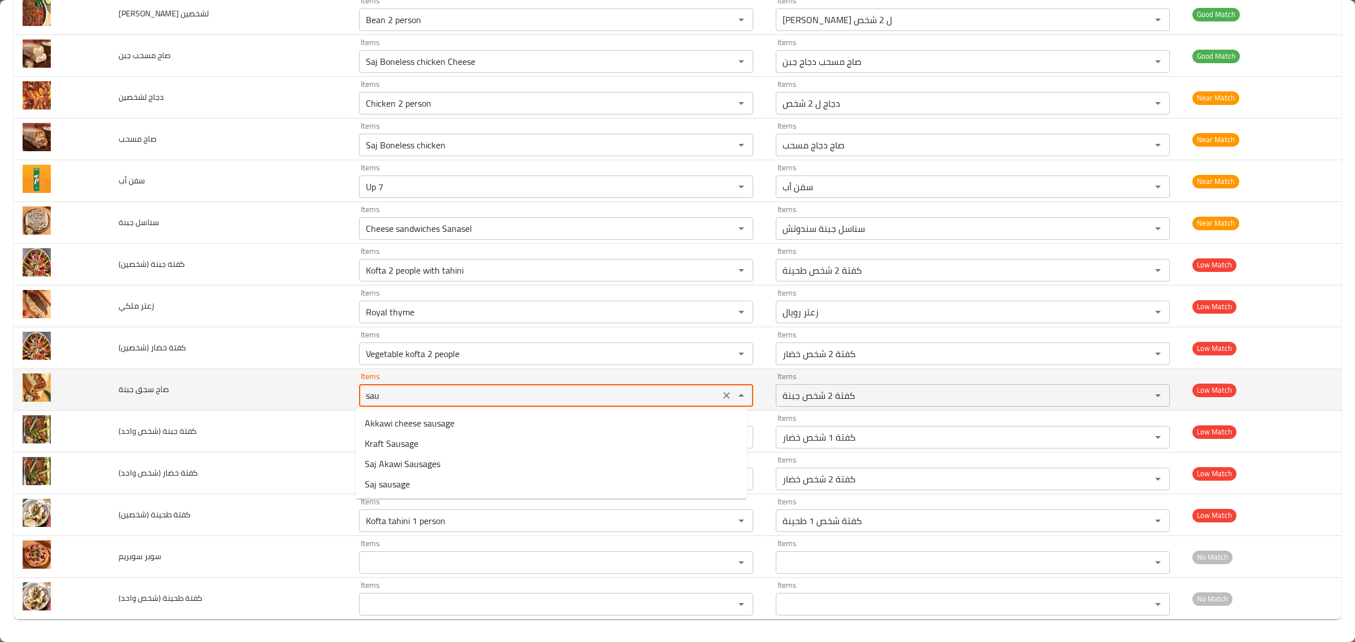
type جبنة "saus"
click at [722, 393] on icon "Clear" at bounding box center [726, 395] width 11 height 11
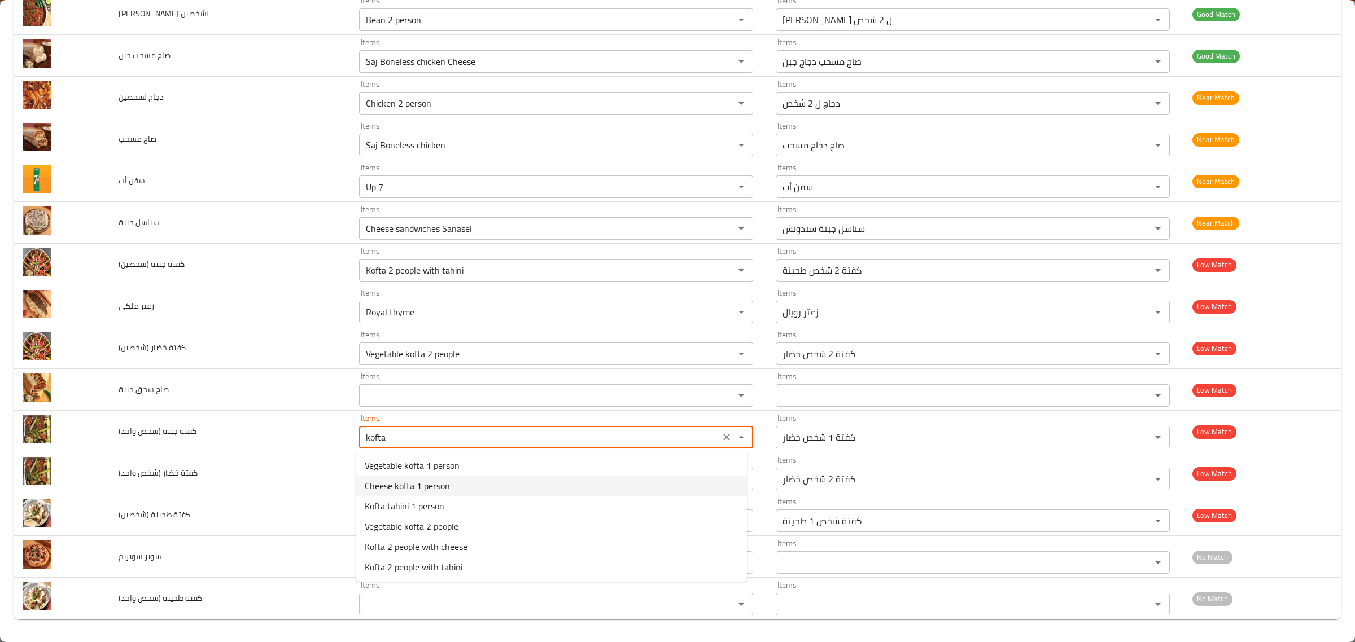
click at [430, 489] on span "Cheese kofta 1 person" at bounding box center [407, 486] width 85 height 14
type واحد\) "Cheese kofta 1 person"
type واحد\)-ar "كفتة 1 شخص جبنة"
type واحد\) "Cheese kofta 1 person"
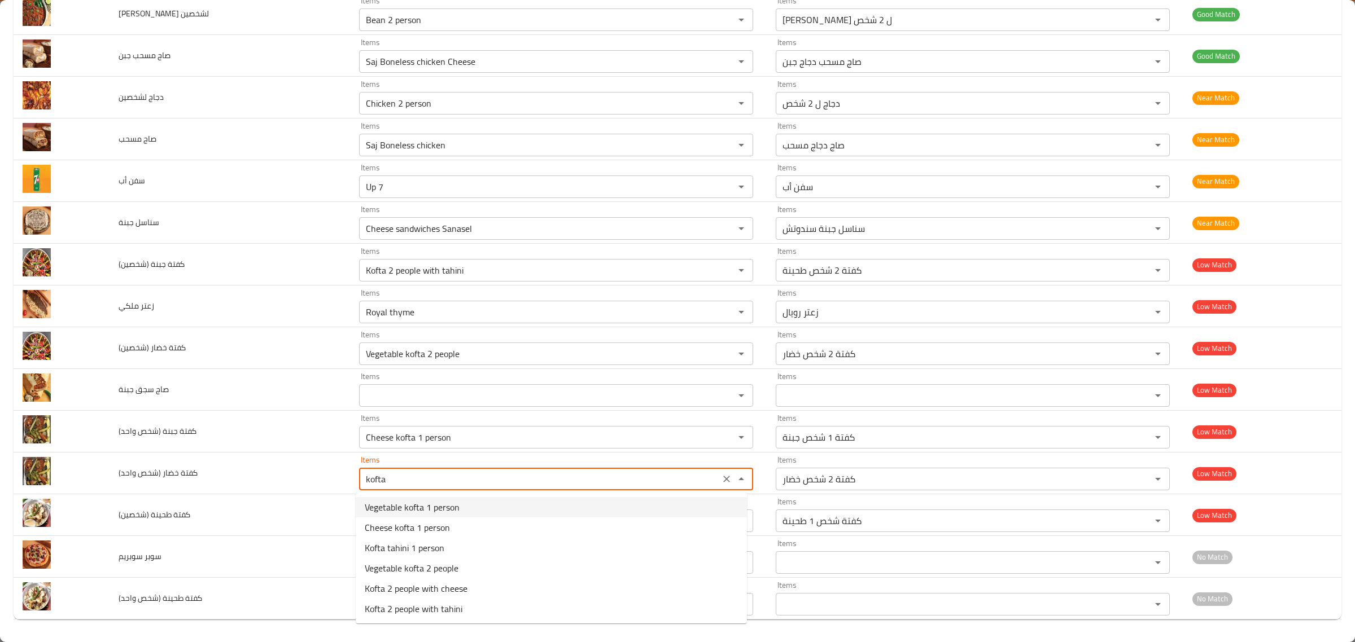
click at [479, 512] on واحد\)-option-0 "Vegetable kofta 1 person" at bounding box center [551, 507] width 391 height 20
type واحد\) "Vegetable kofta 1 person"
type واحد\)-ar "كفتة 1 شخص خضار"
type واحد\) "Vegetable kofta 1 person"
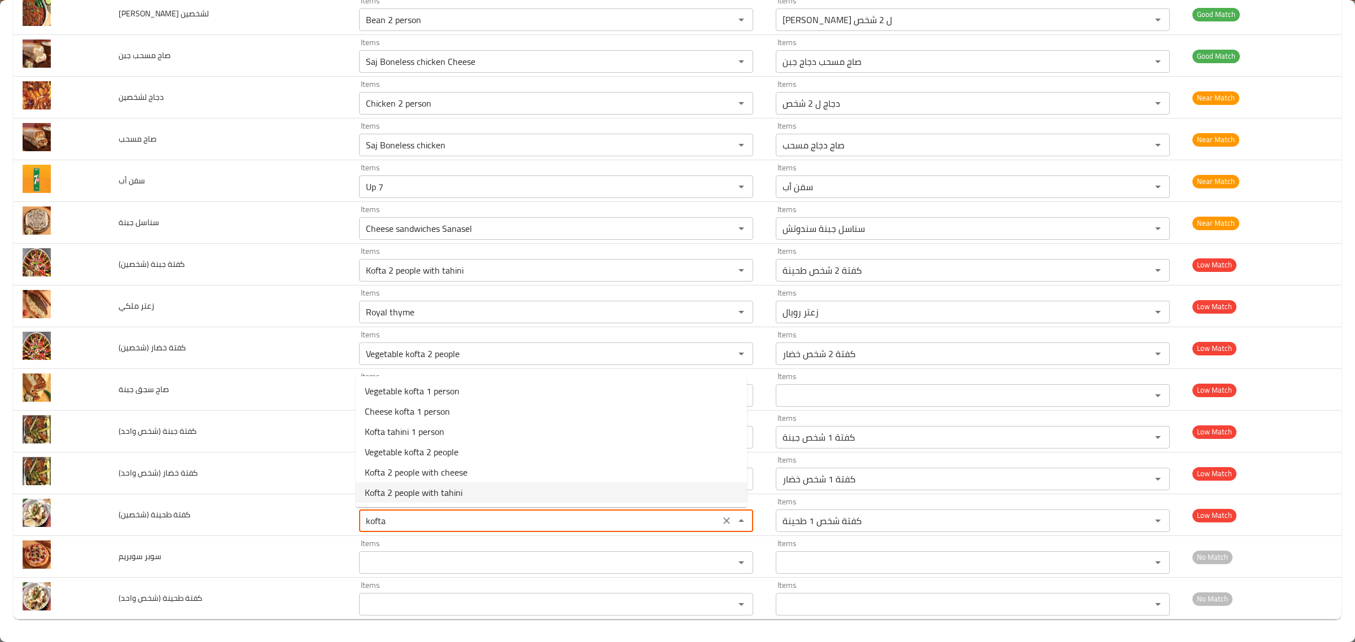
click at [471, 484] on \(شخصين\)-option-5 "Kofta 2 people with tahini" at bounding box center [551, 493] width 391 height 20
type \(شخصين\) "Kofta 2 people with tahini"
type \(شخصين\)-ar "كفتة 2 شخص طحينة"
type \(شخصين\) "Kofta 2 people with tahini"
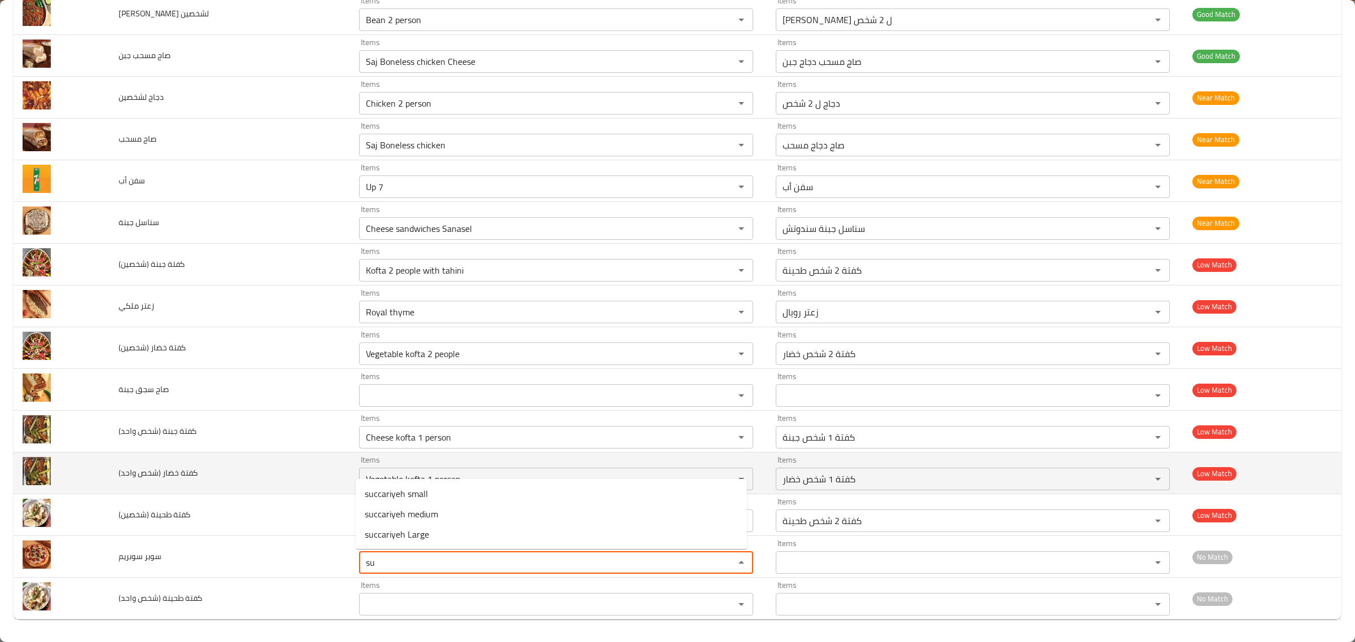
type سوبريم "s"
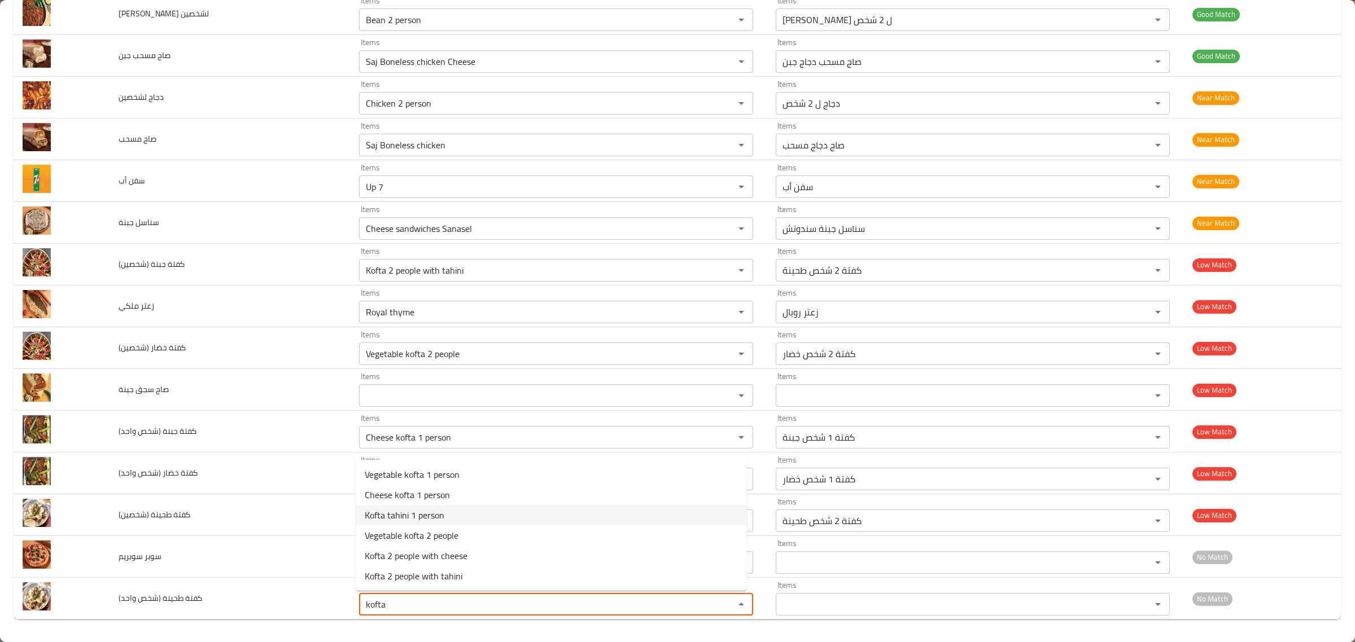
click at [410, 522] on span "Kofta tahini 1 person" at bounding box center [405, 516] width 80 height 14
type واحد\) "Kofta tahini 1 person"
type واحد\)-ar "كفتة شخص 1 طحينة"
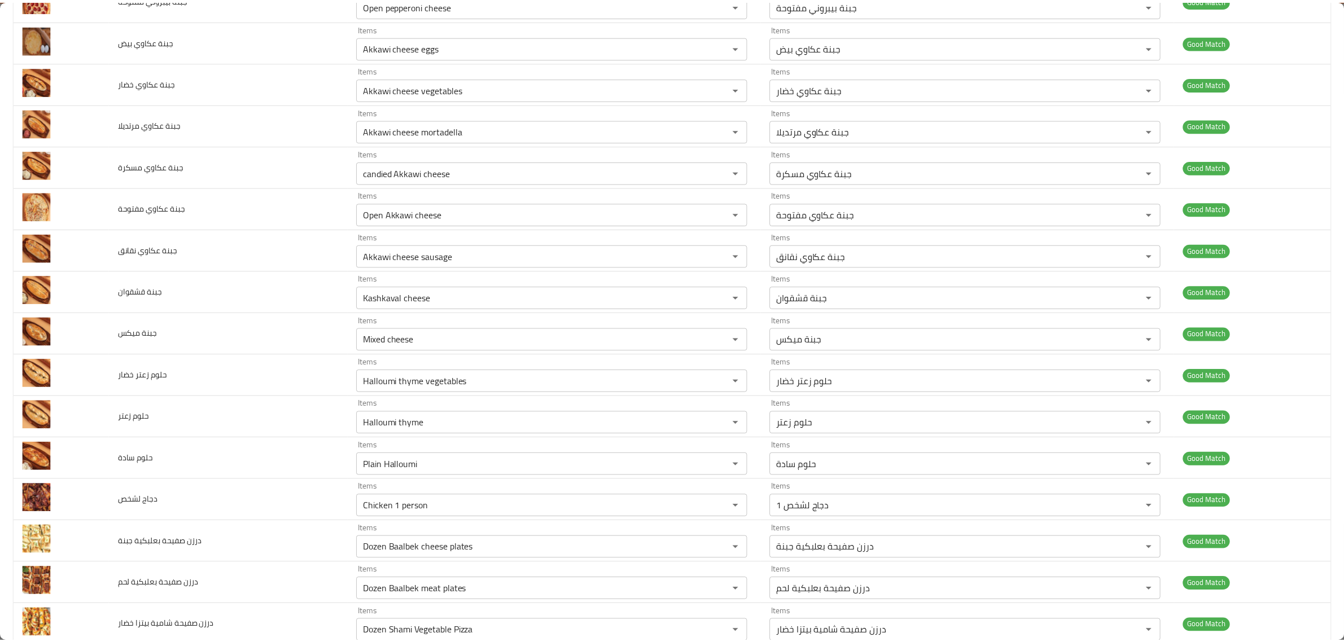
scroll to position [0, 0]
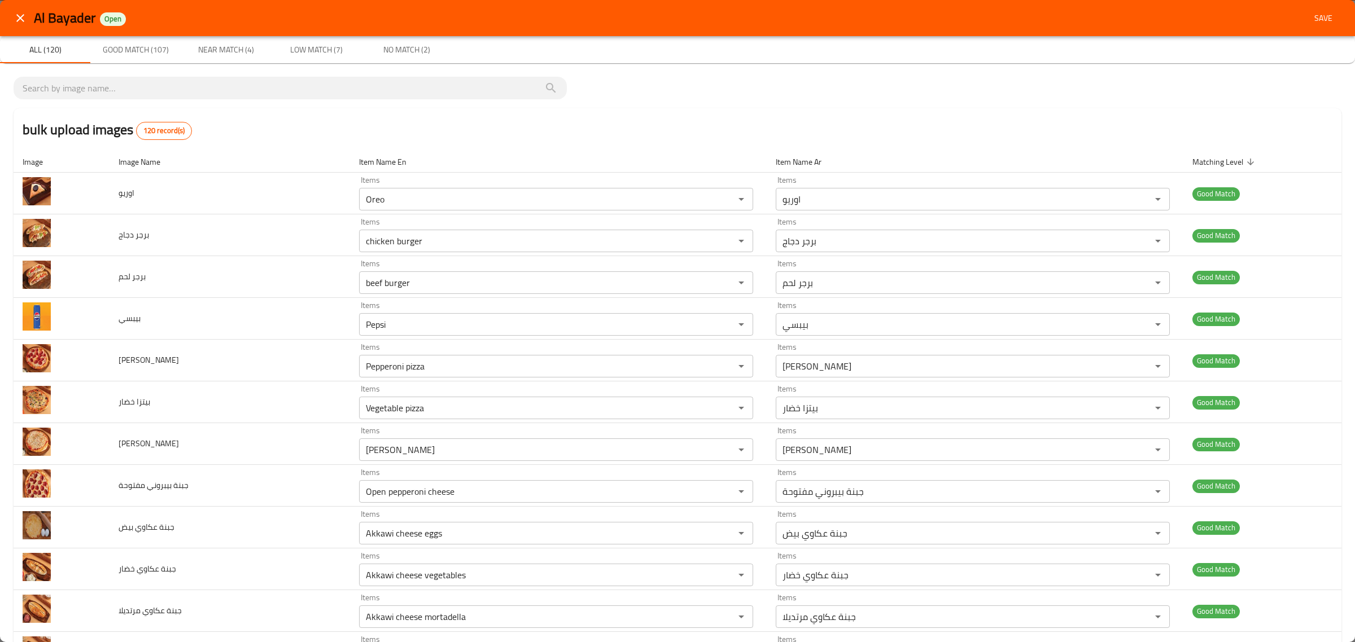
type واحد\) "Kofta tahini 1 person"
click at [1309, 15] on span "Save" at bounding box center [1322, 18] width 27 height 14
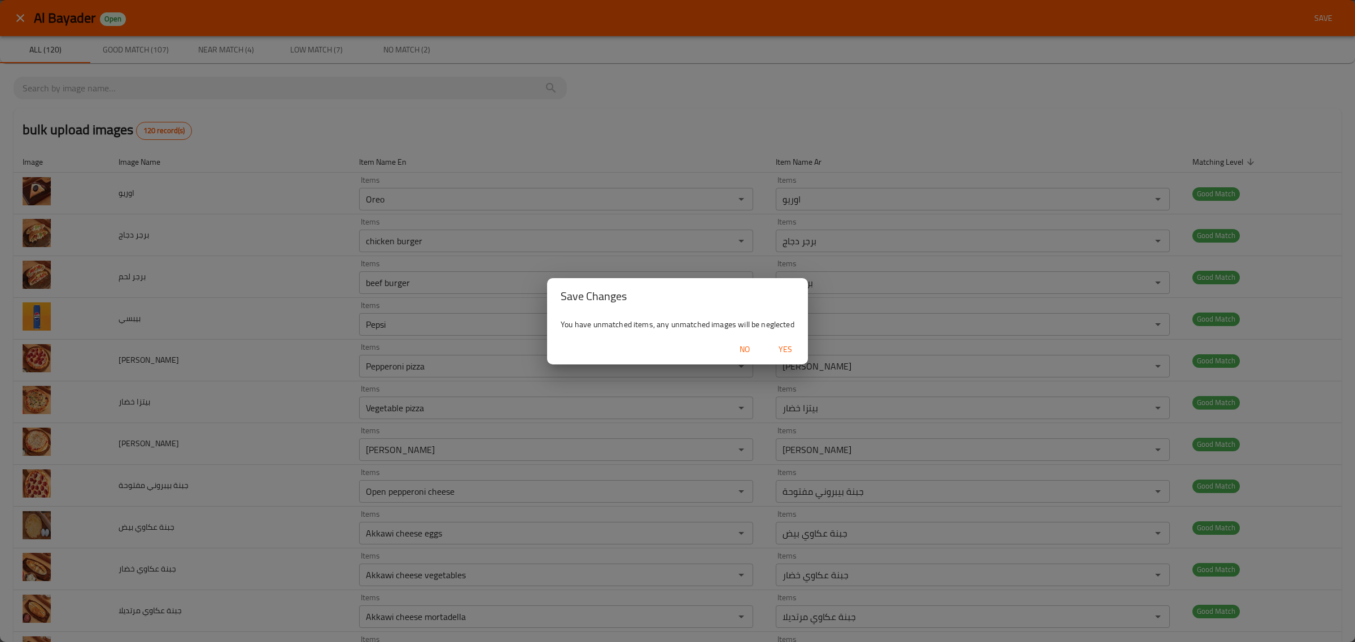
click at [793, 354] on span "Yes" at bounding box center [785, 350] width 27 height 14
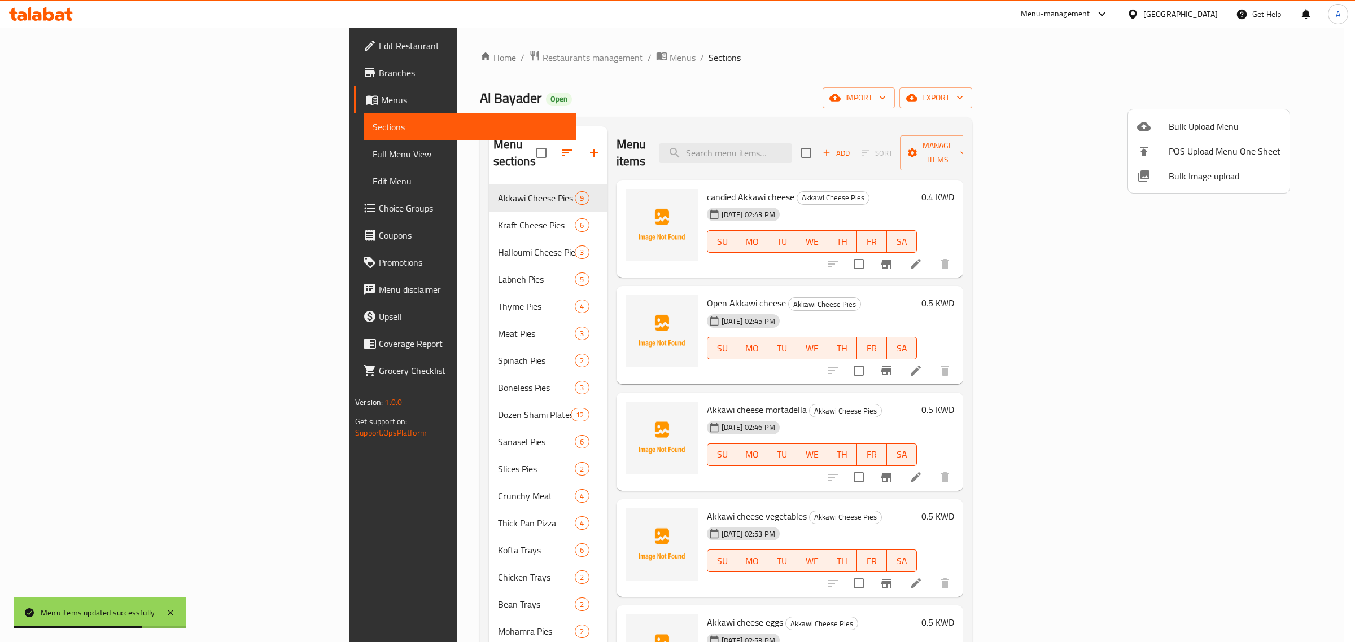
click at [398, 207] on div at bounding box center [677, 321] width 1355 height 642
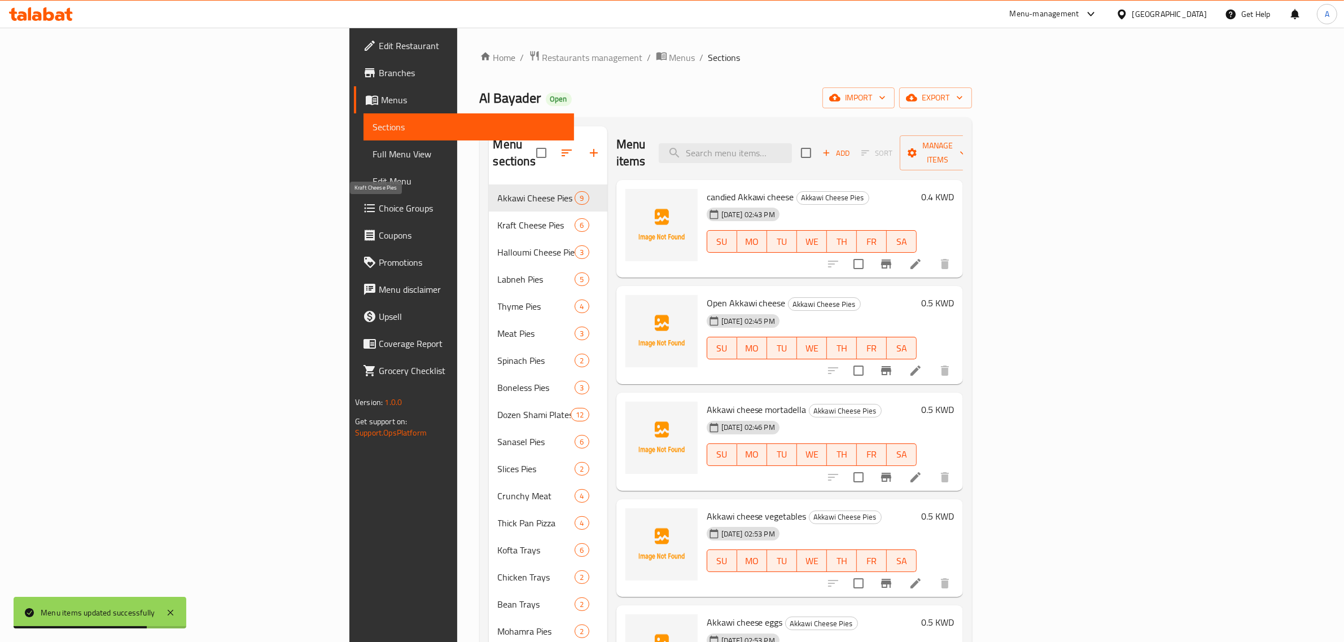
click at [498, 218] on span "Kraft Cheese Pies" at bounding box center [536, 225] width 77 height 14
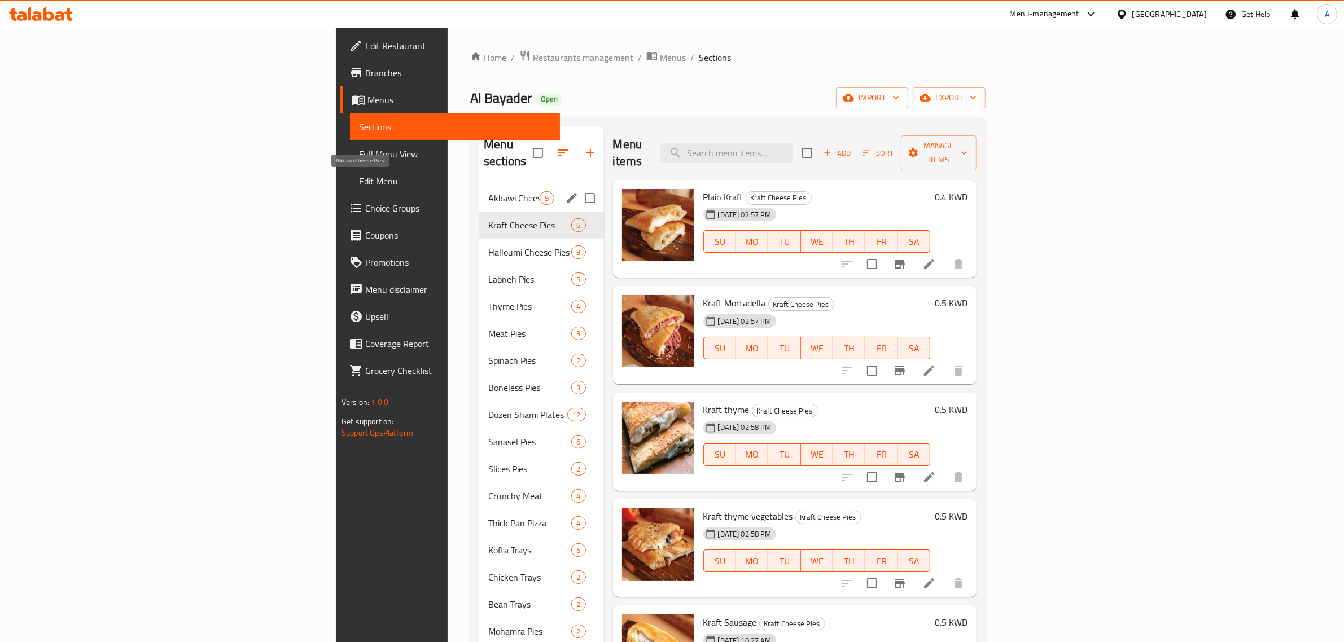
click at [488, 191] on span "Akkawi Cheese Pies" at bounding box center [513, 198] width 51 height 14
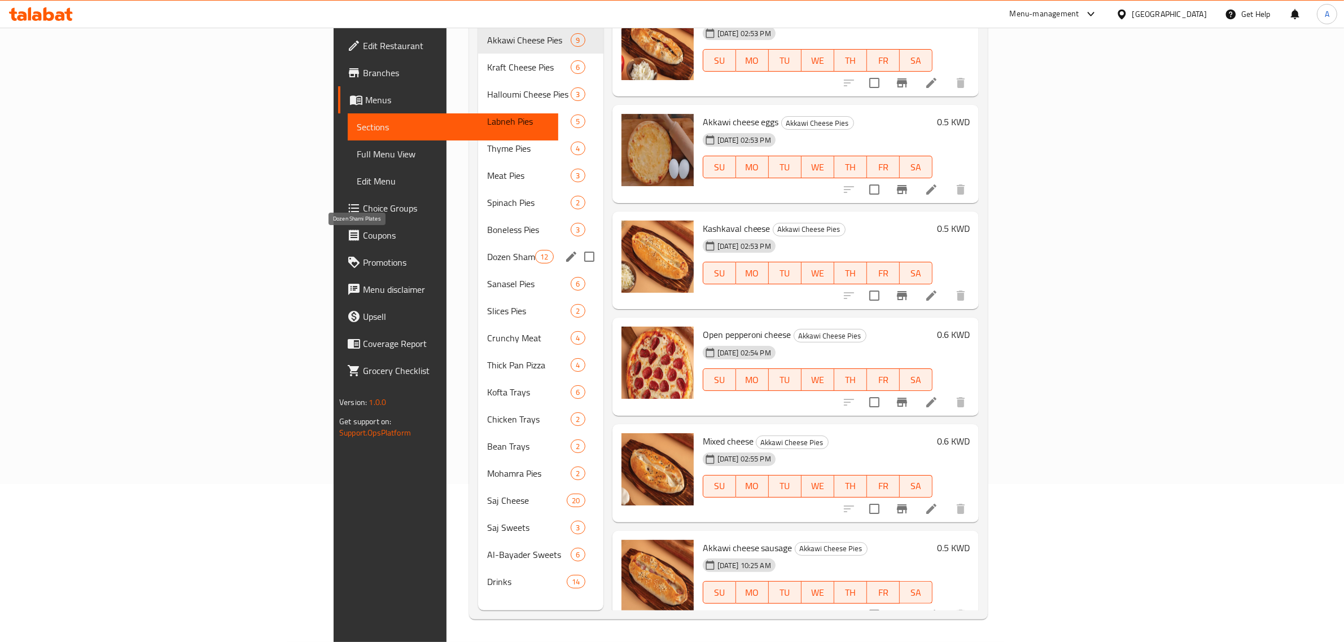
scroll to position [17, 0]
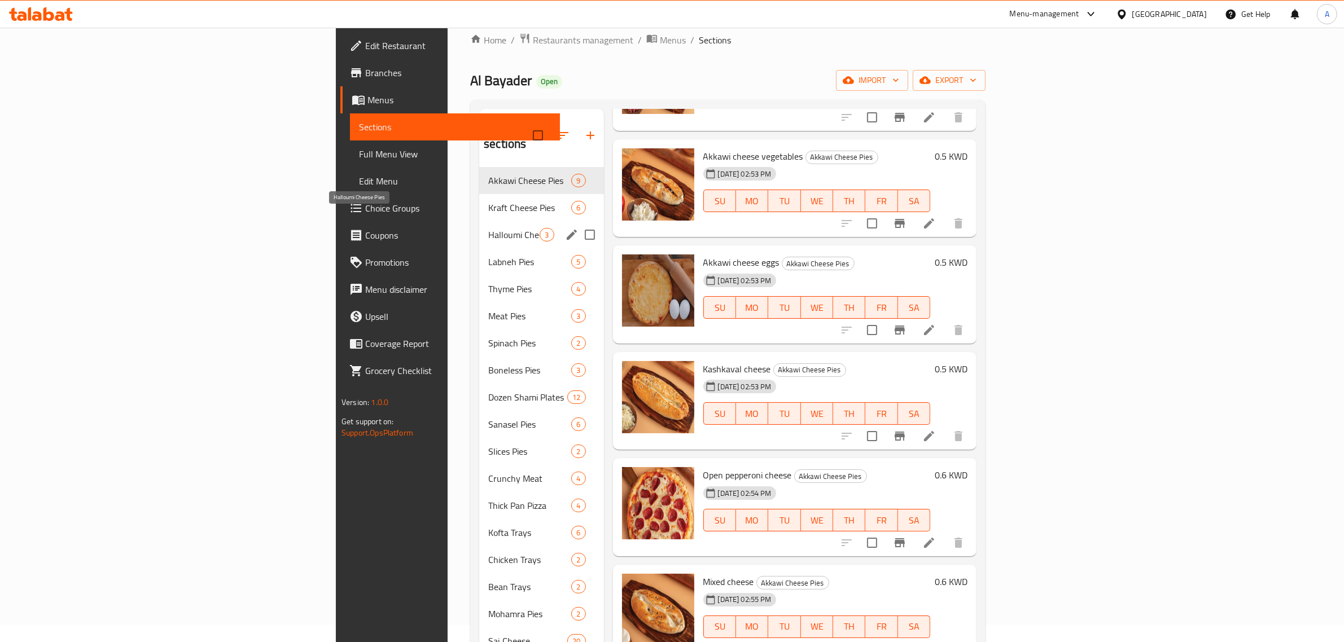
click at [479, 221] on div "Halloumi Cheese Pies 3" at bounding box center [541, 234] width 124 height 27
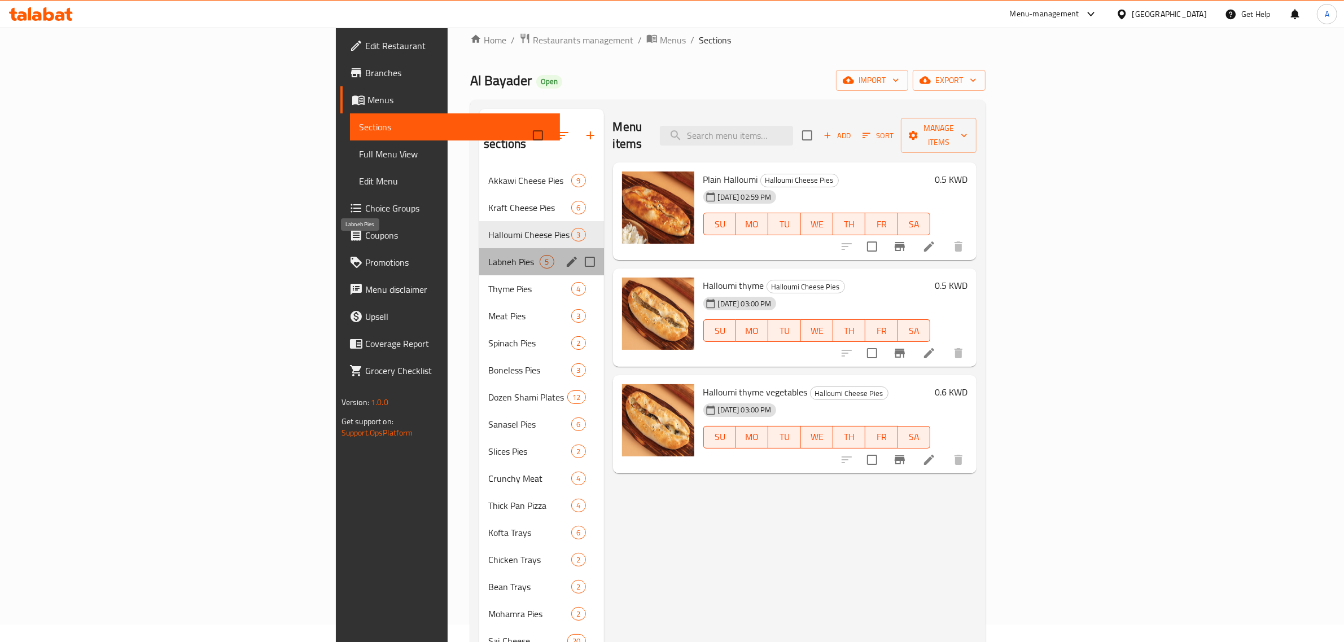
click at [488, 255] on span "Labneh Pies" at bounding box center [513, 262] width 51 height 14
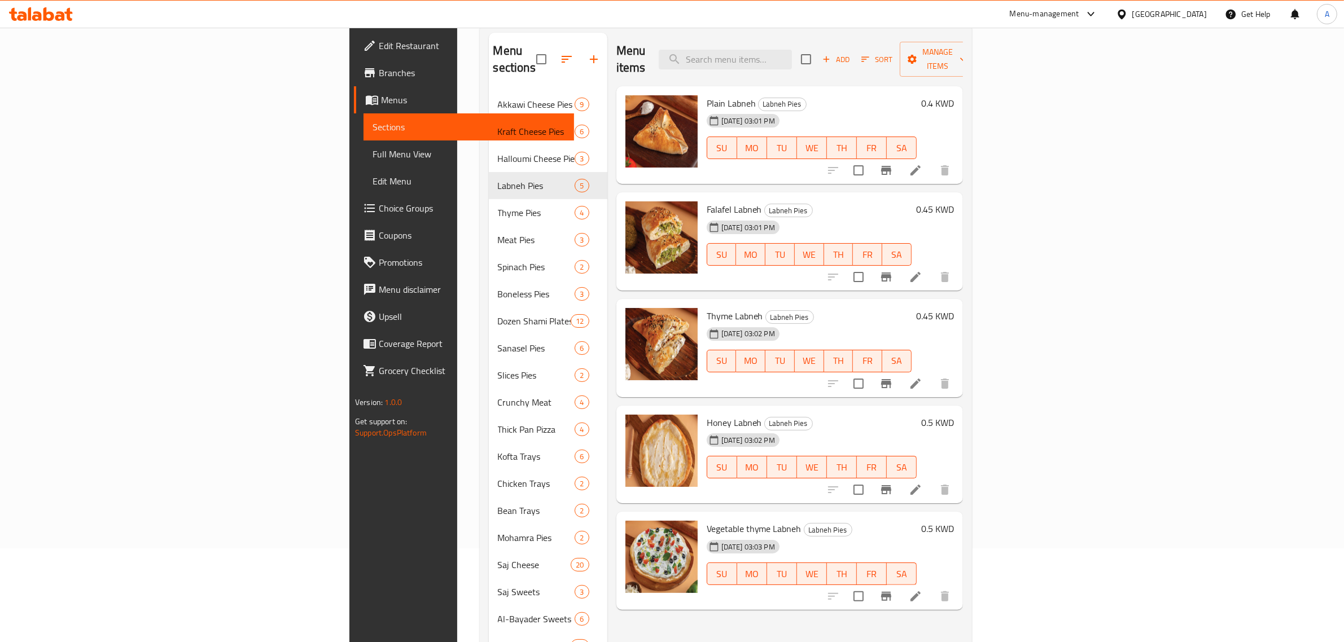
scroll to position [159, 0]
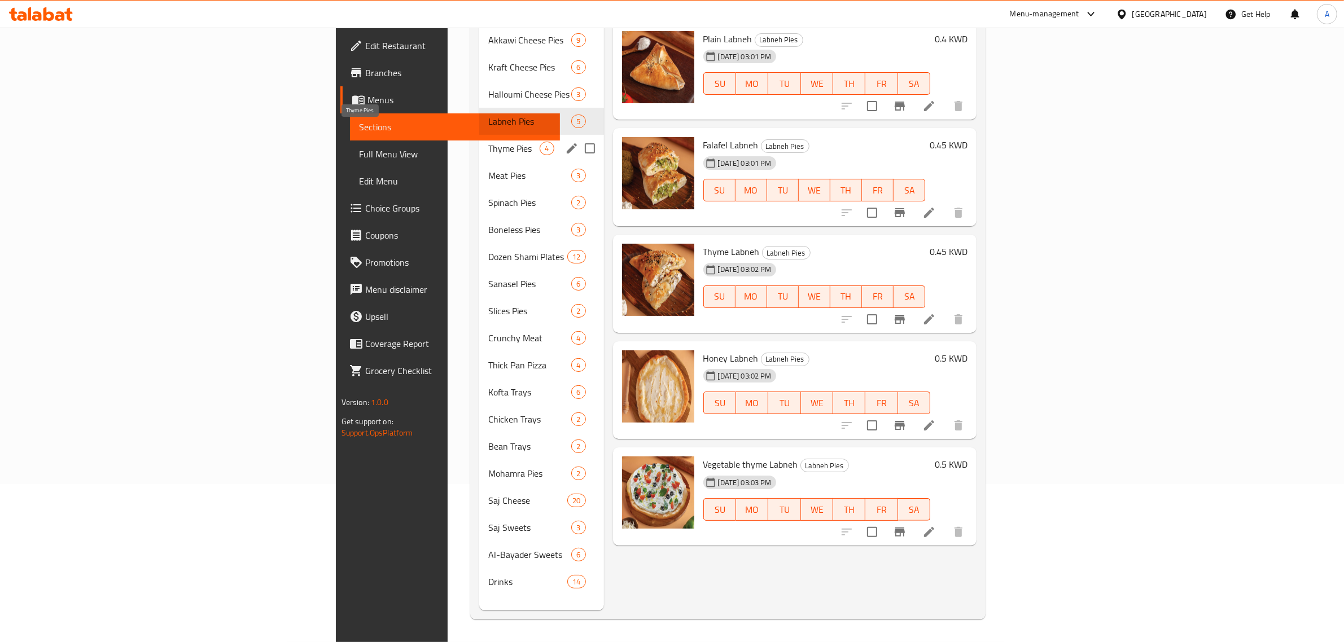
click at [488, 142] on span "Thyme Pies" at bounding box center [513, 149] width 51 height 14
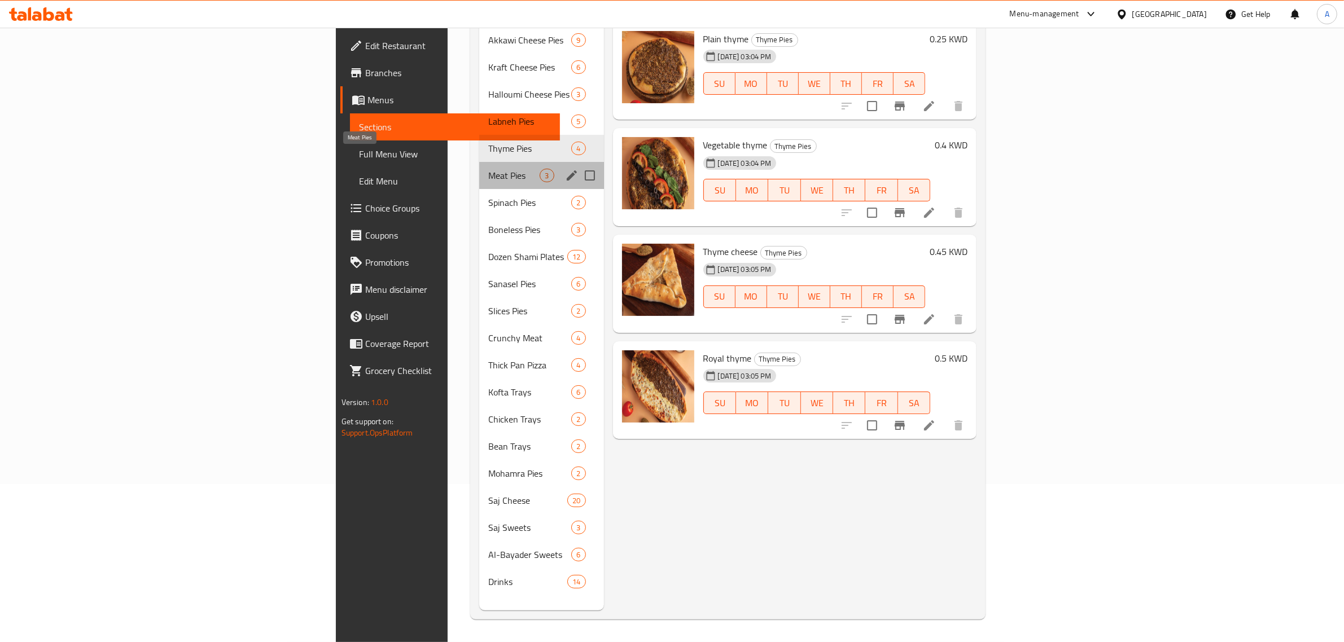
click at [488, 169] on span "Meat Pies" at bounding box center [513, 176] width 51 height 14
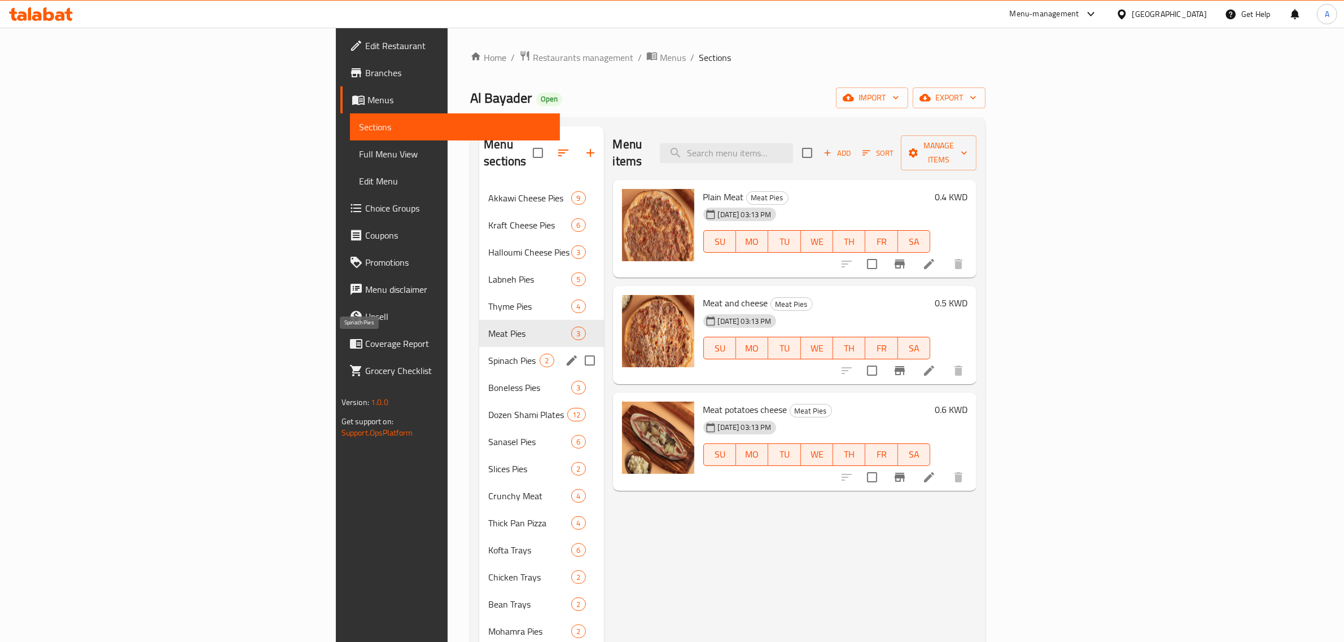
click at [488, 354] on span "Spinach Pies" at bounding box center [513, 361] width 51 height 14
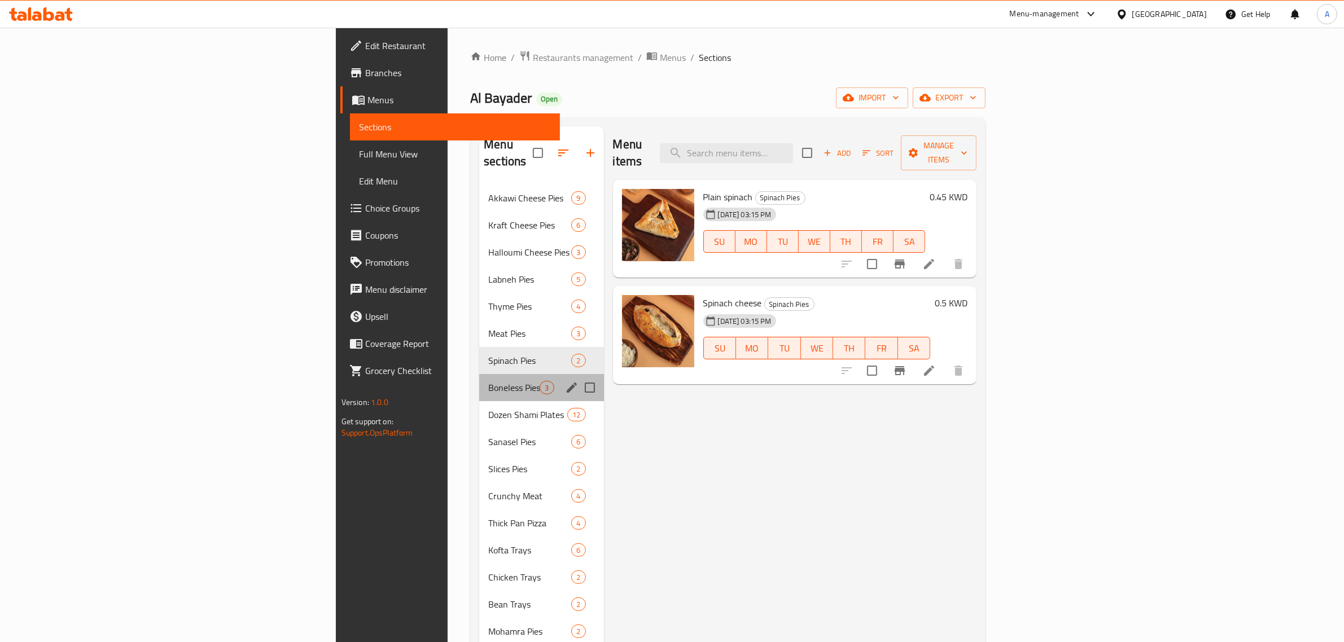
click at [479, 381] on div "Boneless Pies 3" at bounding box center [541, 387] width 124 height 27
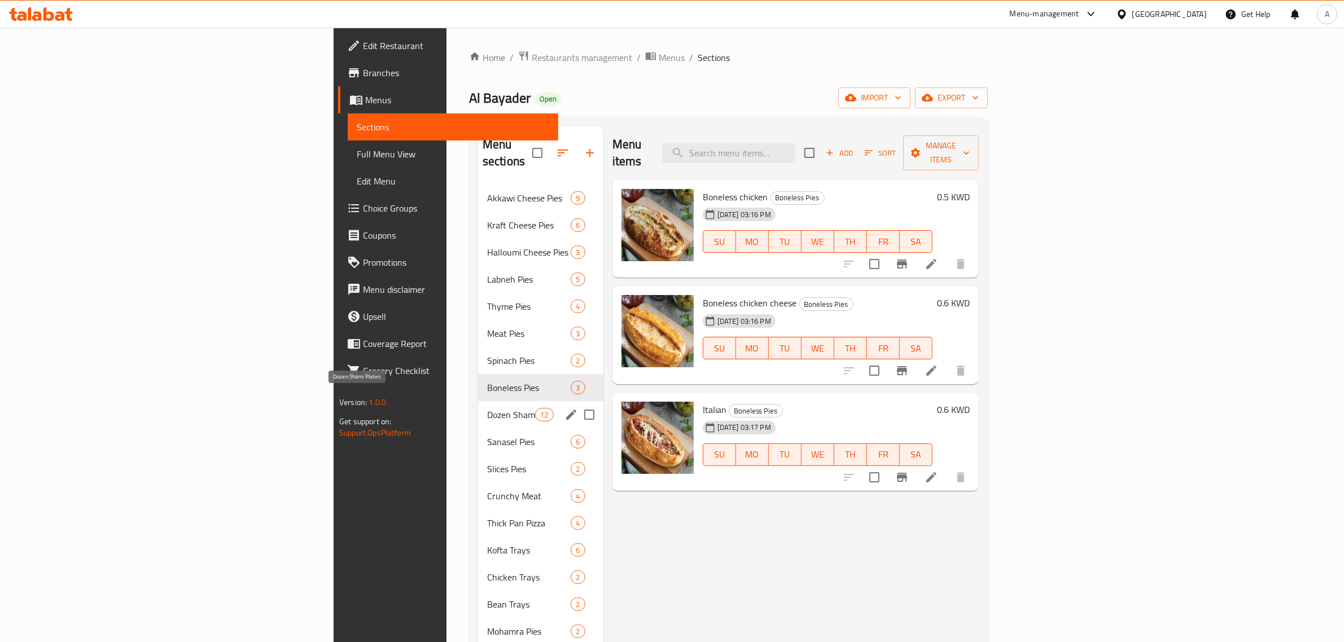
click at [487, 408] on span "Dozen Shami Plates" at bounding box center [511, 415] width 48 height 14
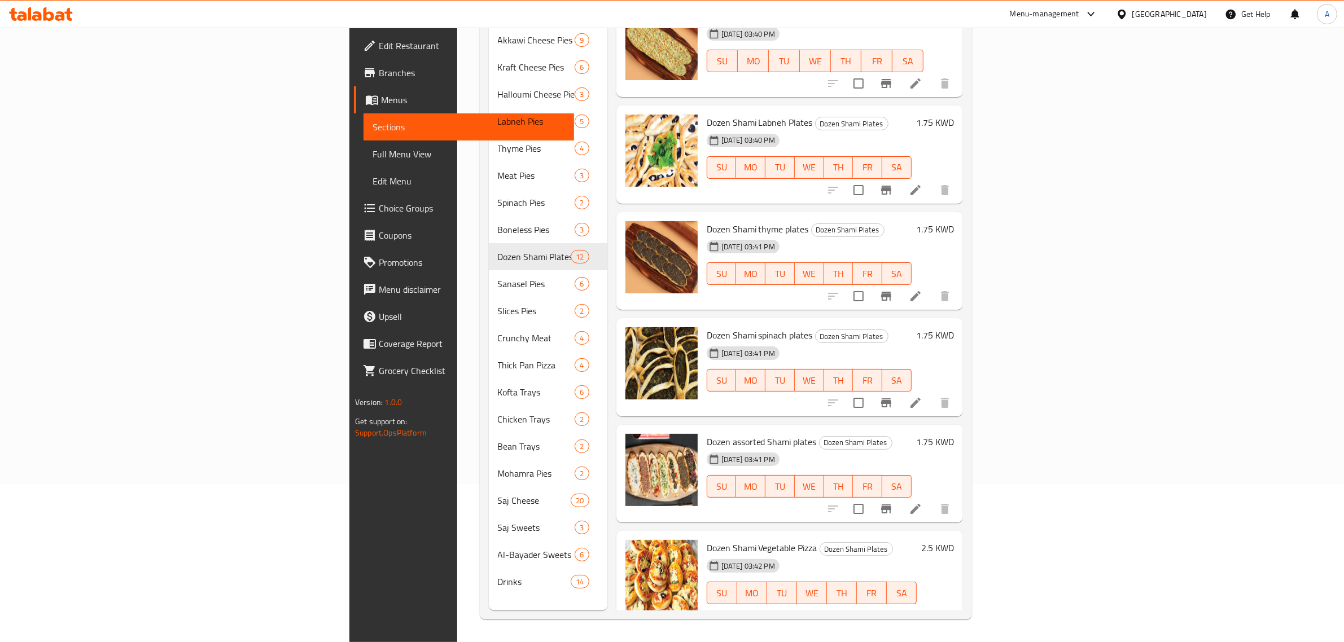
scroll to position [159, 0]
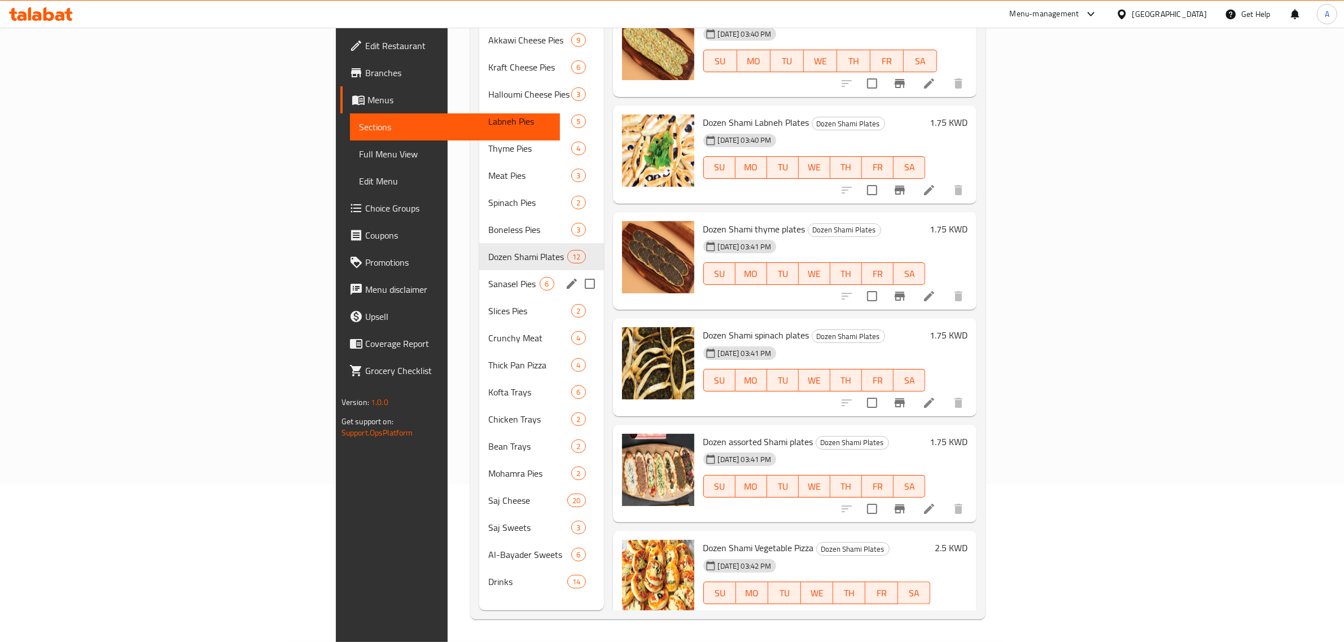
click at [479, 275] on div "Sanasel Pies 6" at bounding box center [541, 283] width 124 height 27
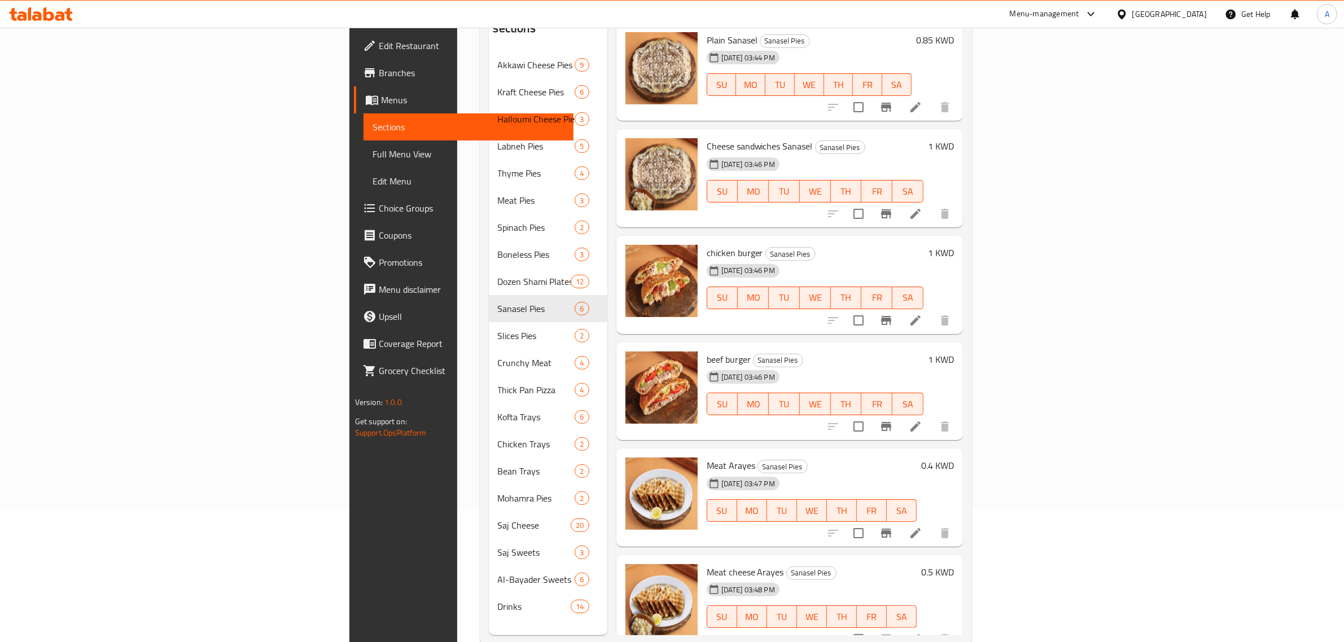
scroll to position [159, 0]
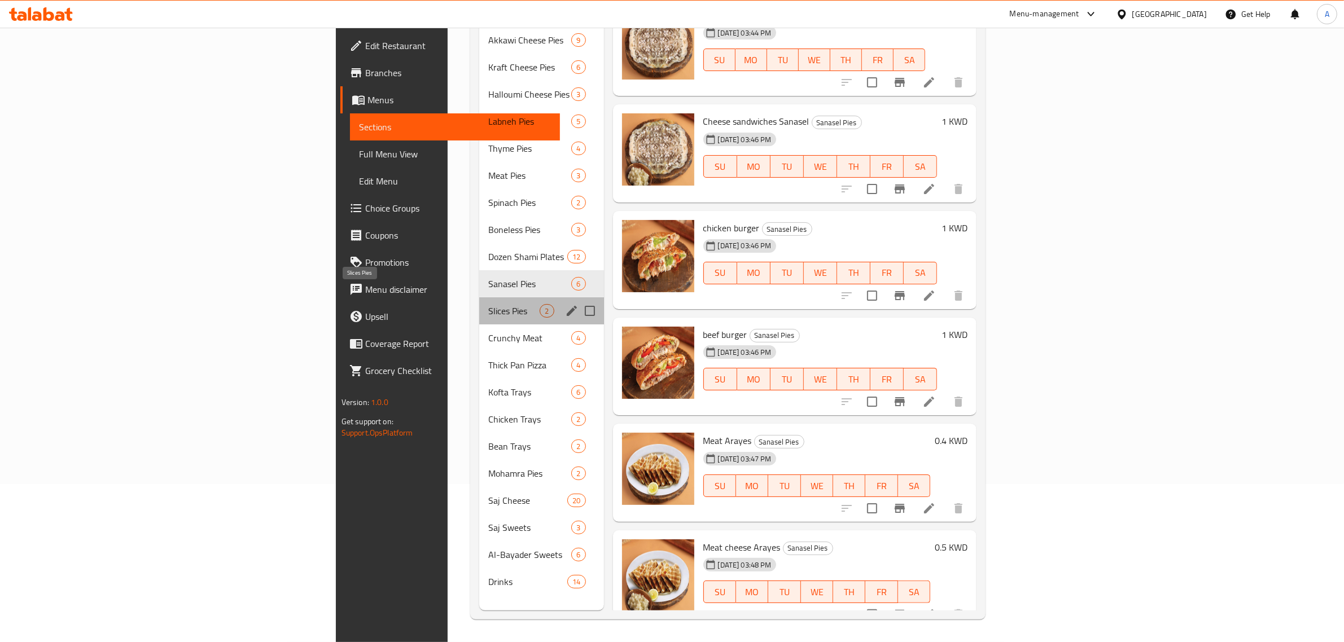
click at [488, 304] on span "Slices Pies" at bounding box center [513, 311] width 51 height 14
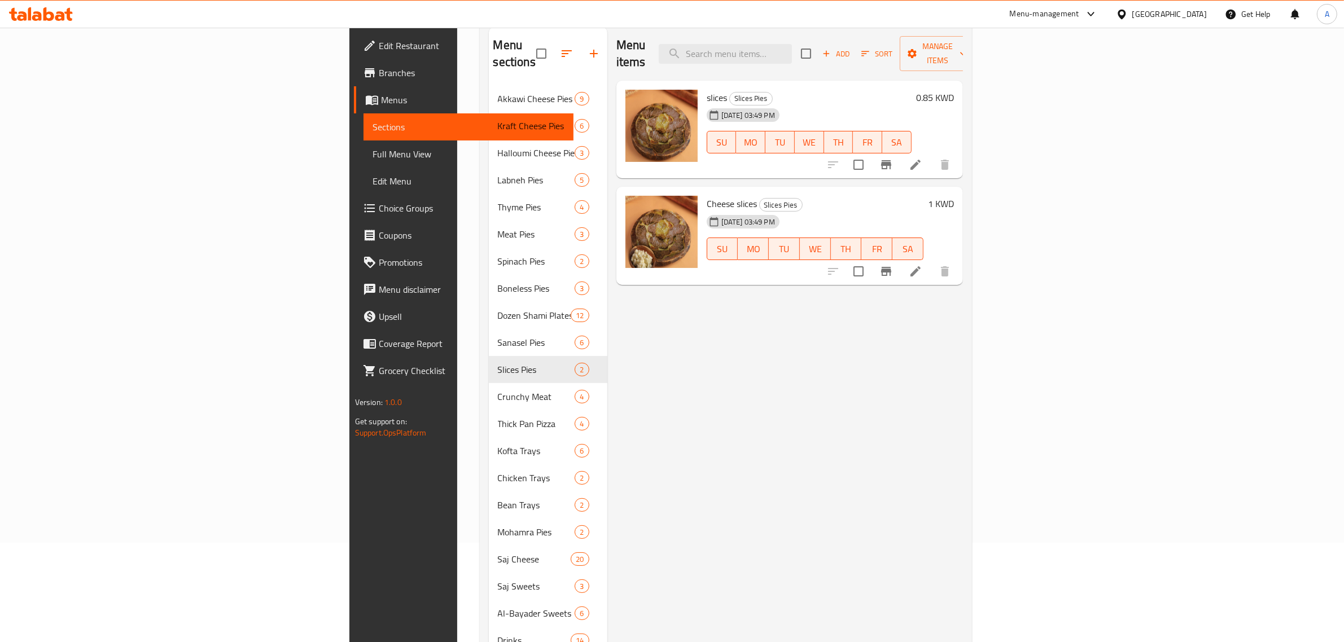
scroll to position [17, 0]
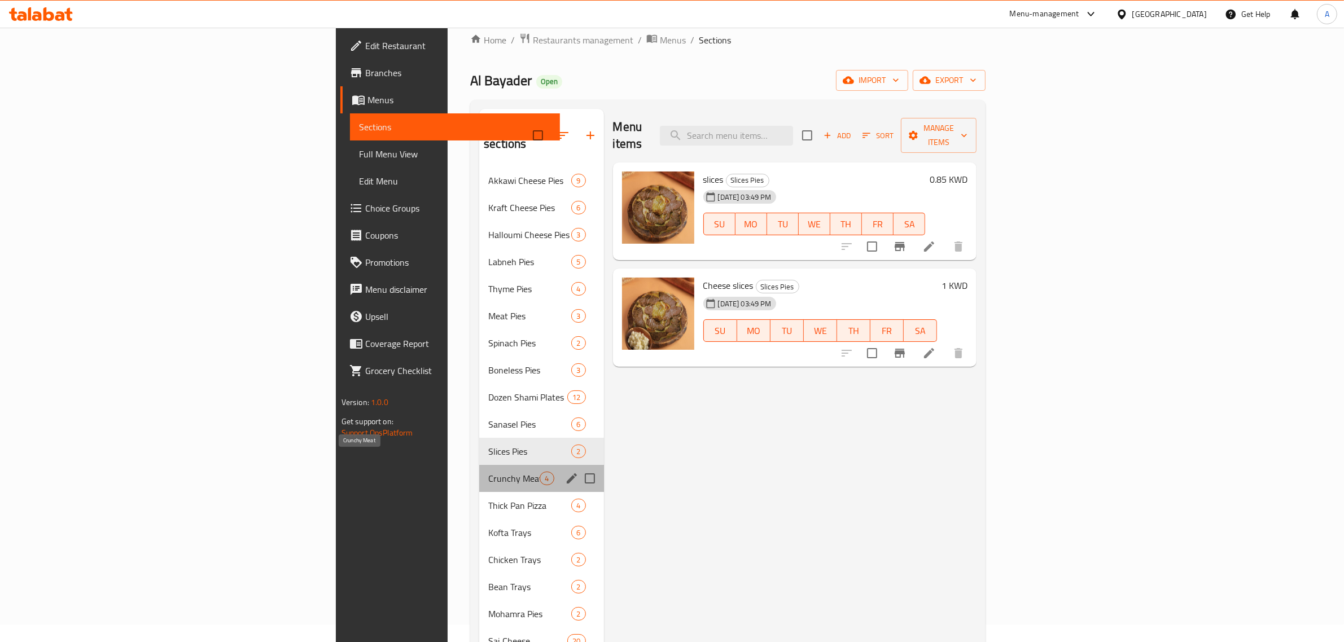
click at [488, 472] on span "Crunchy Meat" at bounding box center [513, 479] width 51 height 14
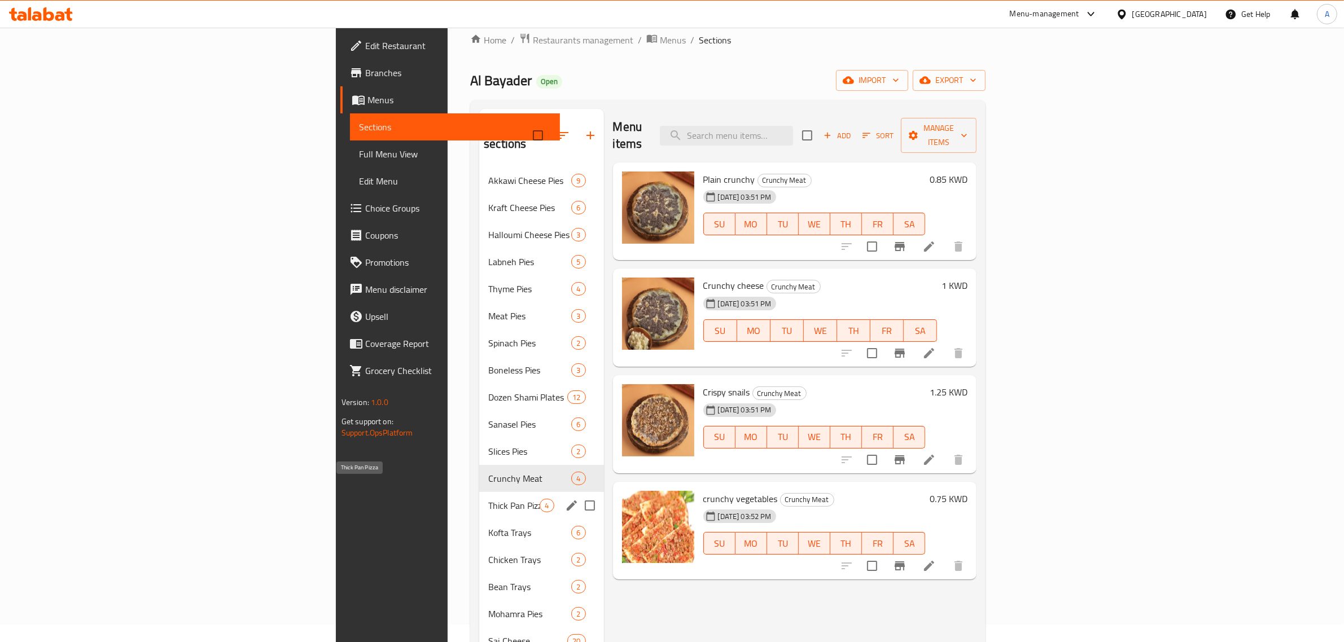
click at [488, 499] on span "Thick Pan Pizza" at bounding box center [513, 506] width 51 height 14
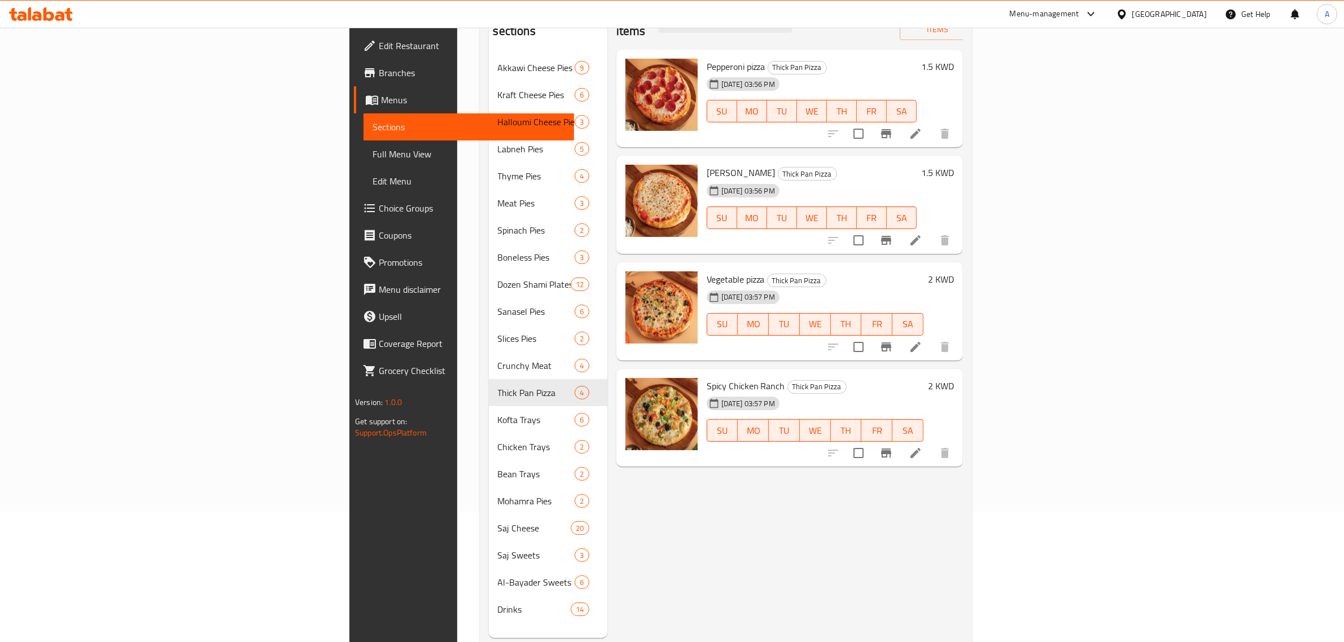
scroll to position [159, 0]
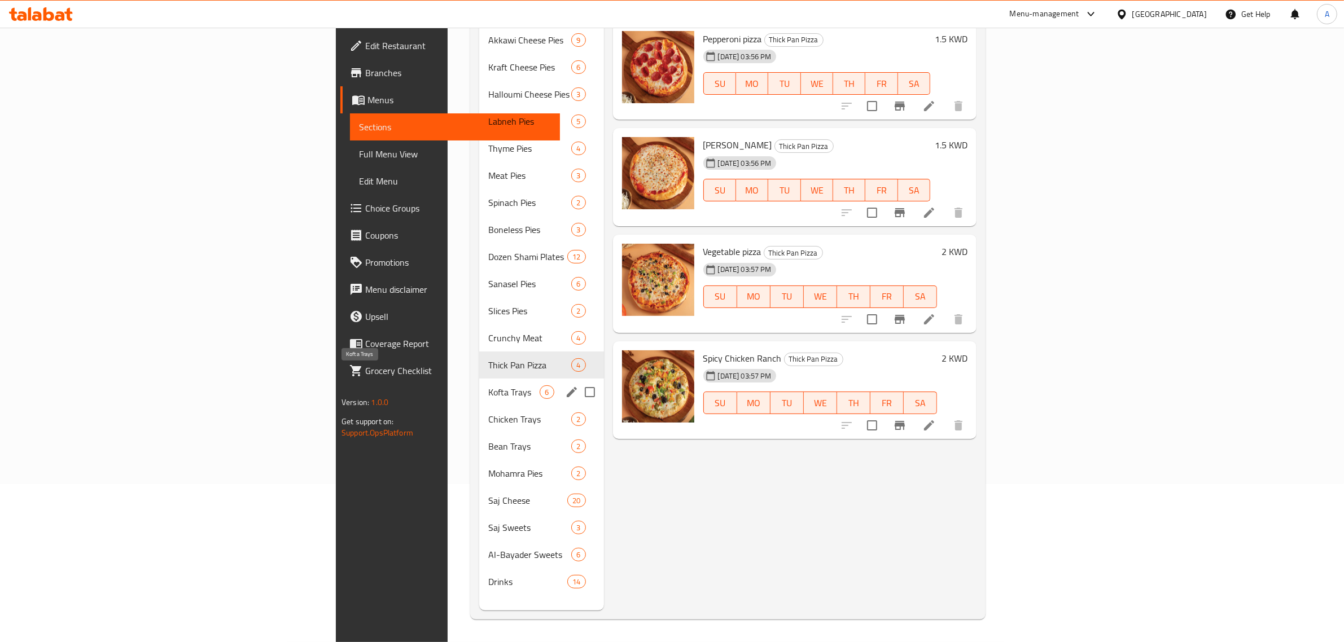
click at [488, 385] on span "Kofta Trays" at bounding box center [513, 392] width 51 height 14
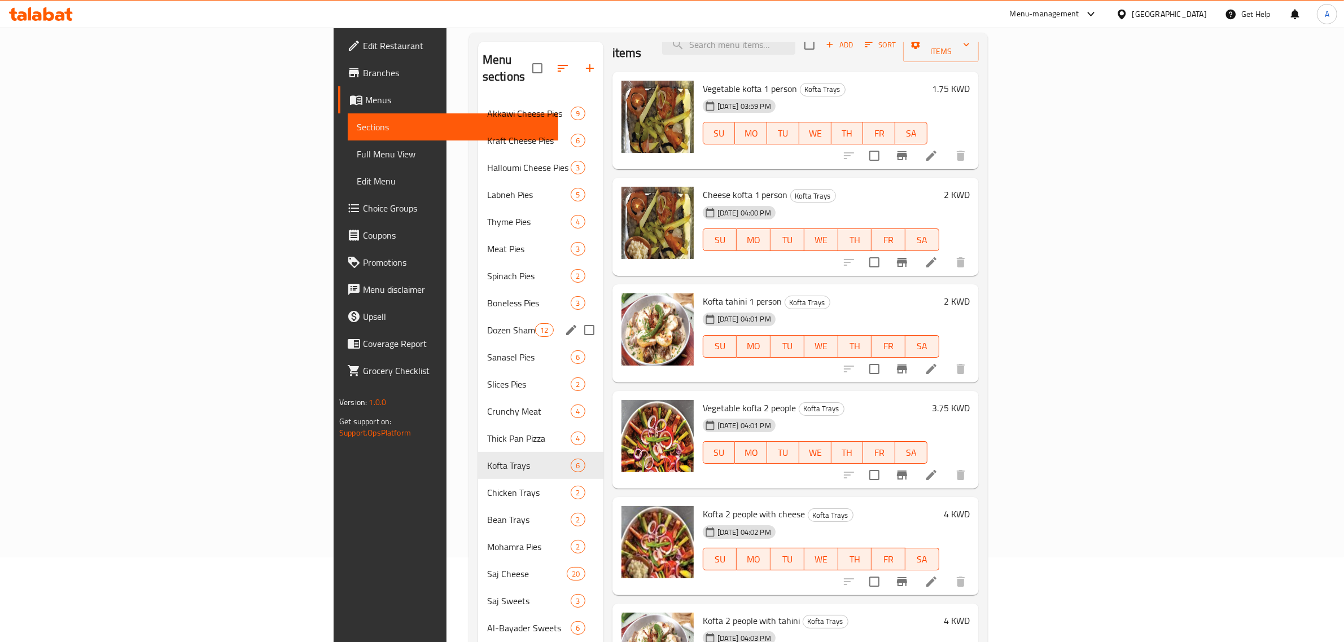
scroll to position [159, 0]
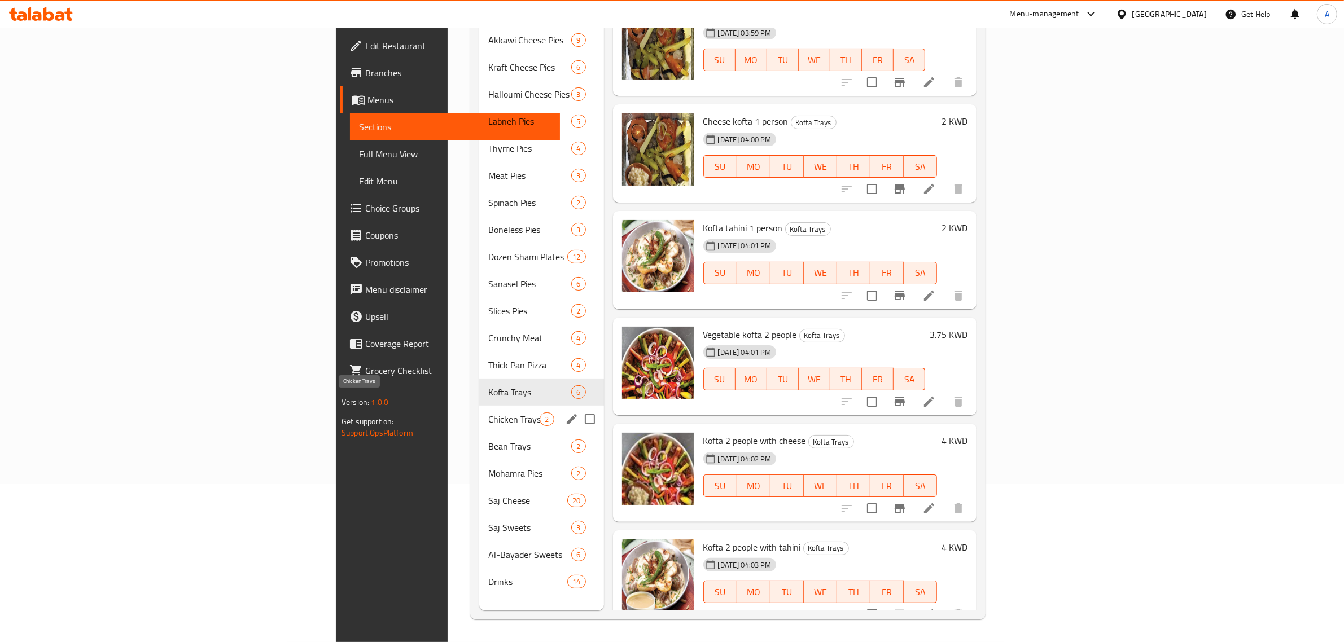
click at [488, 413] on span "Chicken Trays" at bounding box center [513, 420] width 51 height 14
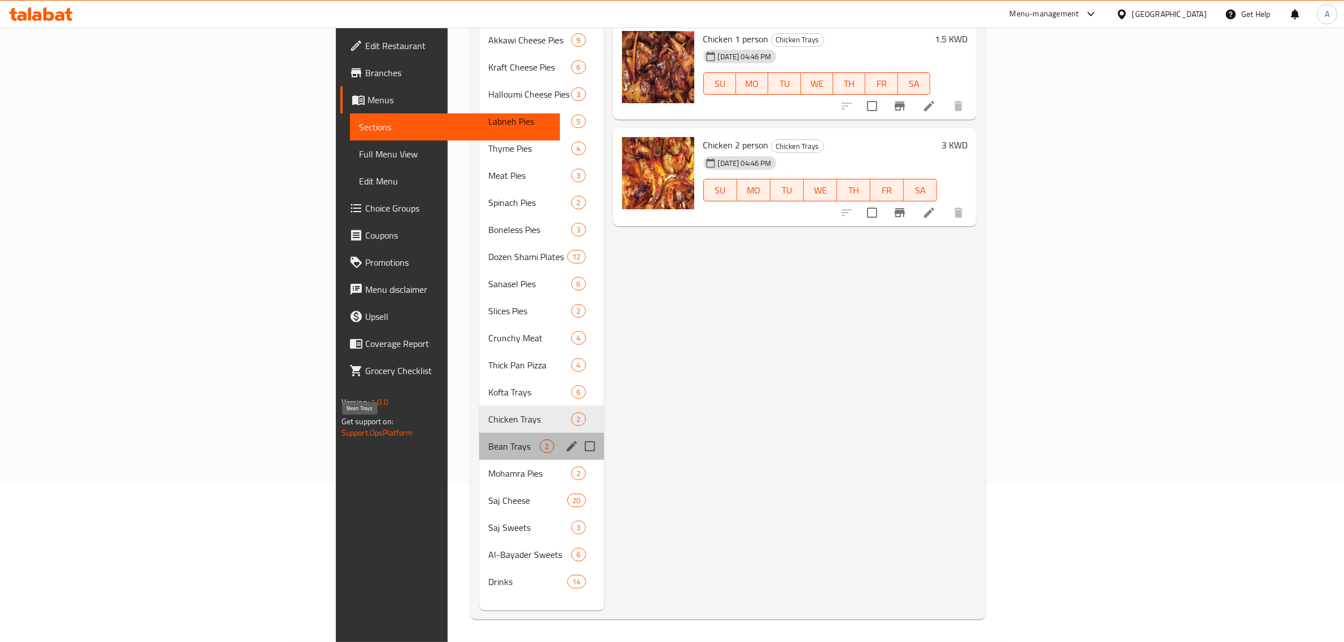
click at [488, 440] on span "Bean Trays" at bounding box center [513, 447] width 51 height 14
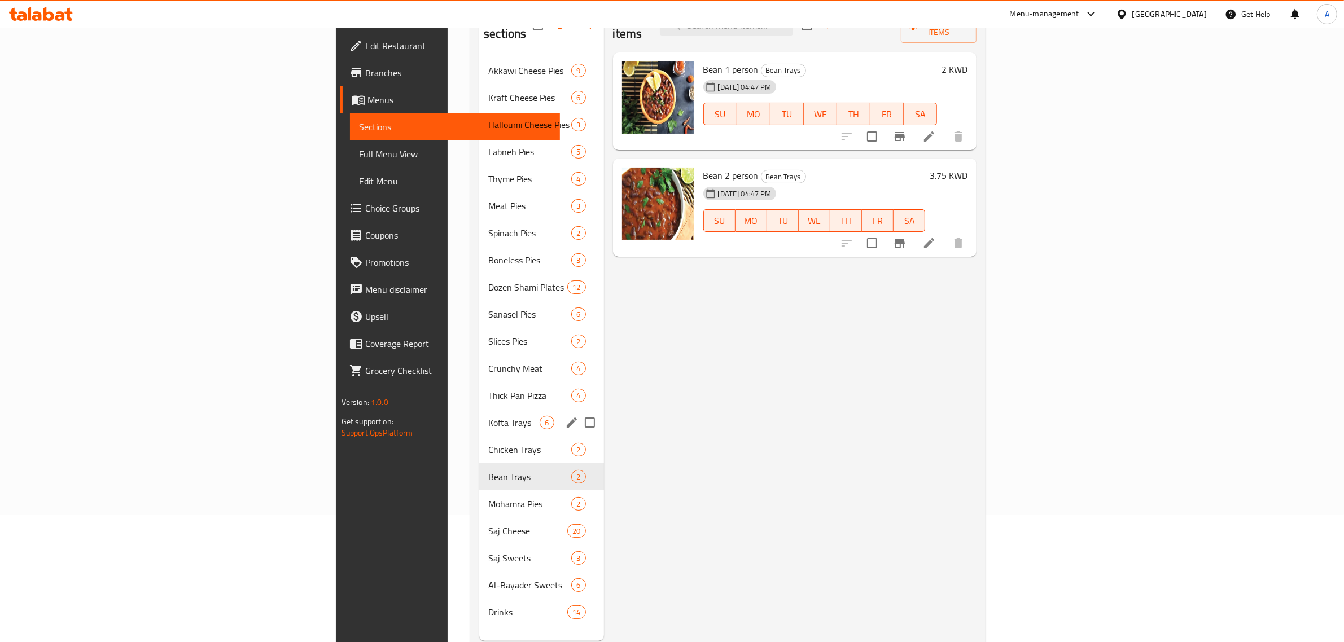
scroll to position [159, 0]
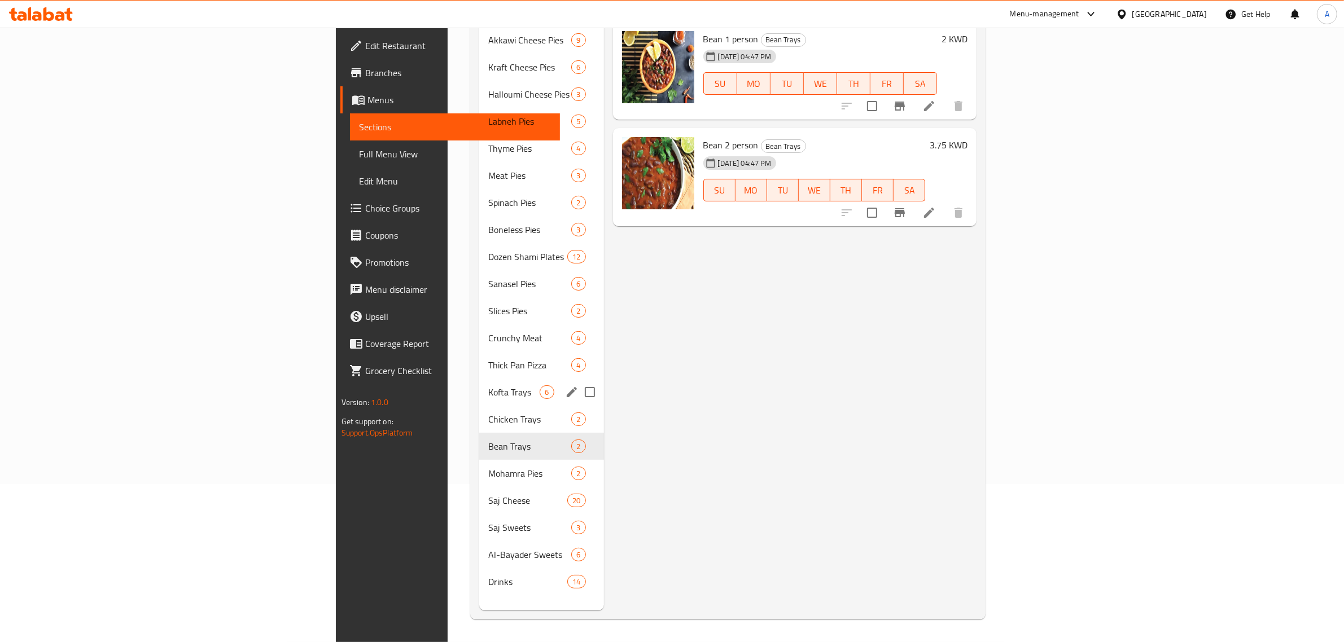
click at [488, 467] on span "Mohamra Pies" at bounding box center [529, 474] width 83 height 14
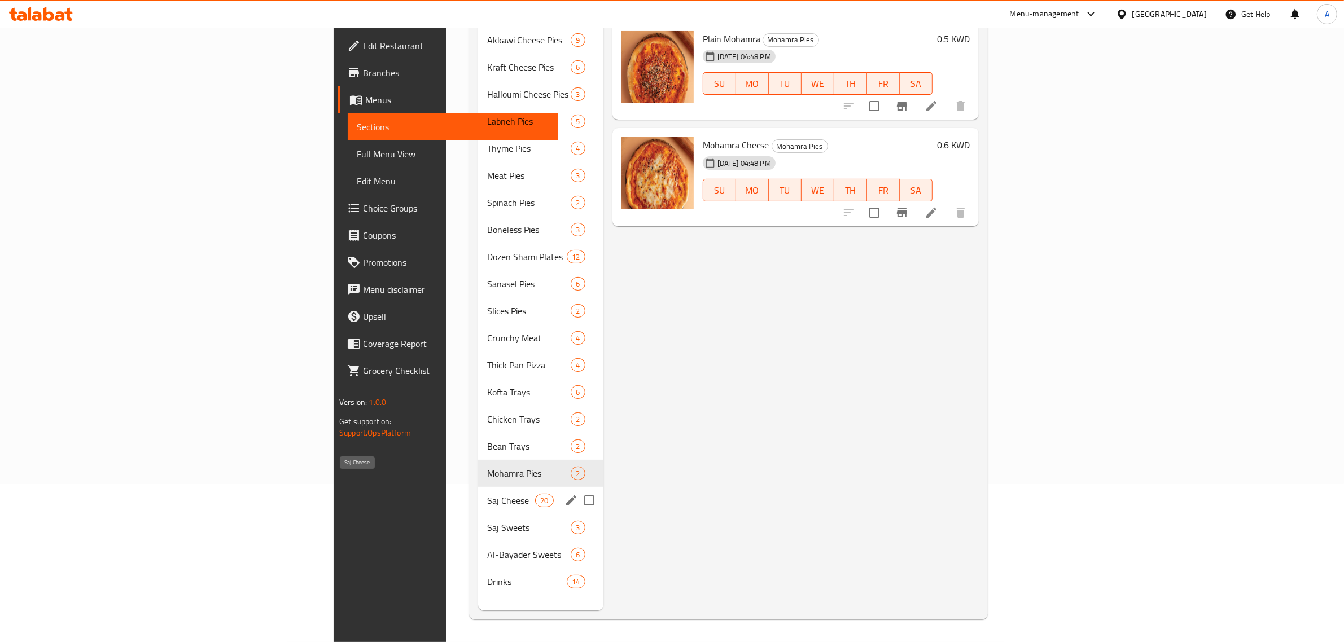
click at [487, 494] on span "Saj Cheese" at bounding box center [511, 501] width 48 height 14
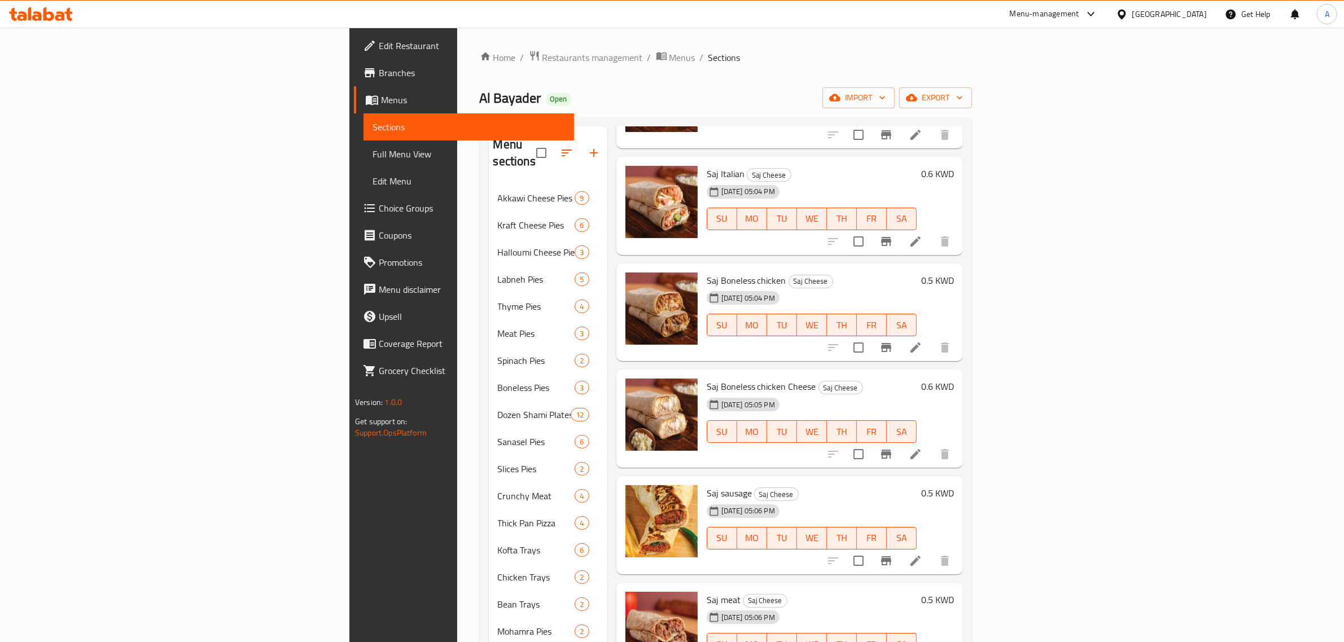
scroll to position [159, 0]
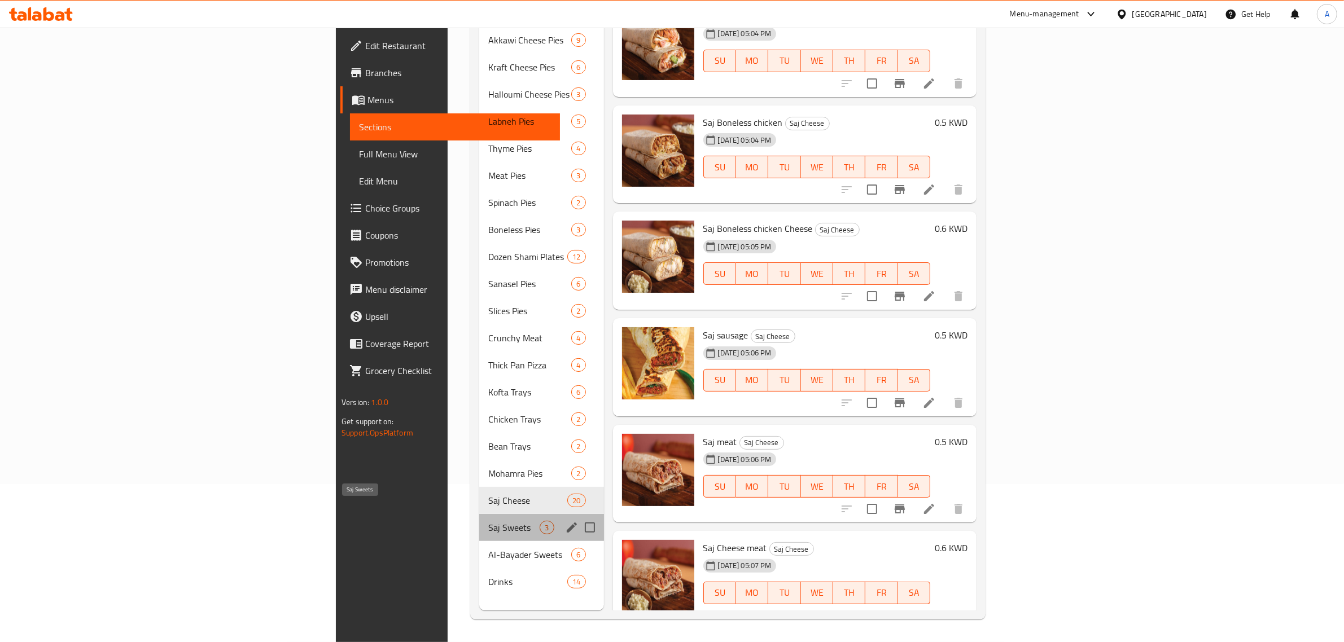
click at [488, 521] on span "Saj Sweets" at bounding box center [513, 528] width 51 height 14
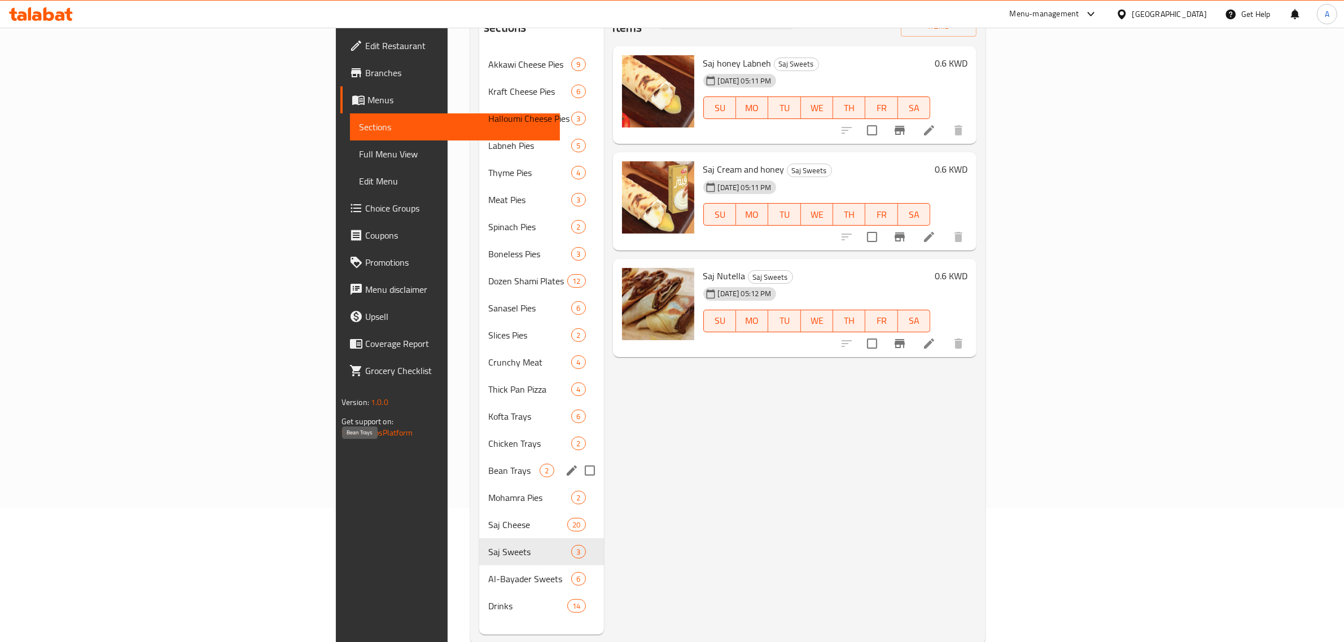
scroll to position [159, 0]
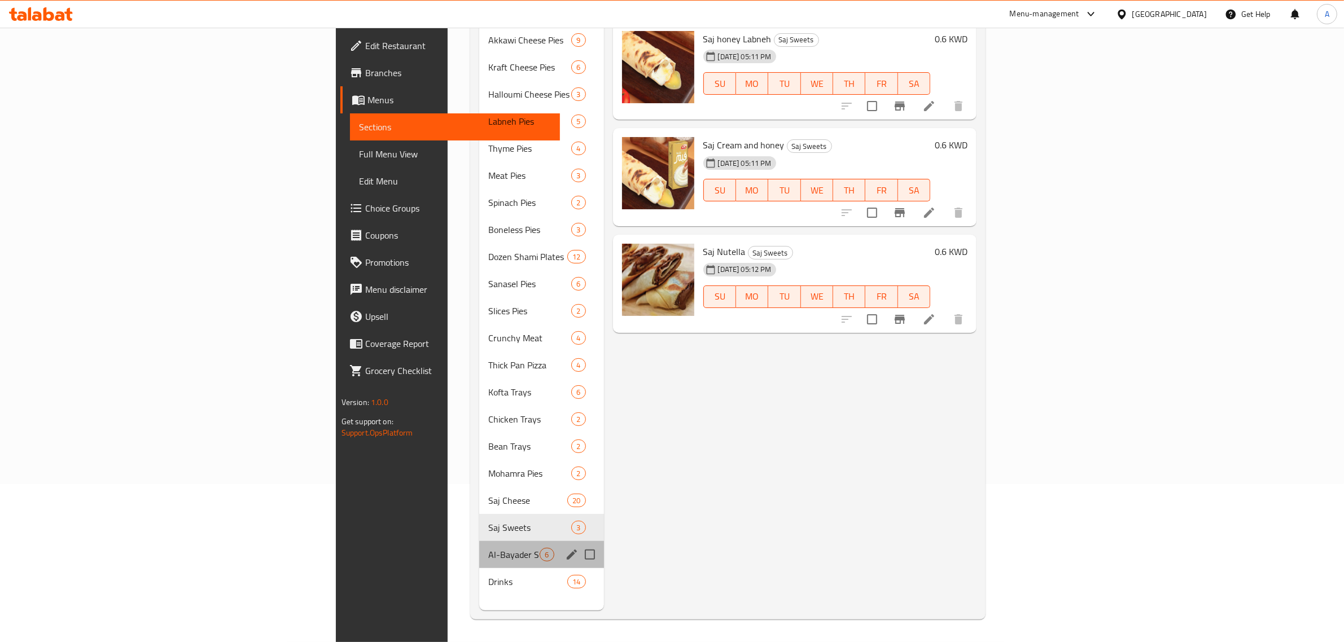
click at [479, 541] on div "Al-Bayader Sweets 6" at bounding box center [541, 554] width 124 height 27
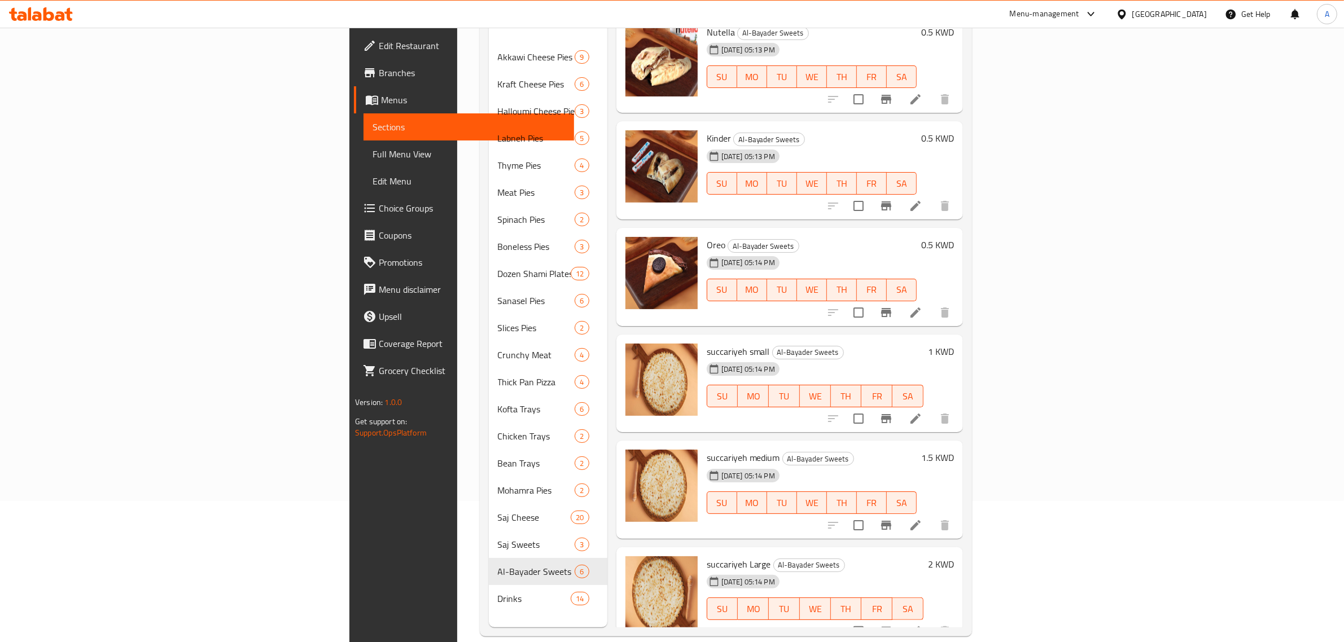
scroll to position [159, 0]
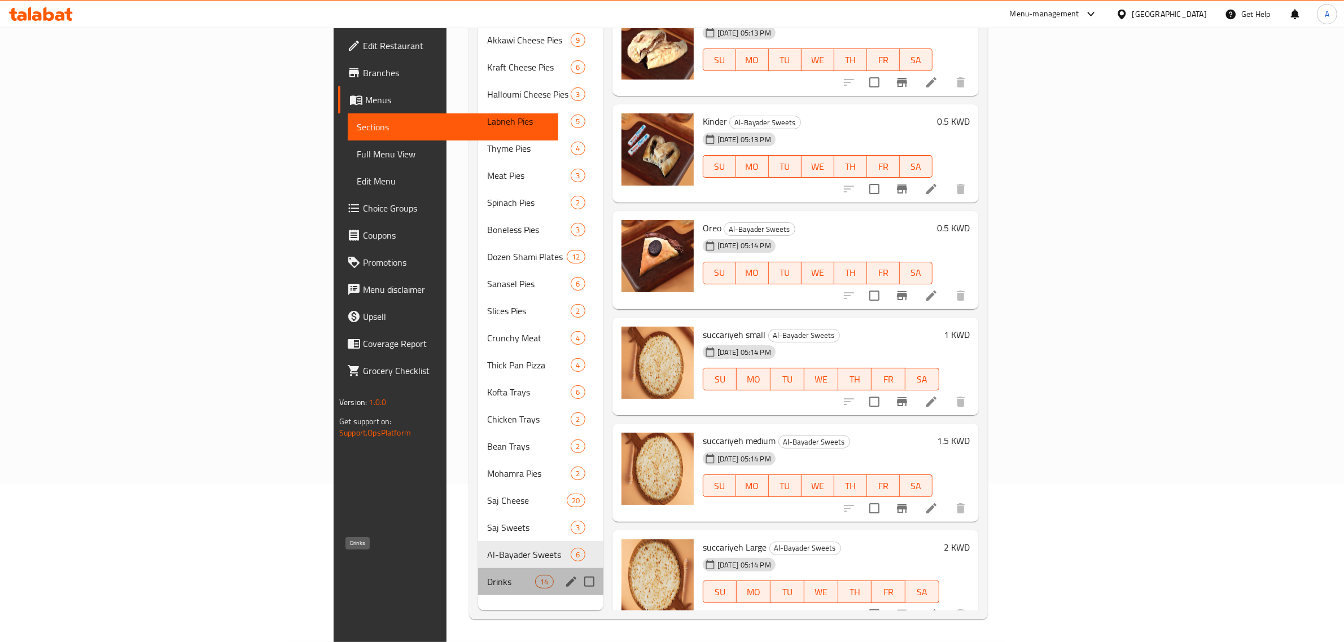
click at [487, 575] on span "Drinks" at bounding box center [511, 582] width 48 height 14
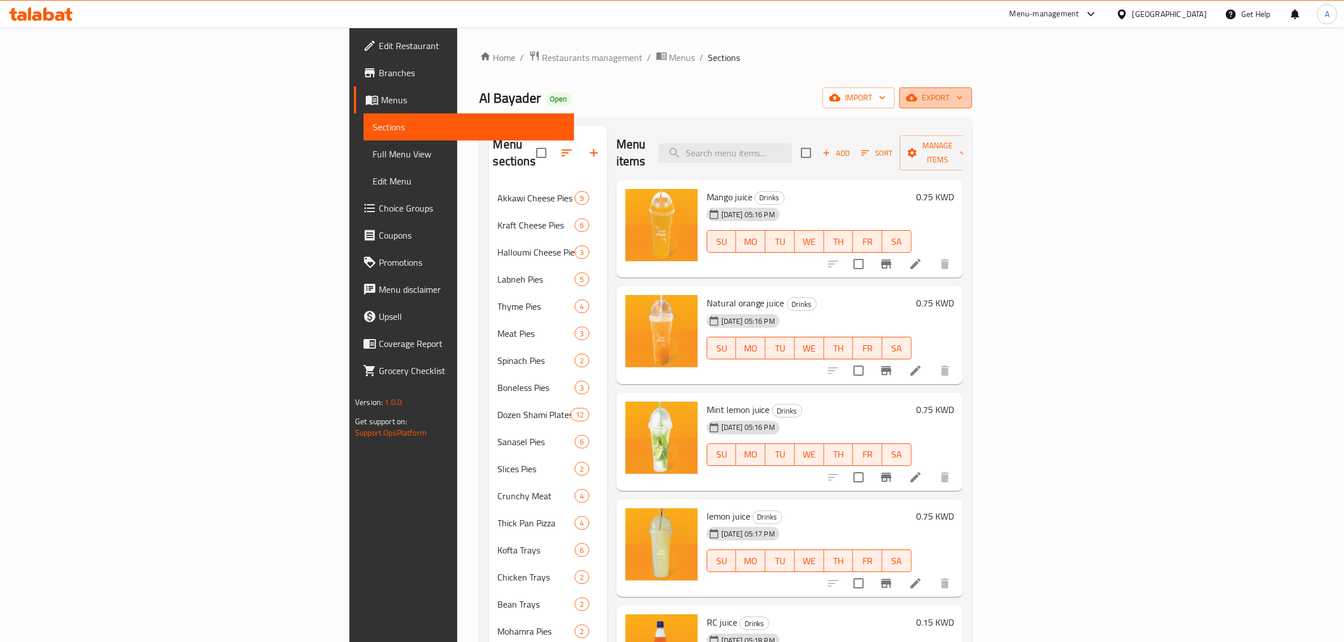
click at [963, 94] on span "export" at bounding box center [935, 98] width 55 height 14
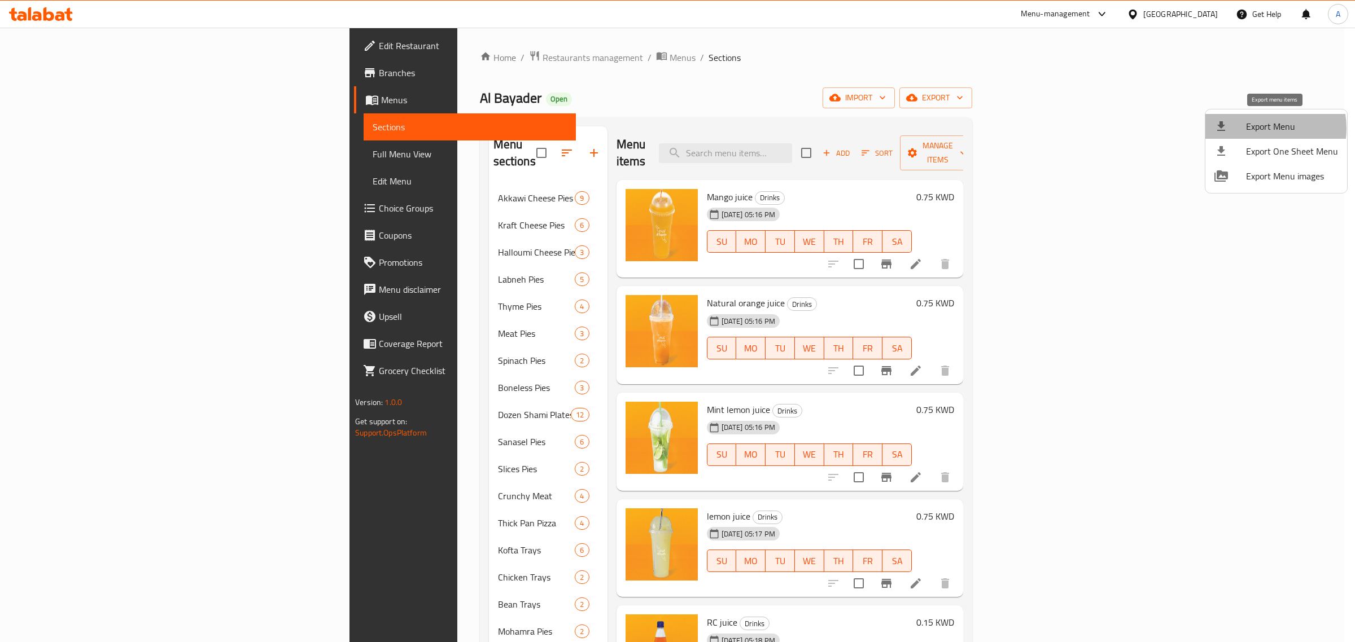
click at [1259, 128] on span "Export Menu" at bounding box center [1292, 127] width 92 height 14
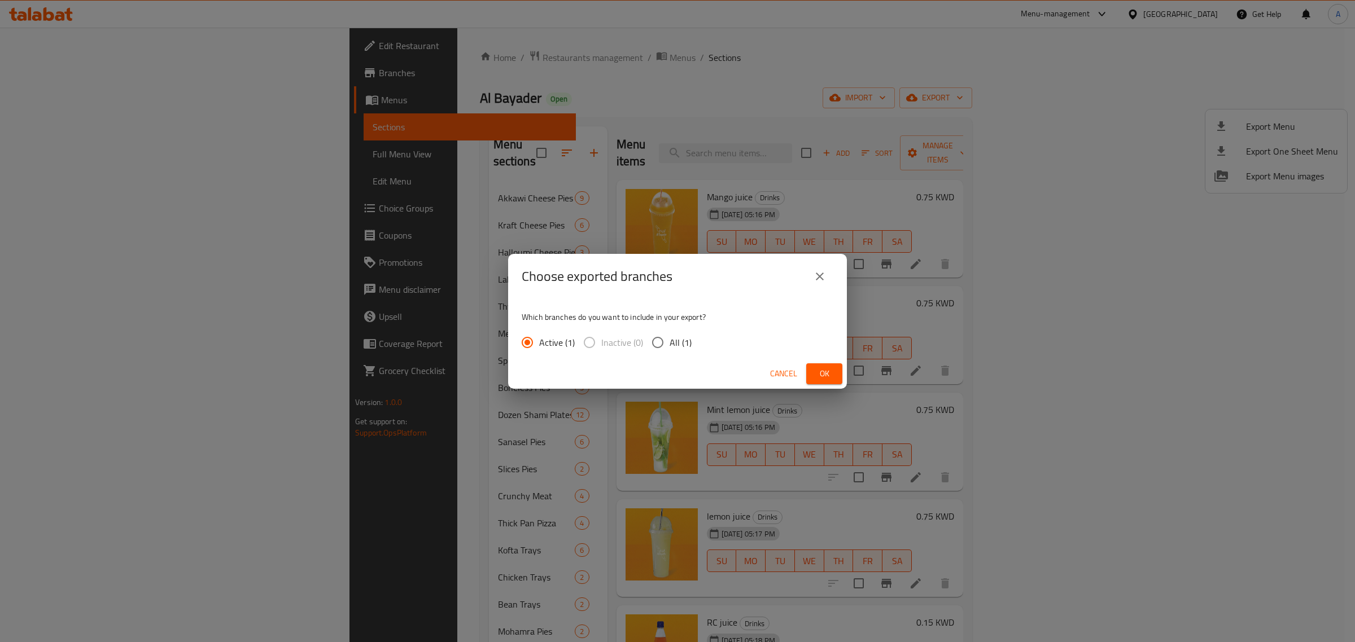
click at [831, 371] on span "Ok" at bounding box center [824, 374] width 18 height 14
